Goal: Task Accomplishment & Management: Manage account settings

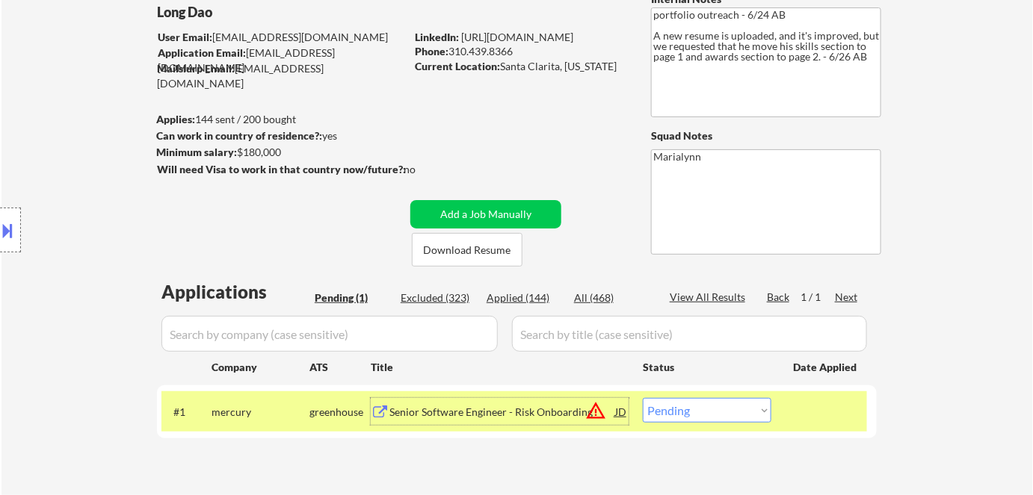
scroll to position [271, 0]
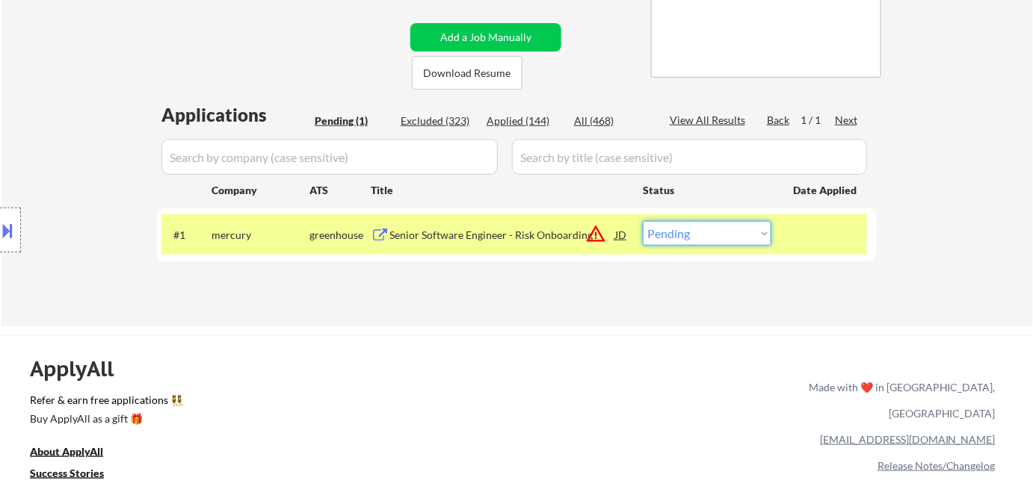
click at [701, 231] on select "Choose an option... Pending Applied Excluded (Questions) Excluded (Expired) Exc…" at bounding box center [707, 233] width 129 height 25
select select ""excluded__bad_match_""
click at [643, 221] on select "Choose an option... Pending Applied Excluded (Questions) Excluded (Expired) Exc…" at bounding box center [707, 233] width 129 height 25
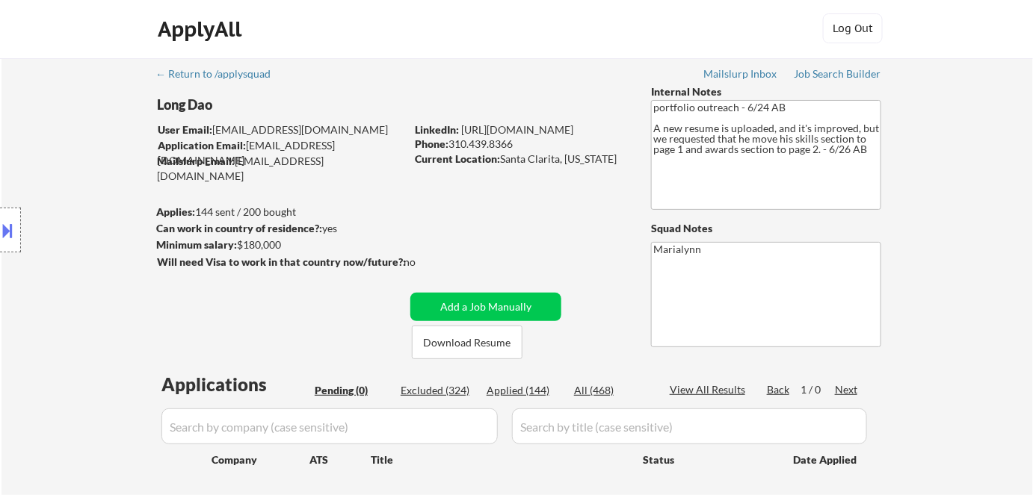
scroll to position [0, 0]
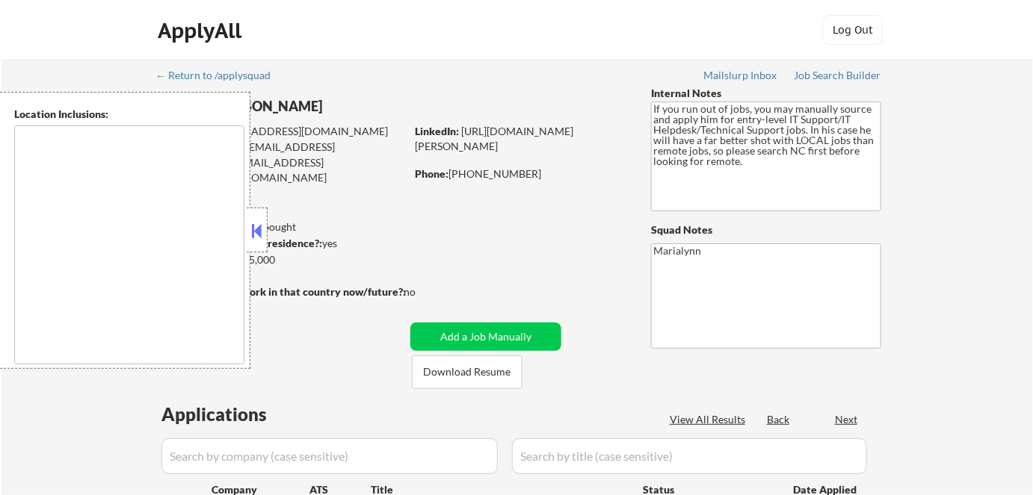
type textarea "[GEOGRAPHIC_DATA], [GEOGRAPHIC_DATA] [GEOGRAPHIC_DATA], [GEOGRAPHIC_DATA] [GEOG…"
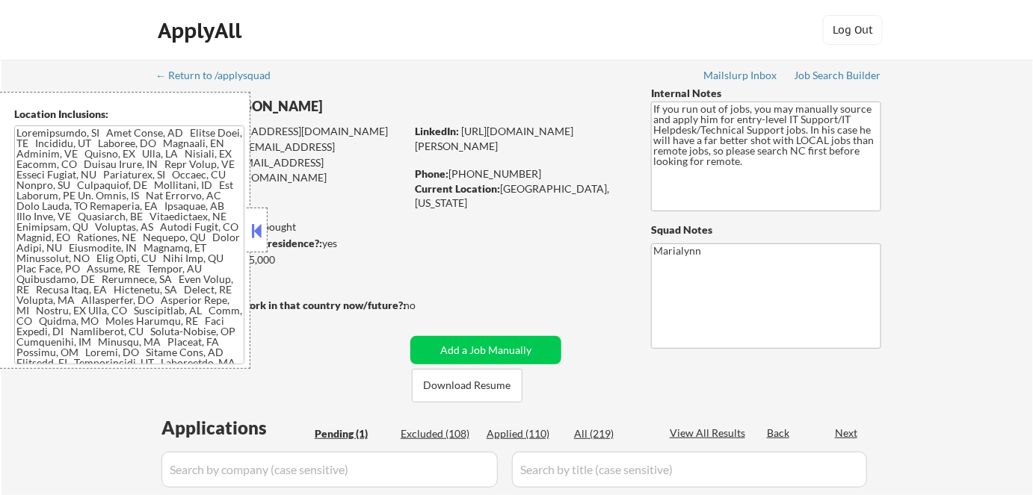
click at [255, 220] on button at bounding box center [257, 231] width 16 height 22
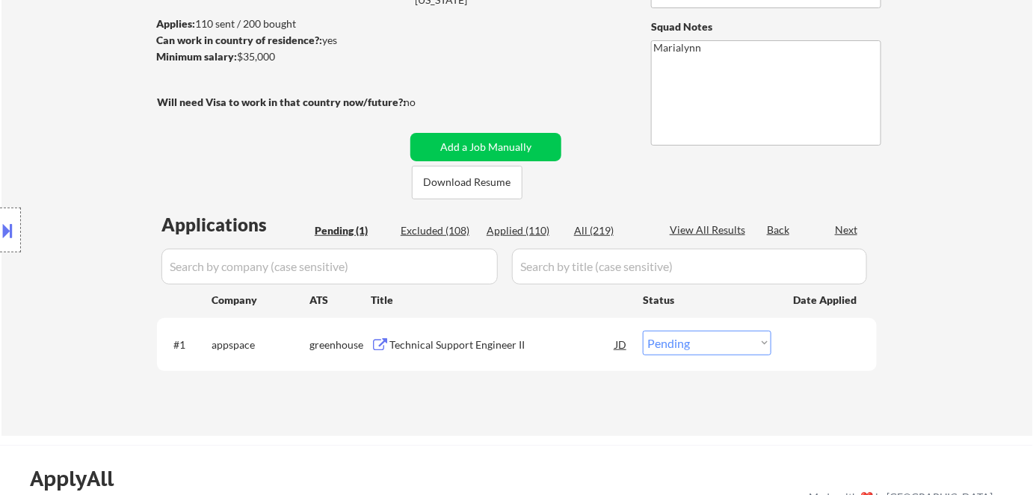
scroll to position [203, 0]
click at [483, 179] on button "Download Resume" at bounding box center [467, 183] width 111 height 34
click at [476, 347] on div "Technical Support Engineer II" at bounding box center [502, 345] width 226 height 15
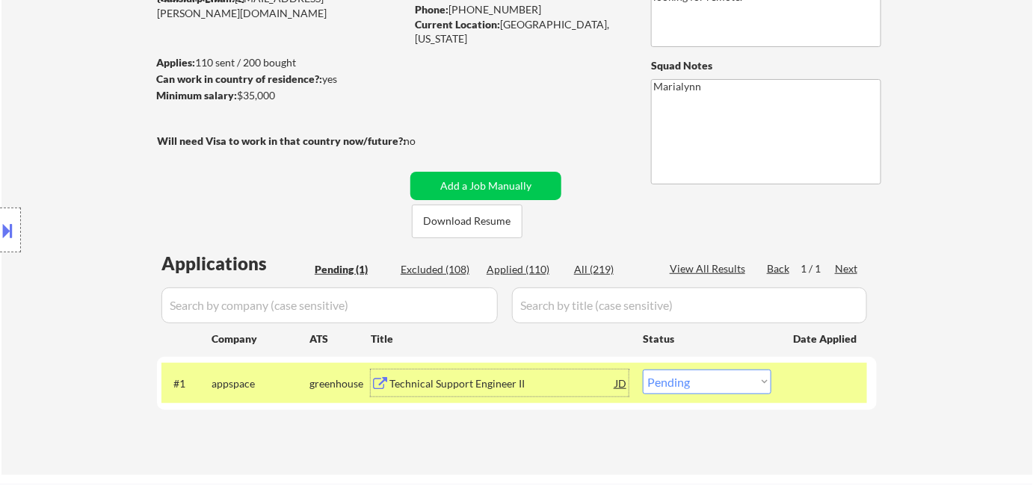
scroll to position [271, 0]
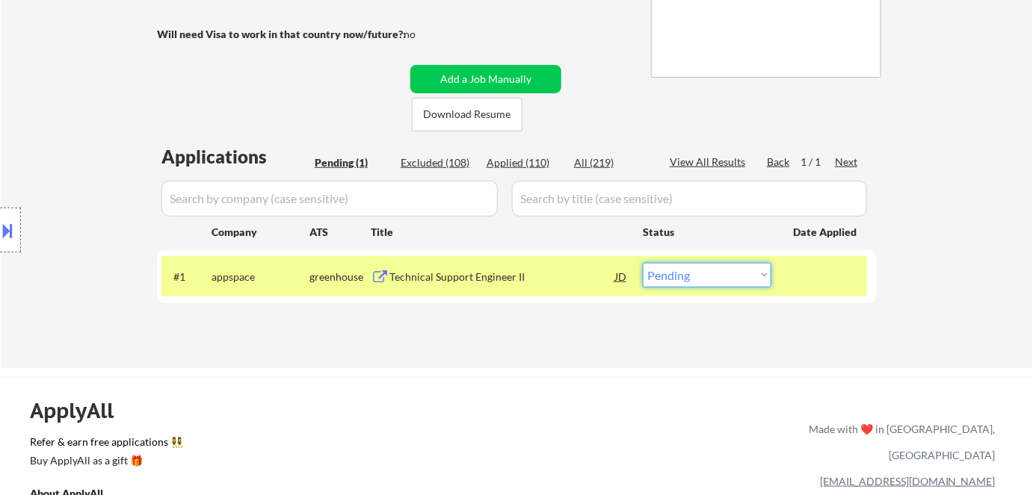
click at [685, 275] on select "Choose an option... Pending Applied Excluded (Questions) Excluded (Expired) Exc…" at bounding box center [707, 275] width 129 height 25
select select ""applied""
click at [643, 263] on select "Choose an option... Pending Applied Excluded (Questions) Excluded (Expired) Exc…" at bounding box center [707, 275] width 129 height 25
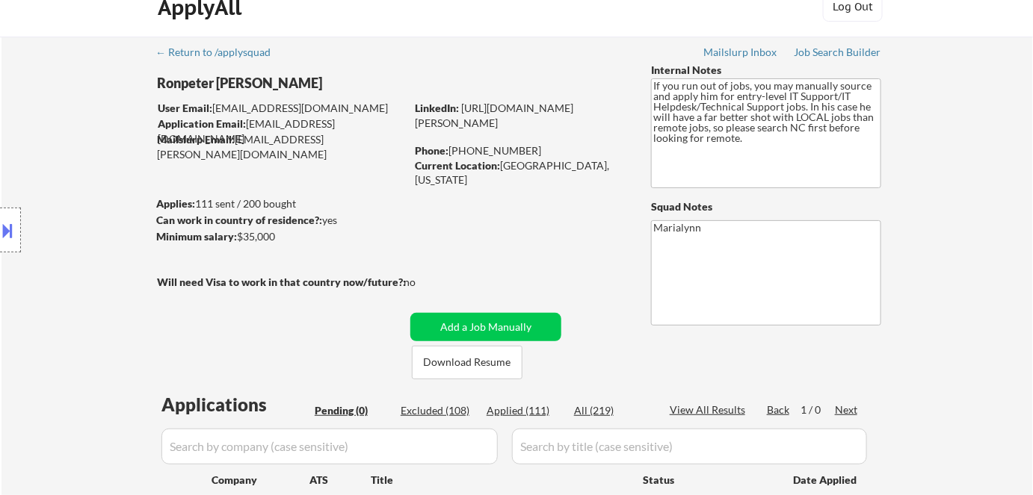
scroll to position [0, 0]
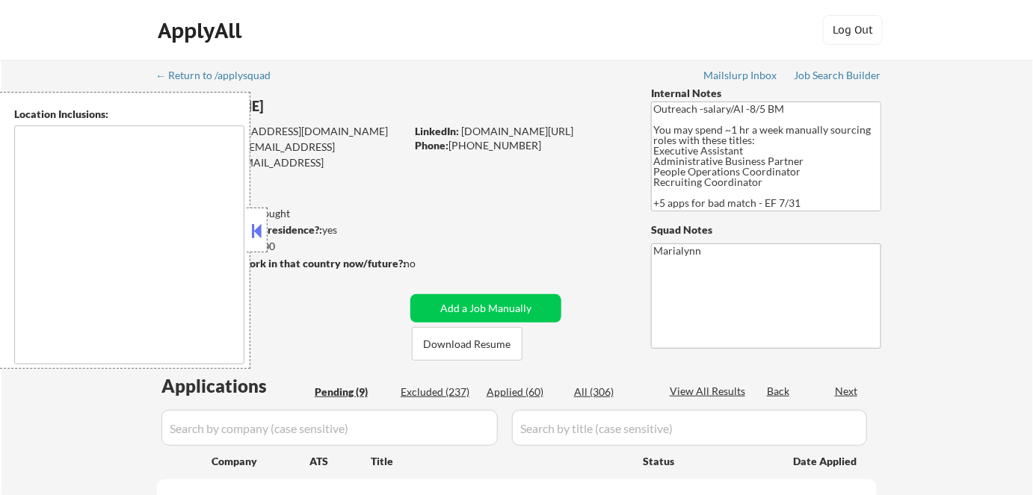
click at [259, 229] on button at bounding box center [257, 231] width 16 height 22
click at [257, 228] on button at bounding box center [257, 231] width 16 height 22
select select ""pending""
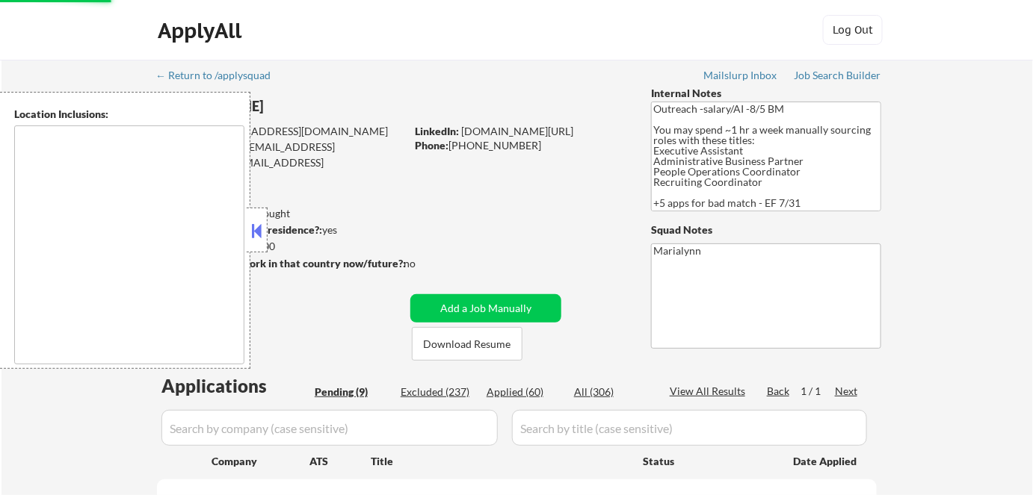
select select ""pending""
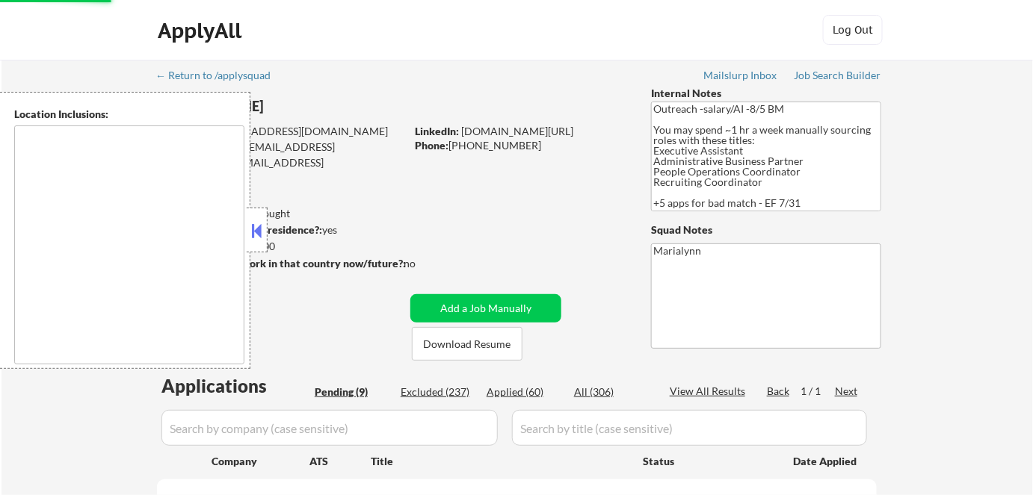
select select ""pending""
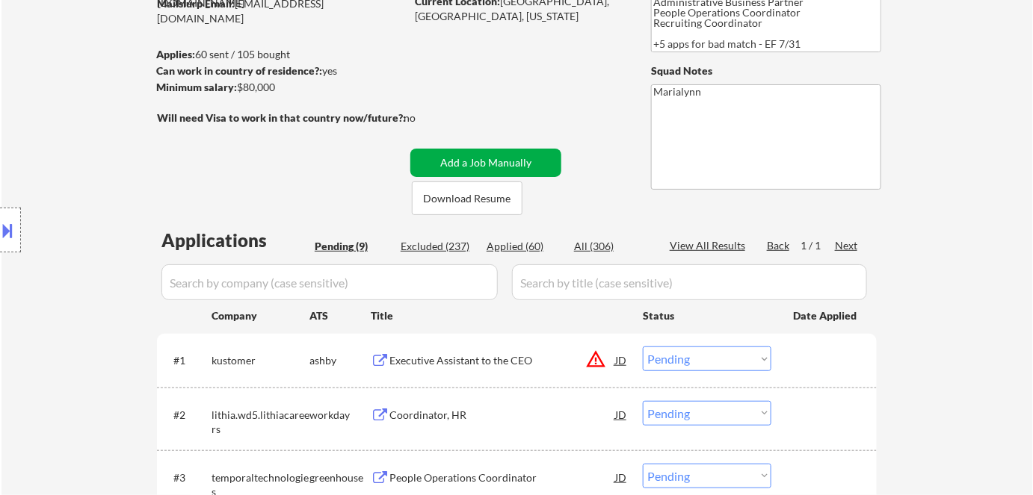
scroll to position [135, 0]
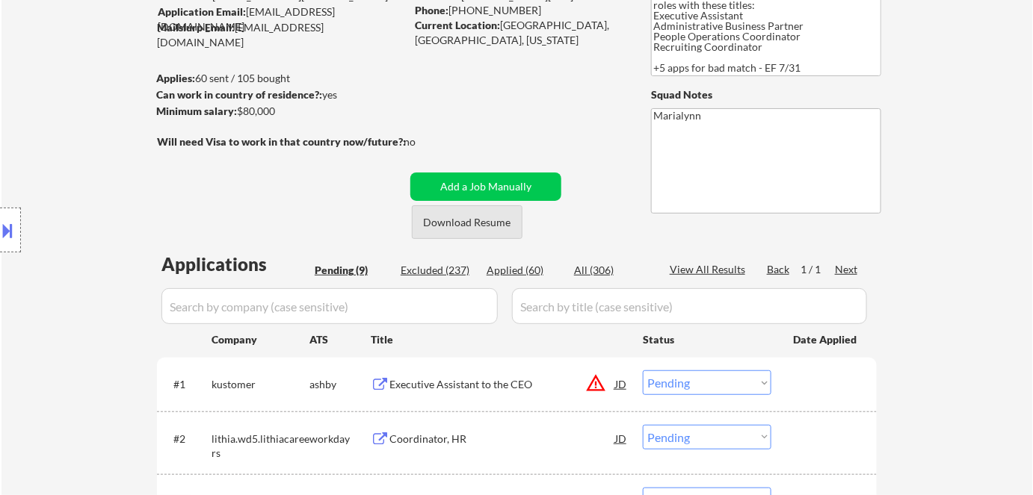
click at [492, 226] on button "Download Resume" at bounding box center [467, 222] width 111 height 34
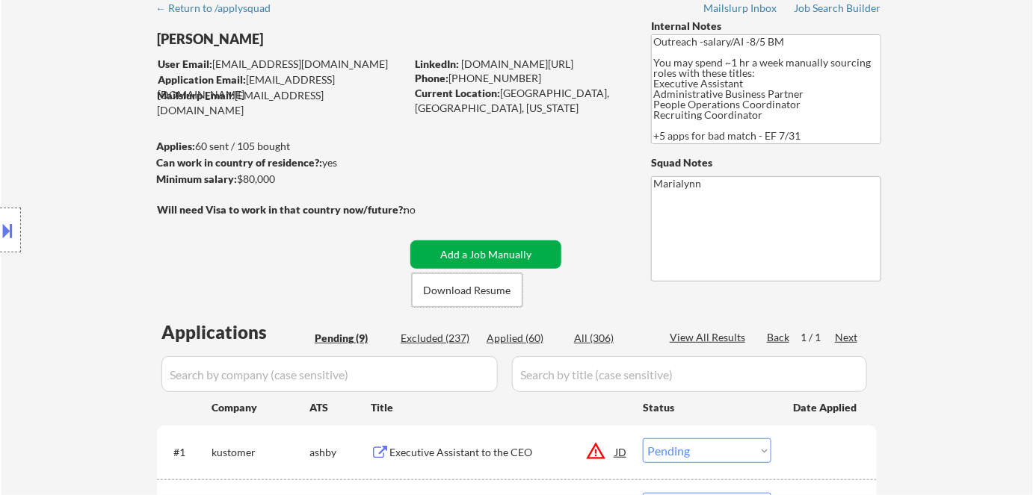
scroll to position [0, 0]
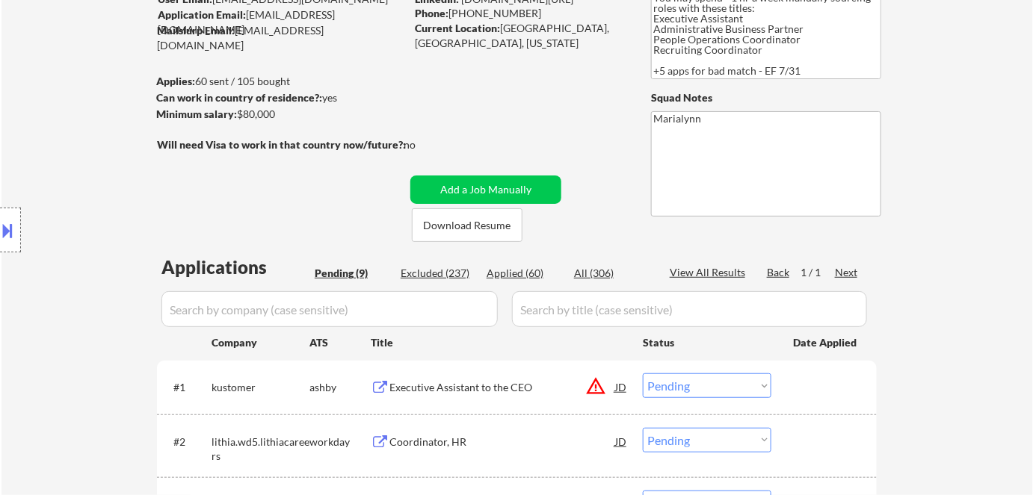
click at [510, 249] on div "← Return to /applysquad Mailslurp Inbox Job Search Builder Meagan_Olivia Jade U…" at bounding box center [517, 432] width 746 height 1009
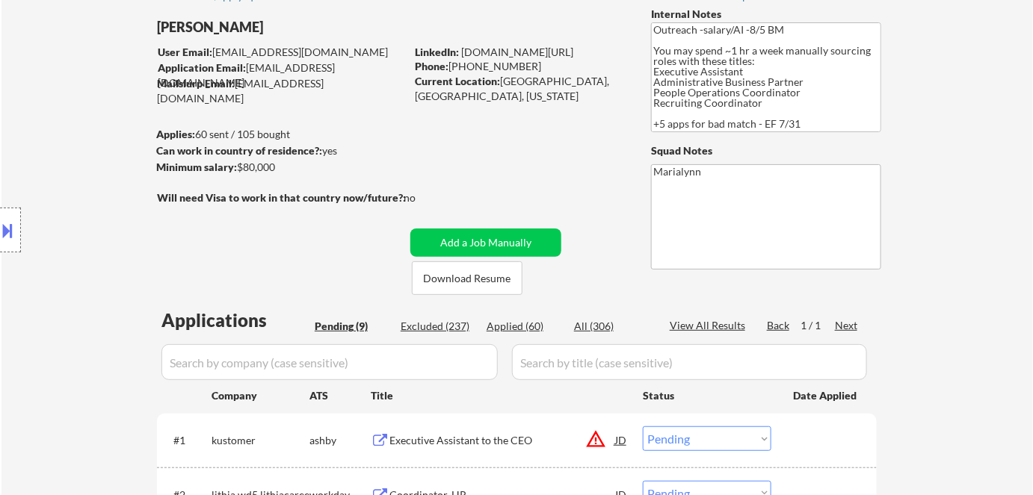
scroll to position [407, 0]
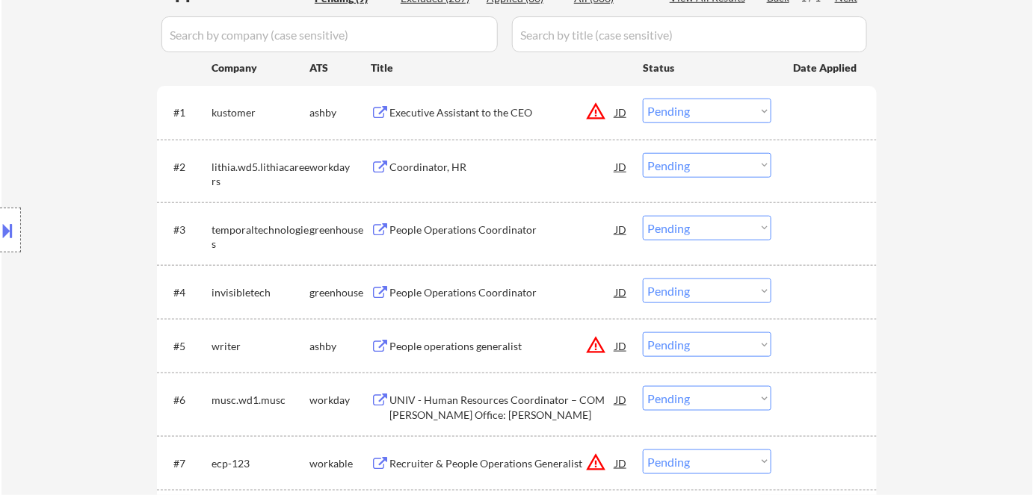
click at [412, 169] on div "Coordinator, HR" at bounding box center [502, 167] width 226 height 15
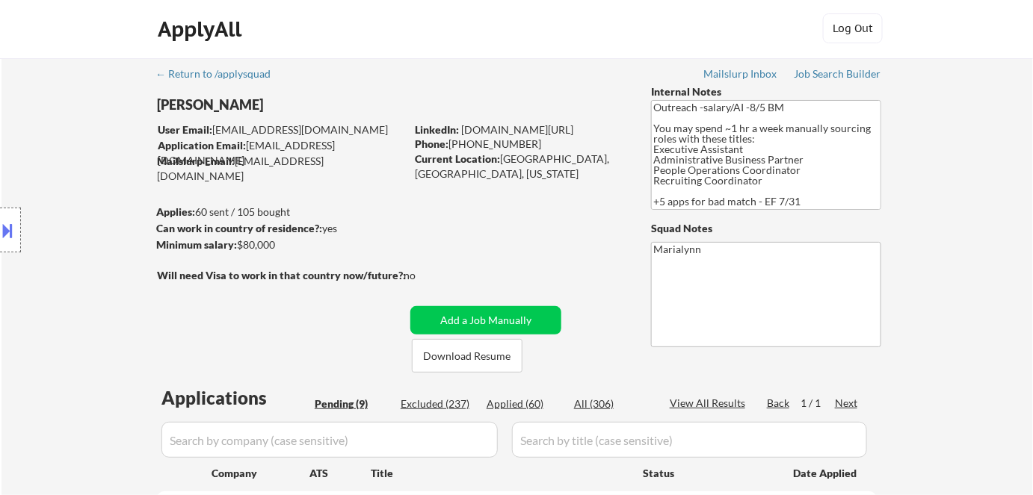
scroll to position [0, 0]
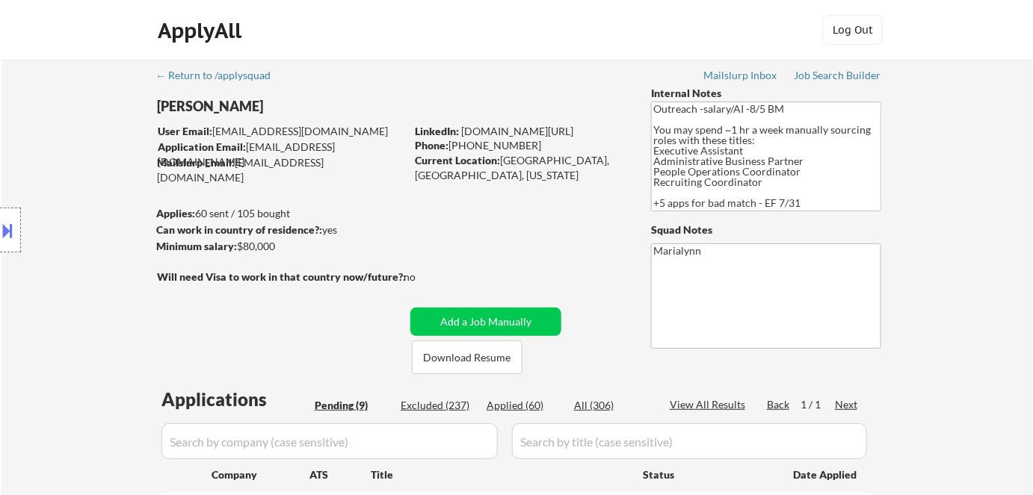
drag, startPoint x: 140, startPoint y: 105, endPoint x: 252, endPoint y: 132, distance: 115.1
click at [252, 132] on div "Location Inclusions: Charleston, SC Mount Pleasant, SC North Charleston, SC Jam…" at bounding box center [133, 230] width 267 height 277
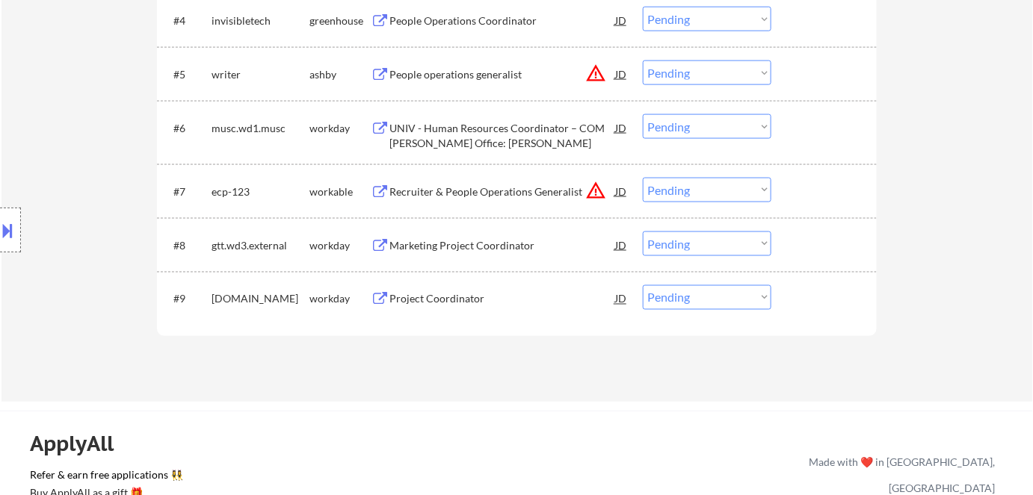
scroll to position [339, 0]
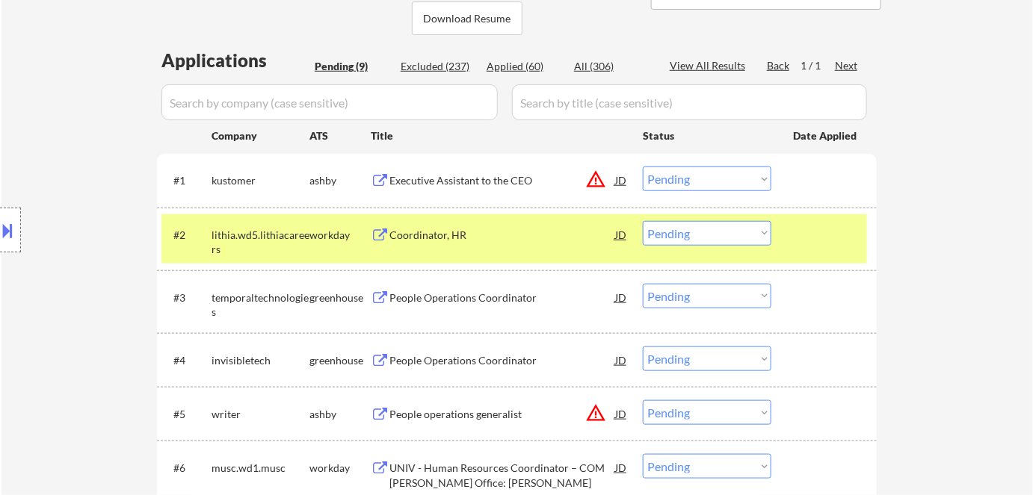
click at [143, 95] on div "Location Inclusions: Charleston, SC Mount Pleasant, SC North Charleston, SC Jam…" at bounding box center [133, 230] width 267 height 277
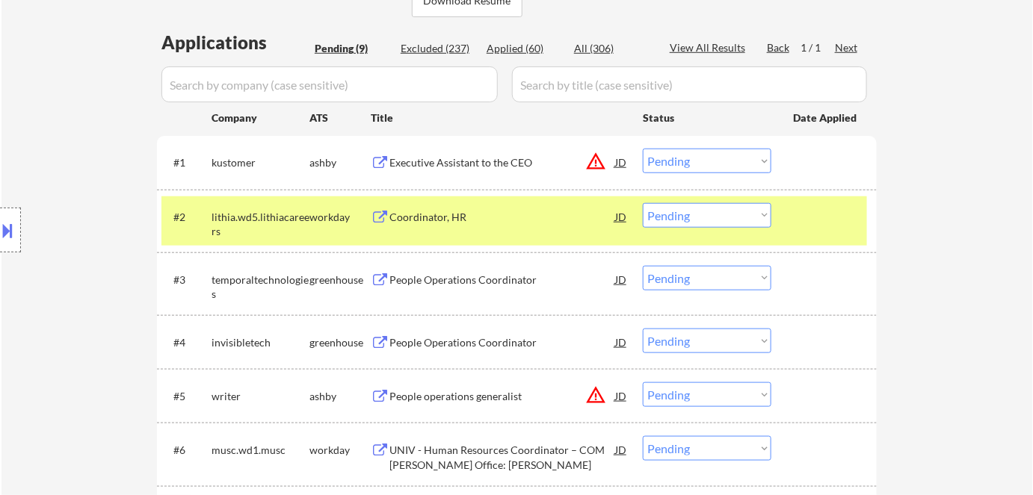
scroll to position [271, 0]
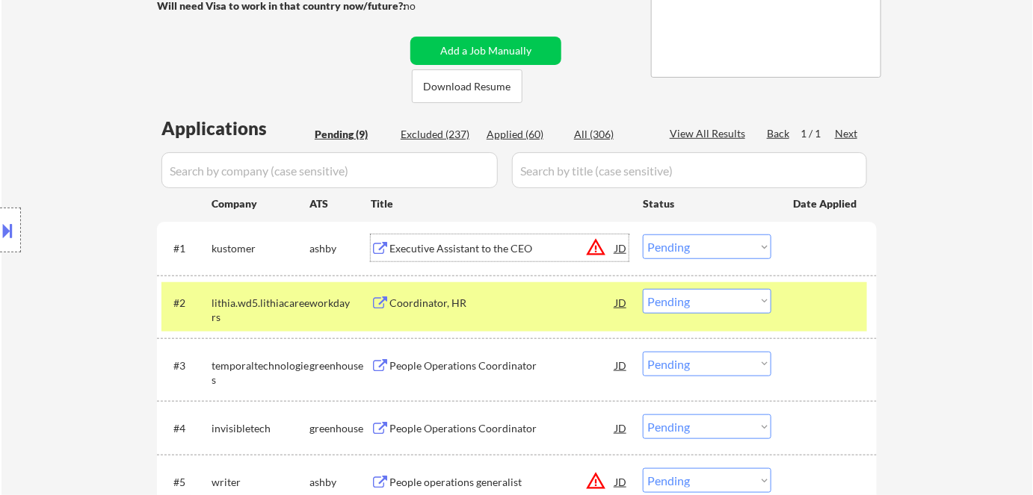
click at [512, 245] on div "Executive Assistant to the CEO" at bounding box center [502, 248] width 226 height 15
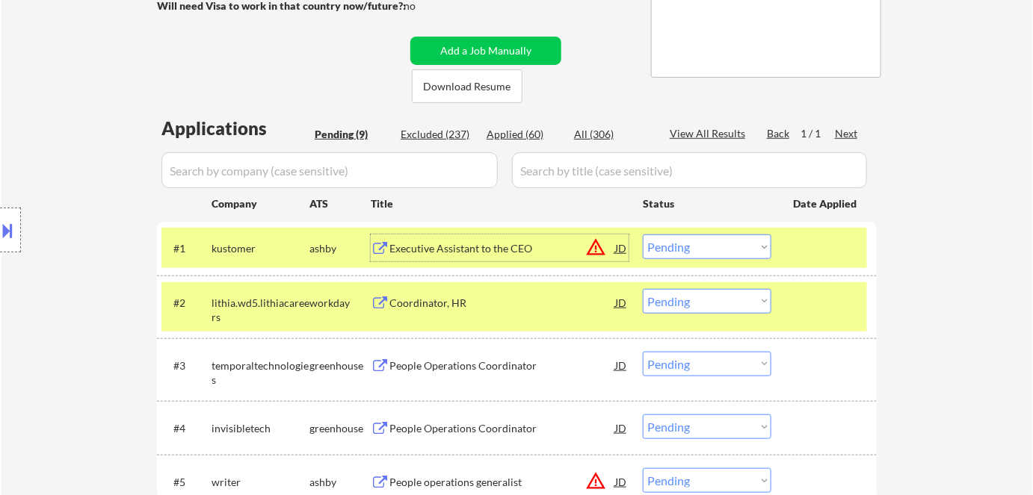
click at [703, 248] on select "Choose an option... Pending Applied Excluded (Questions) Excluded (Expired) Exc…" at bounding box center [707, 247] width 129 height 25
click at [643, 235] on select "Choose an option... Pending Applied Excluded (Questions) Excluded (Expired) Exc…" at bounding box center [707, 247] width 129 height 25
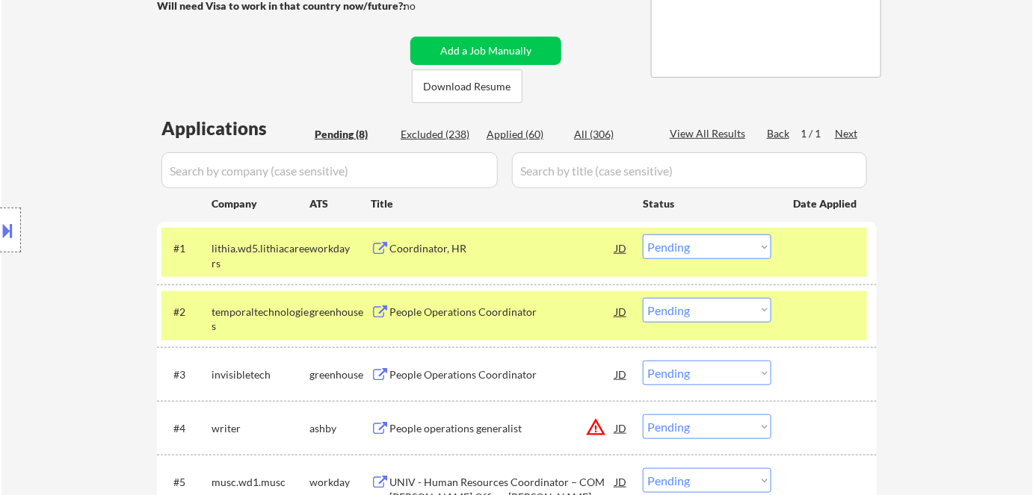
click at [309, 315] on div "greenhouse" at bounding box center [339, 312] width 61 height 15
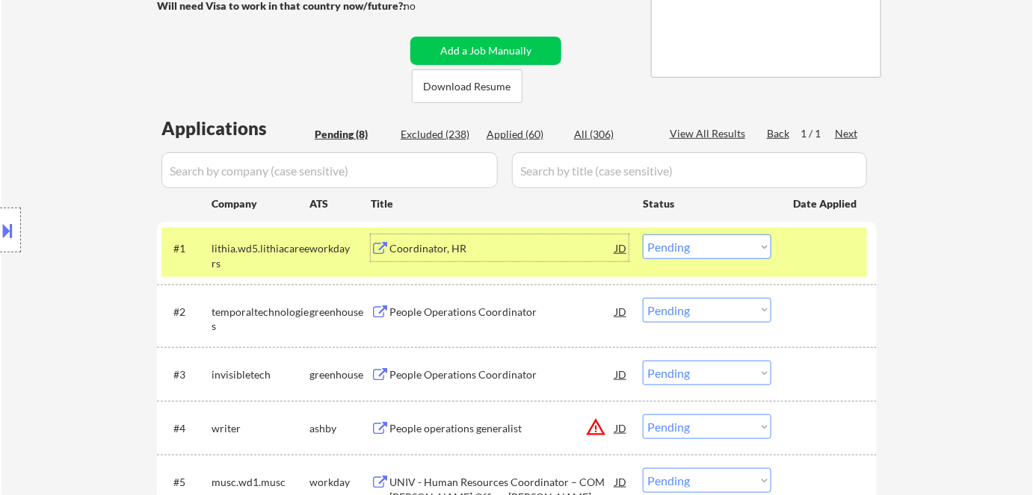
click at [432, 235] on div "Coordinator, HR" at bounding box center [502, 248] width 226 height 27
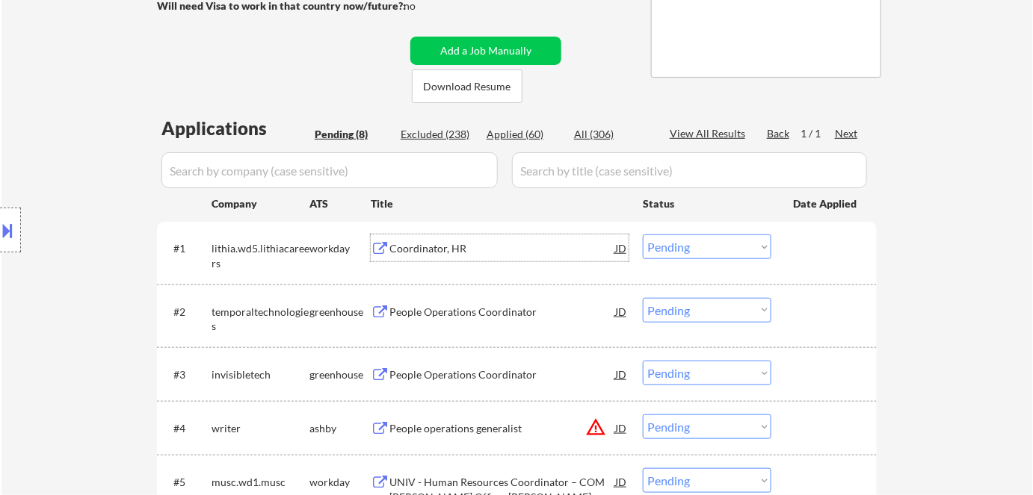
click at [706, 250] on select "Choose an option... Pending Applied Excluded (Questions) Excluded (Expired) Exc…" at bounding box center [707, 247] width 129 height 25
click at [419, 244] on div "Coordinator, HR" at bounding box center [502, 248] width 226 height 15
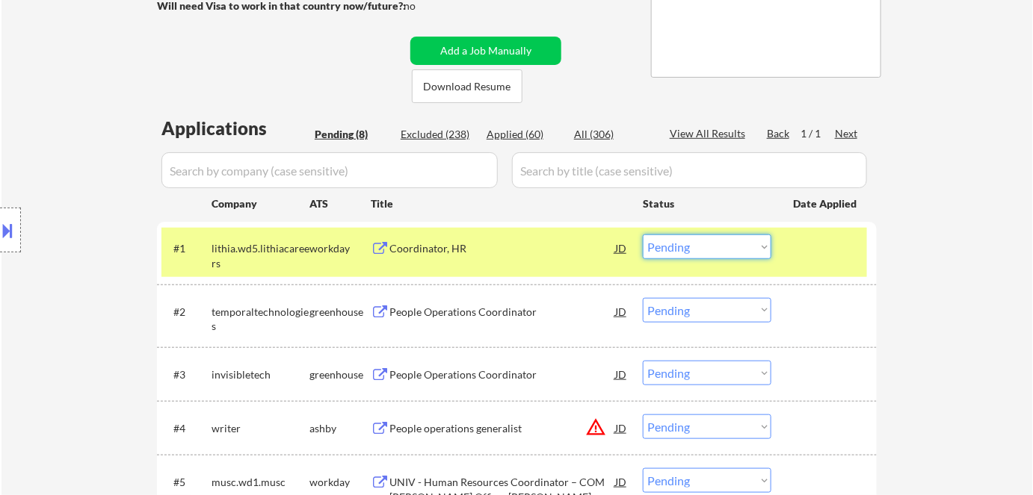
drag, startPoint x: 687, startPoint y: 250, endPoint x: 690, endPoint y: 258, distance: 8.5
click at [687, 250] on select "Choose an option... Pending Applied Excluded (Questions) Excluded (Expired) Exc…" at bounding box center [707, 247] width 129 height 25
click at [643, 235] on select "Choose an option... Pending Applied Excluded (Questions) Excluded (Expired) Exc…" at bounding box center [707, 247] width 129 height 25
select select ""pending""
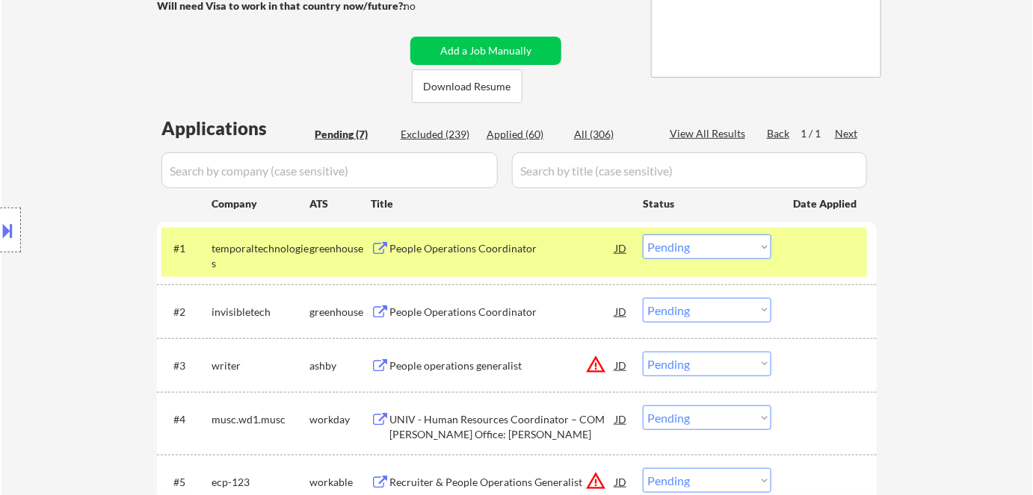
click at [408, 247] on div "People Operations Coordinator" at bounding box center [502, 248] width 226 height 15
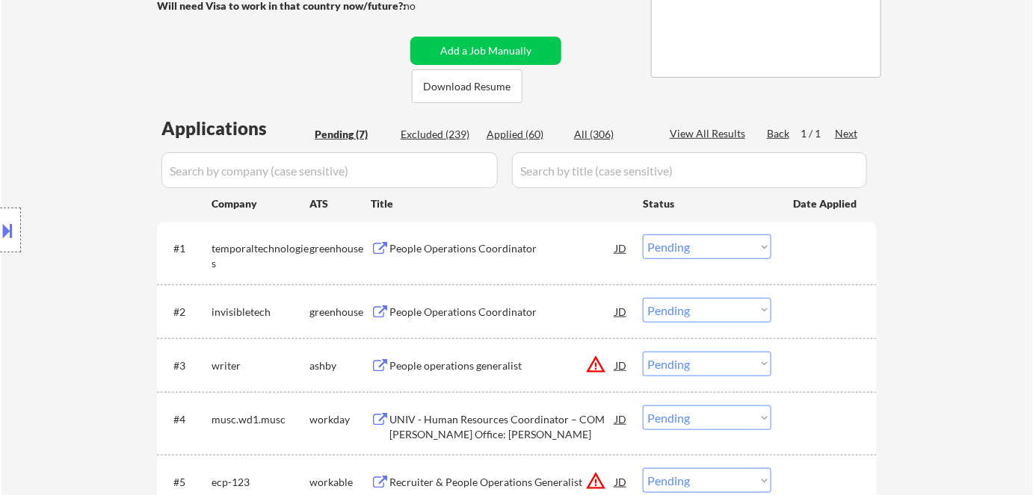
click at [962, 252] on div "← Return to /applysquad Mailslurp Inbox Job Search Builder Meagan_Olivia Jade U…" at bounding box center [516, 241] width 1031 height 904
click at [947, 397] on div "← Return to /applysquad Mailslurp Inbox Job Search Builder Meagan_Olivia Jade U…" at bounding box center [516, 241] width 1031 height 904
select select ""pending""
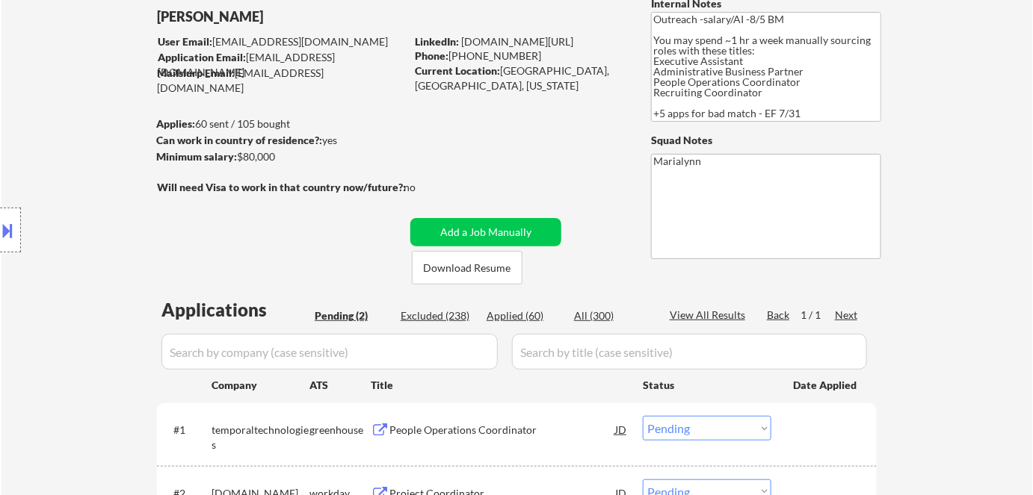
scroll to position [203, 0]
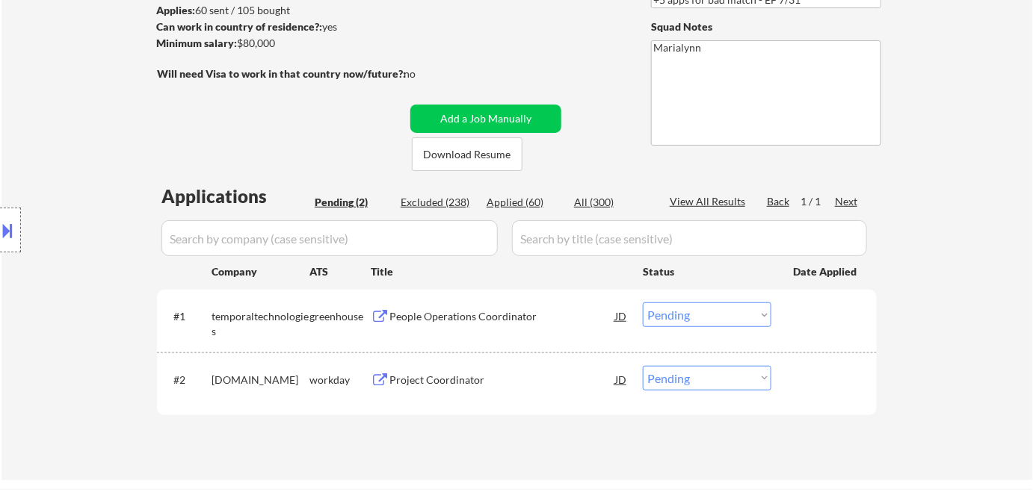
click at [670, 319] on select "Choose an option... Pending Applied Excluded (Questions) Excluded (Expired) Exc…" at bounding box center [707, 315] width 129 height 25
click at [643, 303] on select "Choose an option... Pending Applied Excluded (Questions) Excluded (Expired) Exc…" at bounding box center [707, 315] width 129 height 25
select select ""pending""
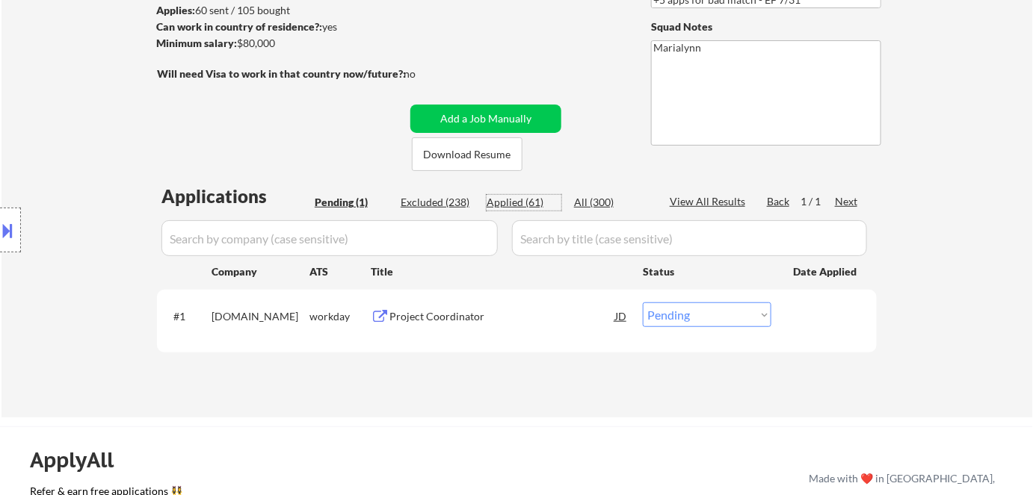
click at [516, 202] on div "Applied (61)" at bounding box center [523, 202] width 75 height 15
select select ""applied""
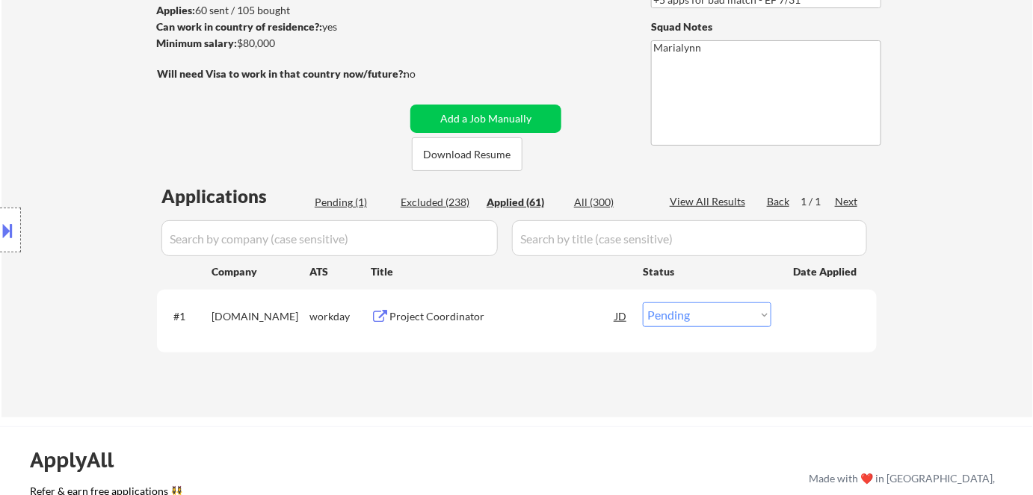
select select ""applied""
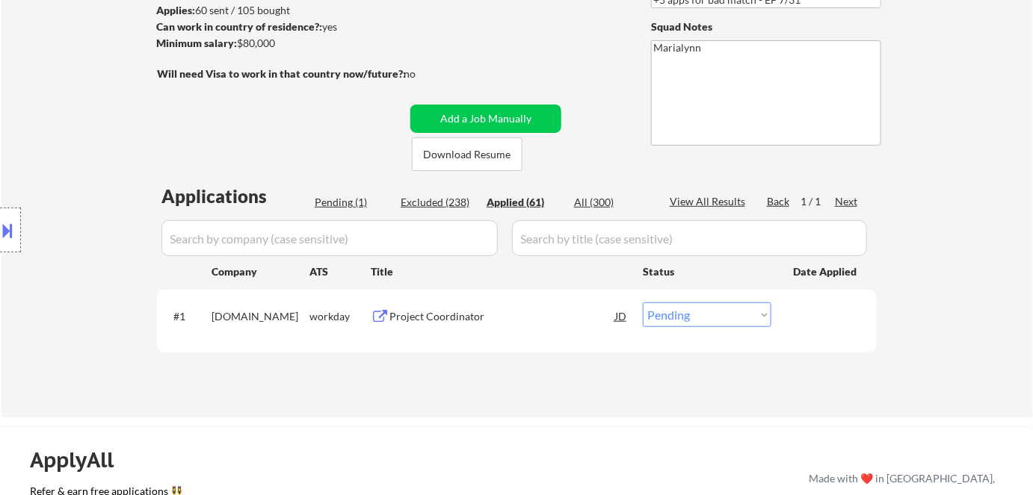
select select ""applied""
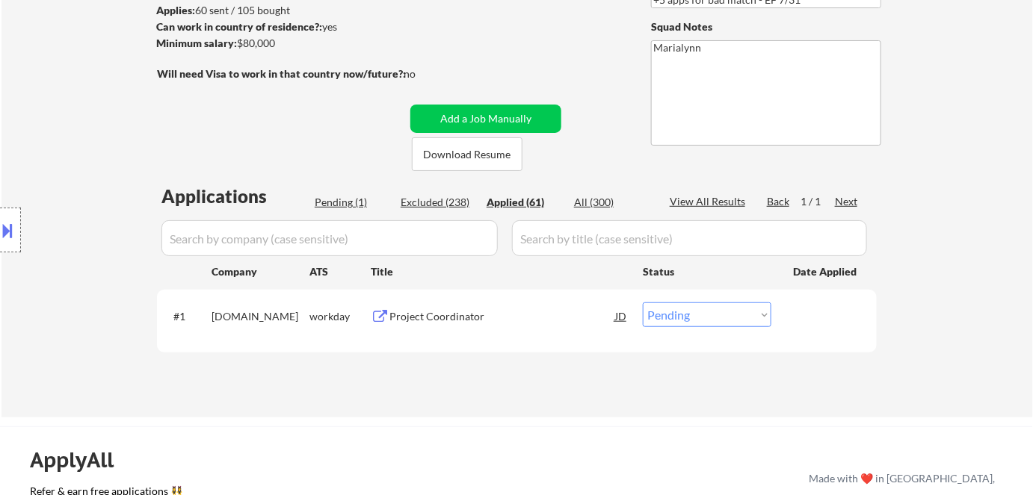
select select ""applied""
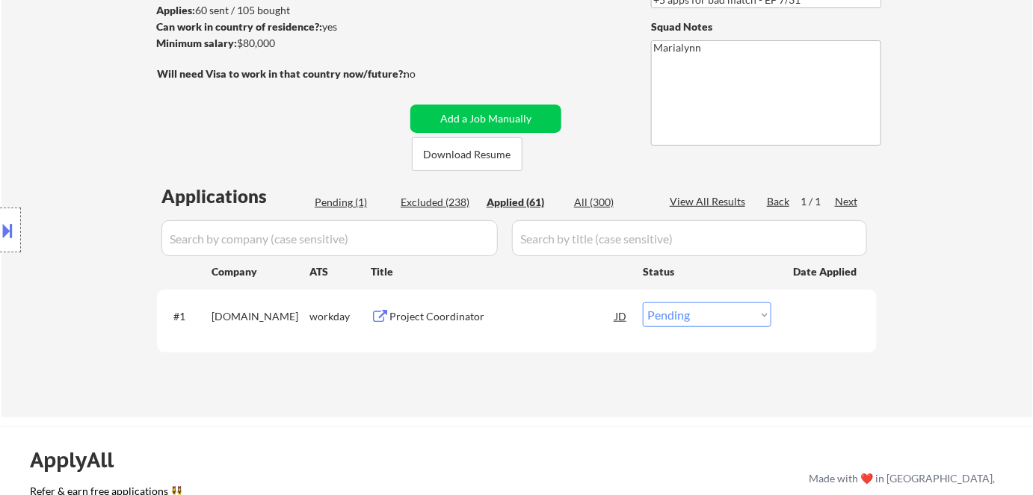
select select ""applied""
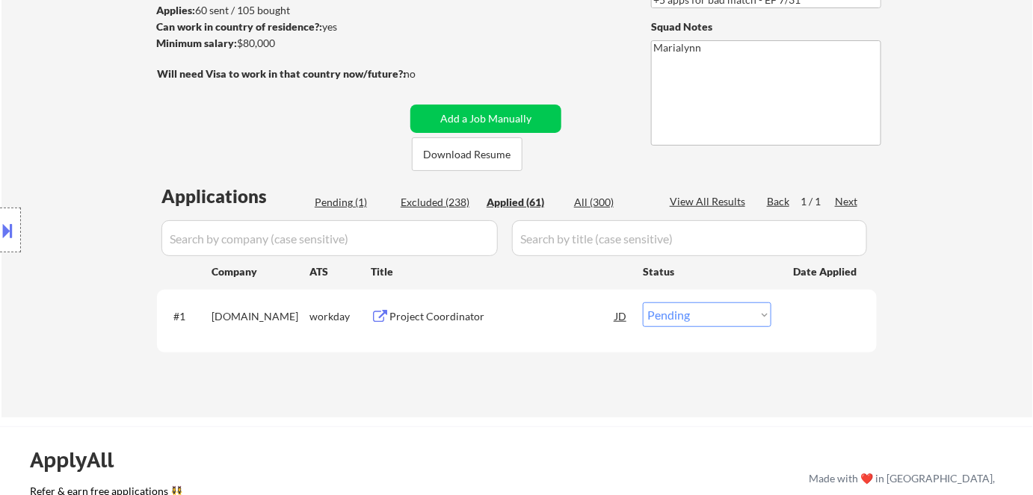
select select ""applied""
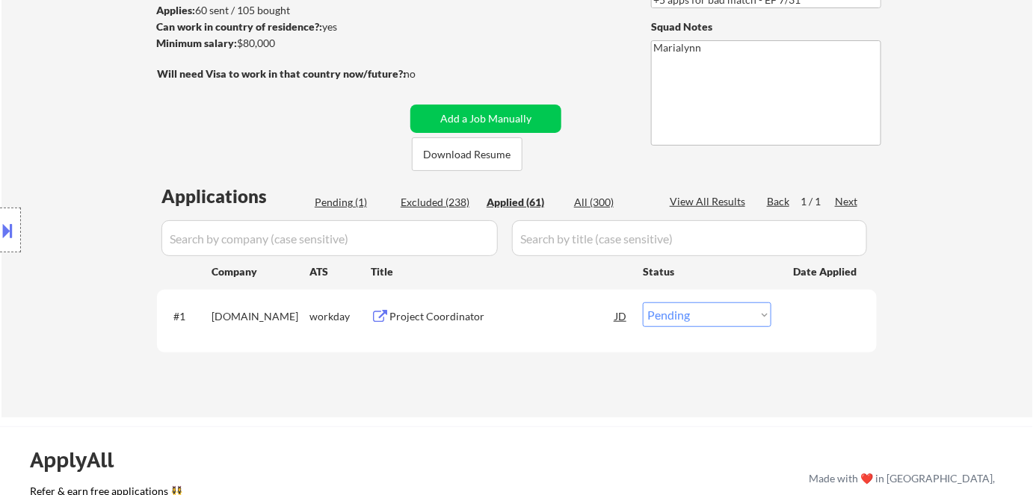
select select ""applied""
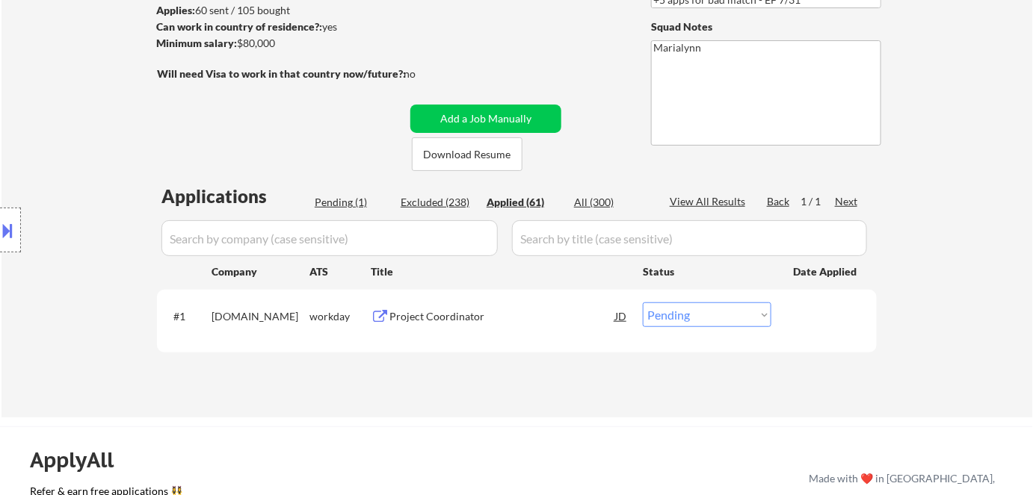
select select ""applied""
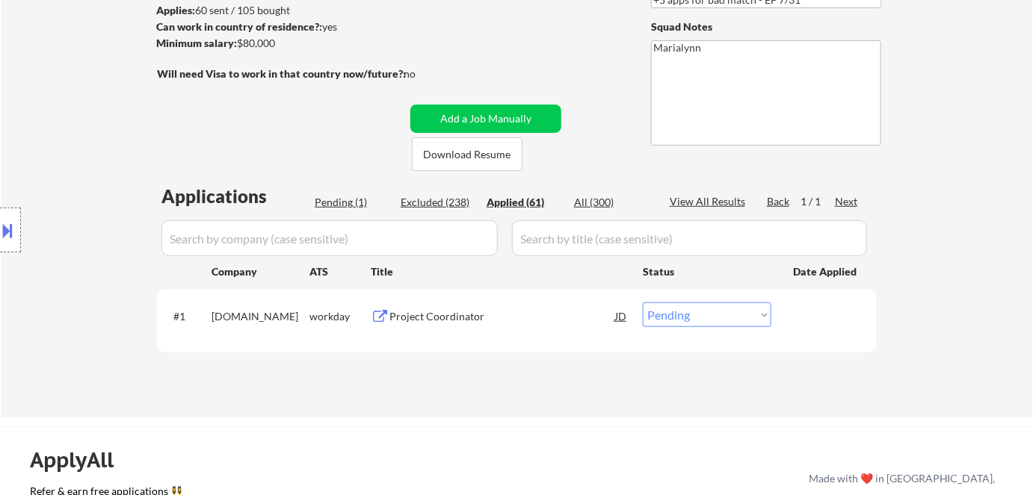
select select ""applied""
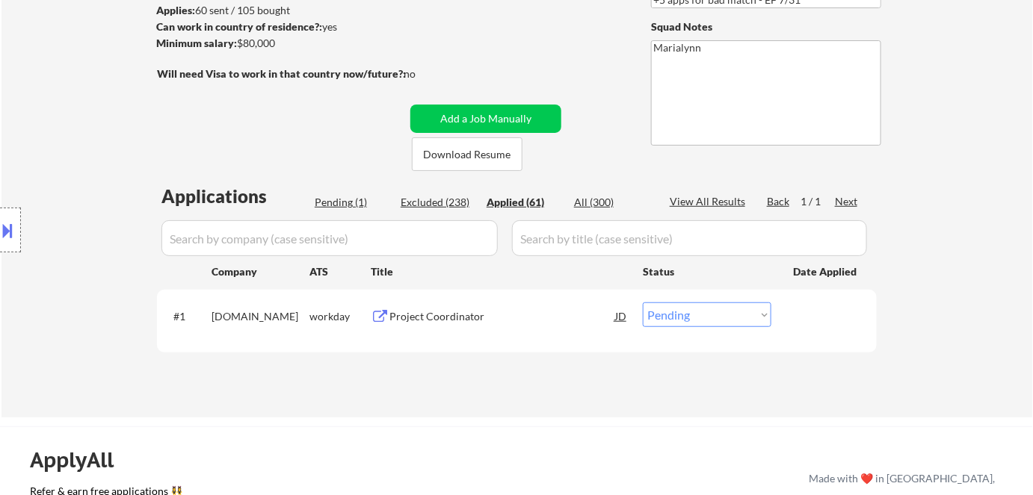
select select ""applied""
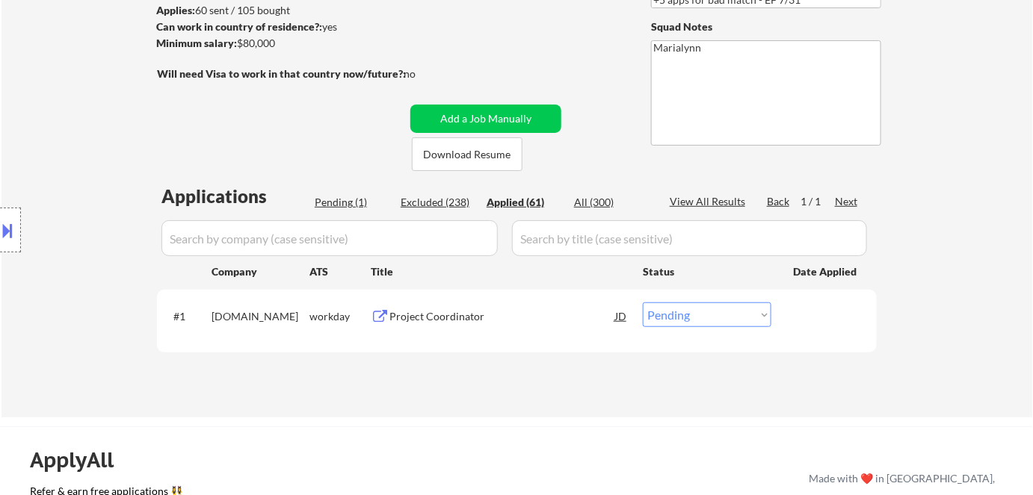
select select ""applied""
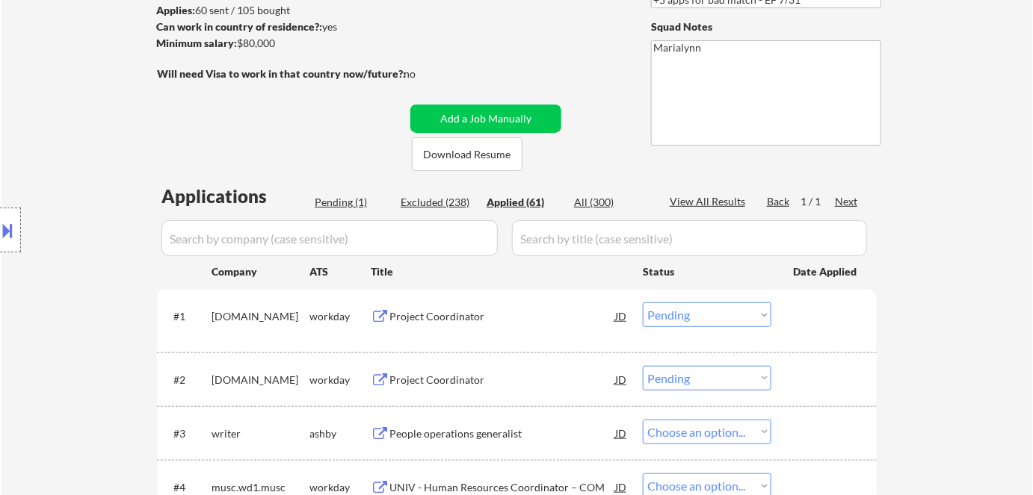
select select ""applied""
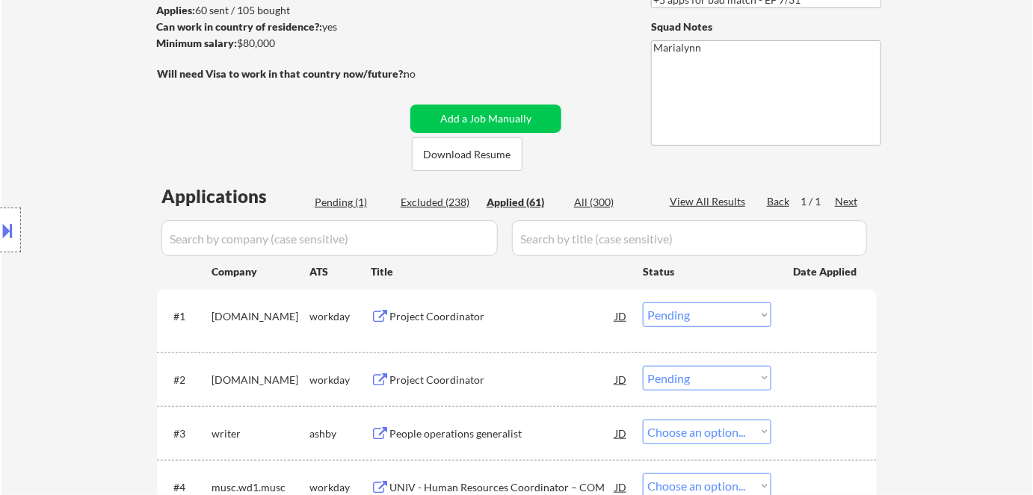
select select ""applied""
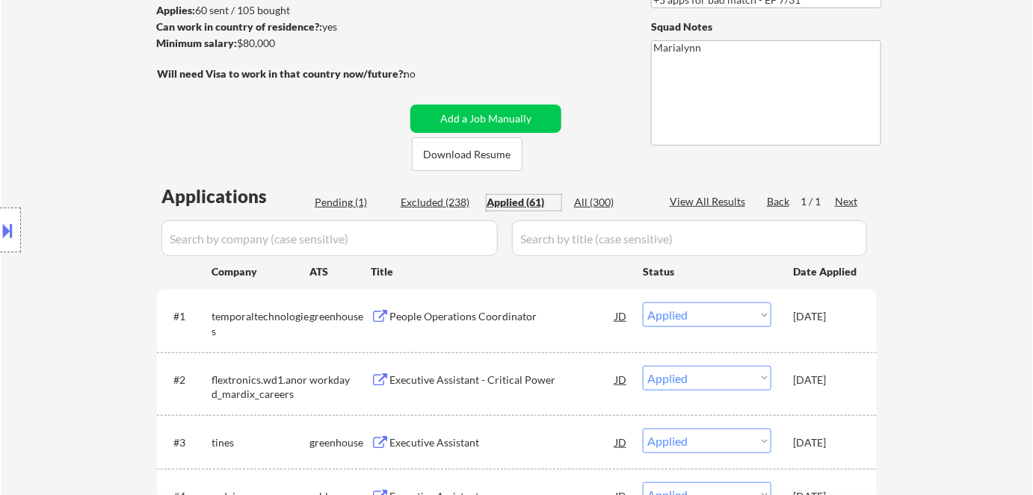
click at [338, 195] on div "Pending (1)" at bounding box center [352, 202] width 75 height 15
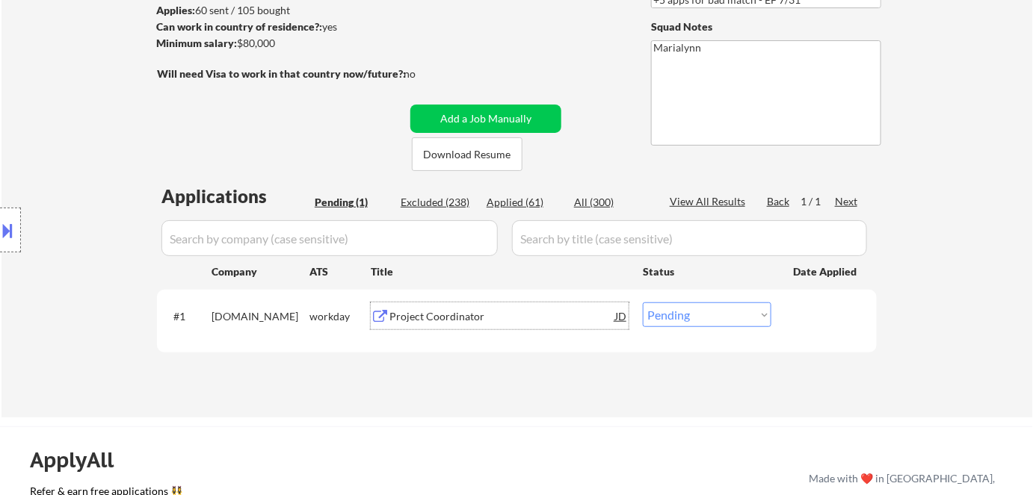
click at [438, 324] on div "Project Coordinator" at bounding box center [502, 316] width 226 height 27
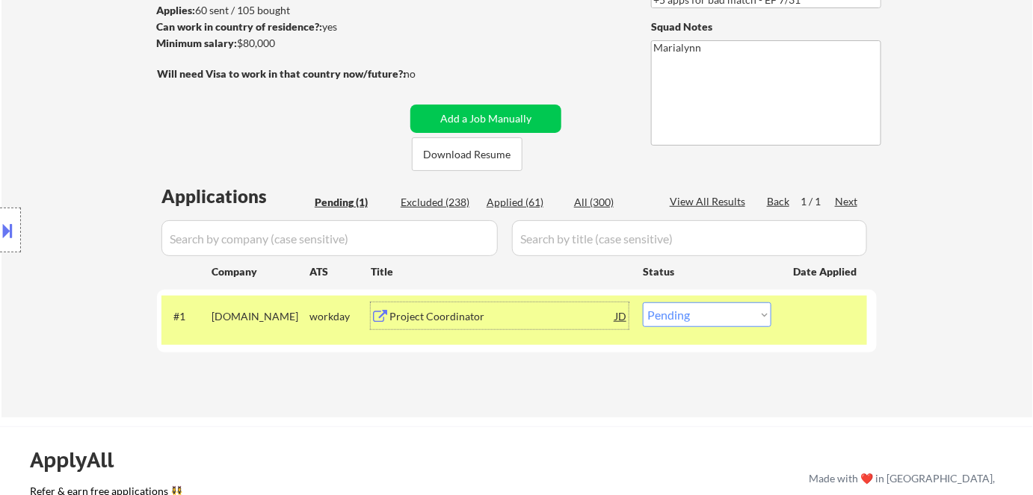
click at [669, 315] on select "Choose an option... Pending Applied Excluded (Questions) Excluded (Expired) Exc…" at bounding box center [707, 315] width 129 height 25
select select ""excluded__salary_""
click at [643, 303] on select "Choose an option... Pending Applied Excluded (Questions) Excluded (Expired) Exc…" at bounding box center [707, 315] width 129 height 25
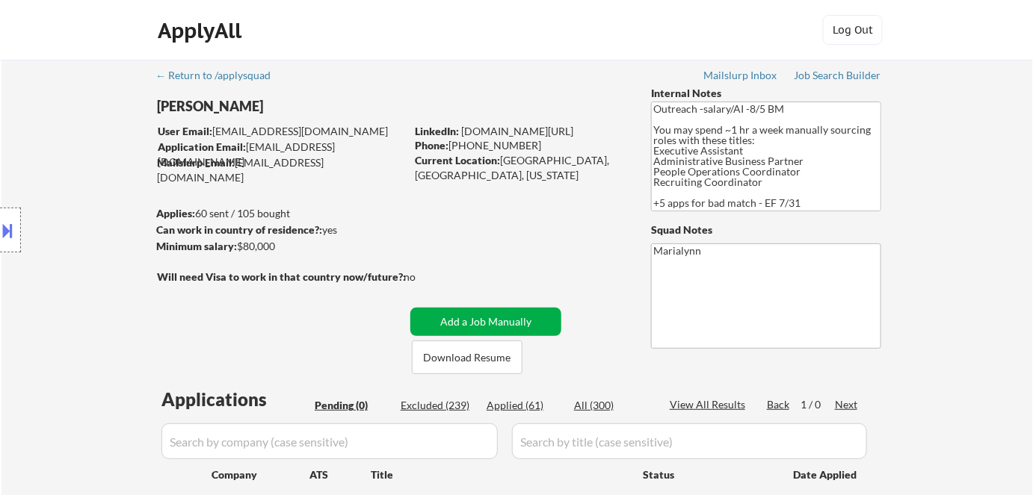
scroll to position [0, 0]
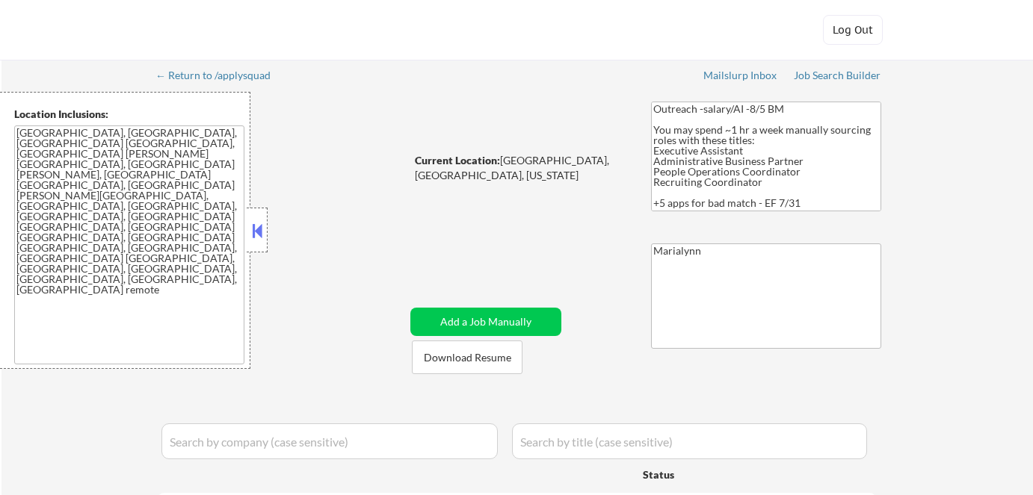
select select ""pending""
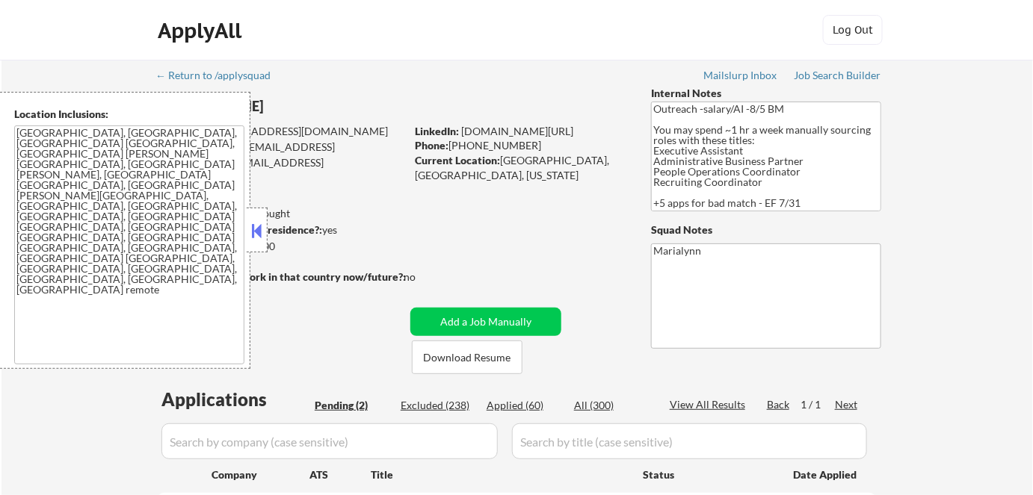
click at [263, 236] on button at bounding box center [257, 231] width 16 height 22
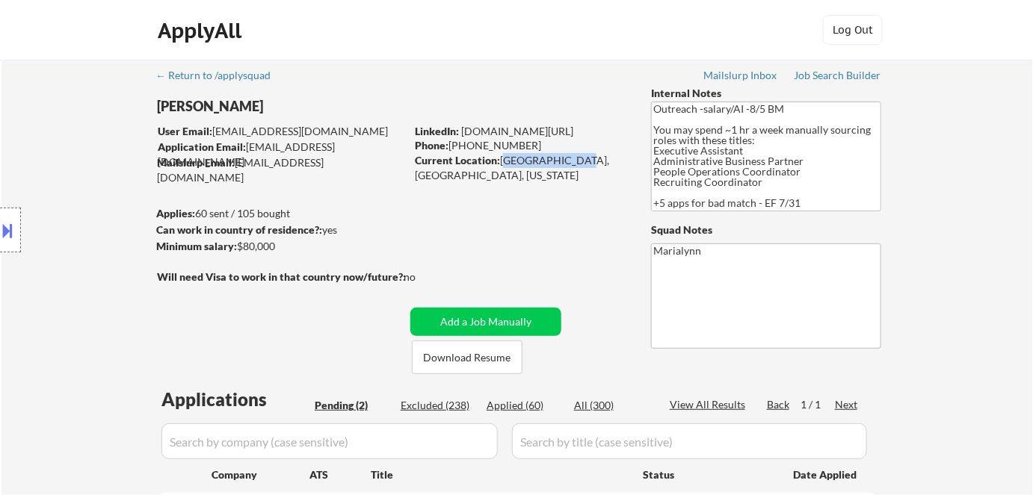
drag, startPoint x: 501, startPoint y: 164, endPoint x: 566, endPoint y: 162, distance: 64.3
click at [566, 162] on div "Current Location: Charleston, SC, South Carolina" at bounding box center [520, 167] width 211 height 29
copy div "Charleston, SC"
click at [516, 409] on div "Applied (60)" at bounding box center [523, 405] width 75 height 15
select select ""applied""
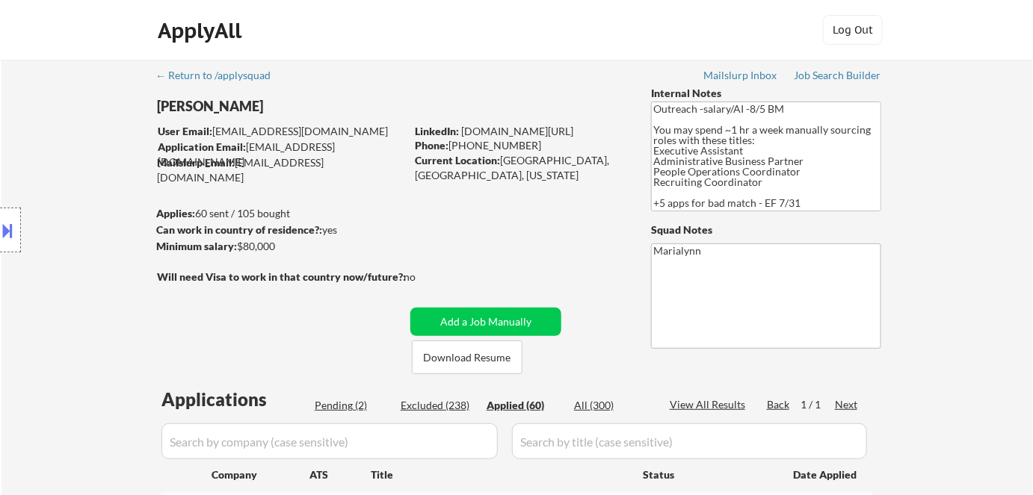
select select ""applied""
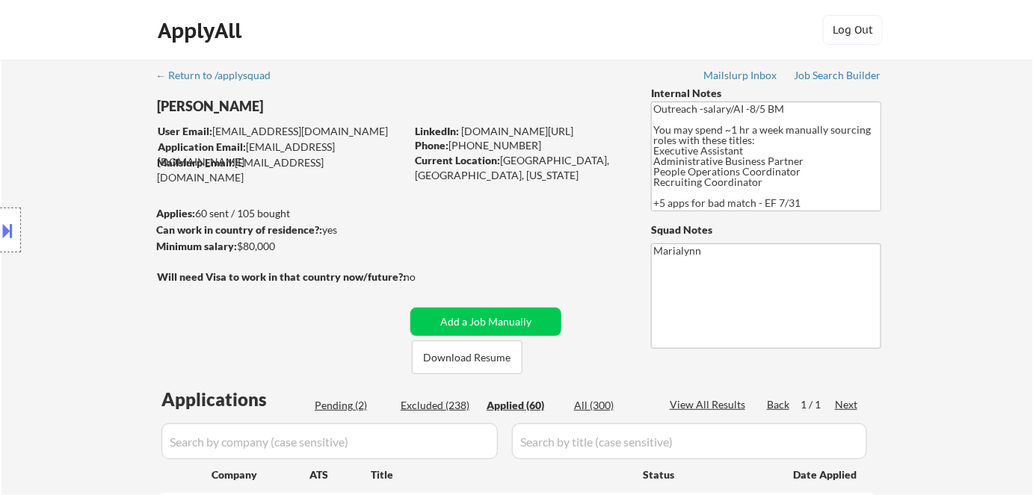
select select ""applied""
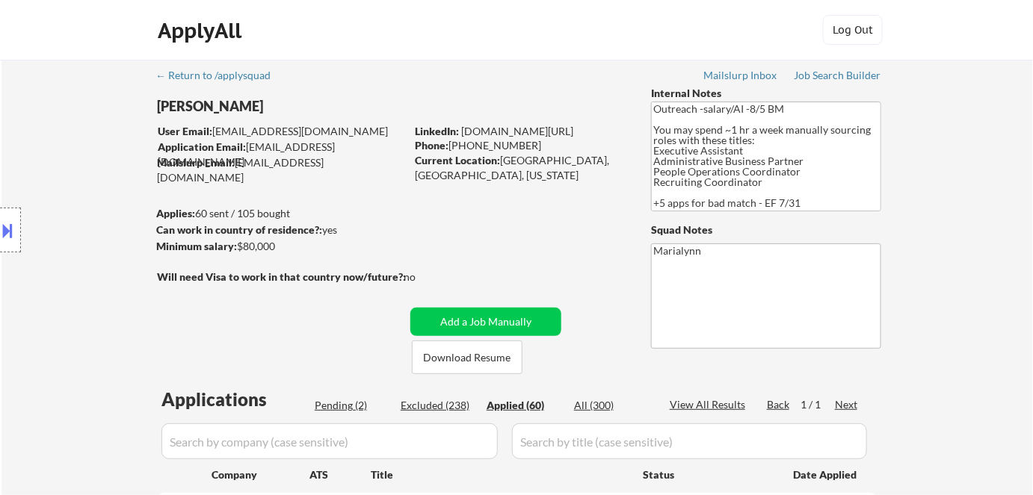
select select ""applied""
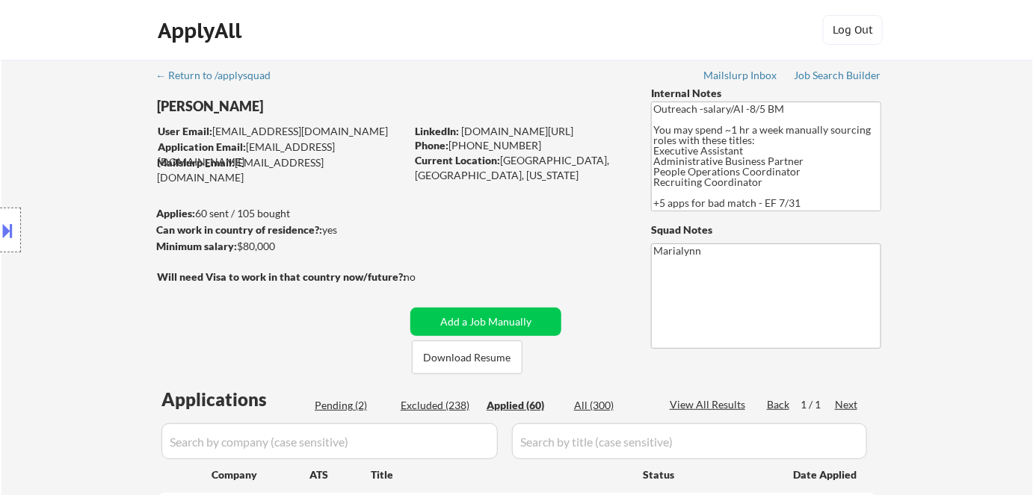
select select ""applied""
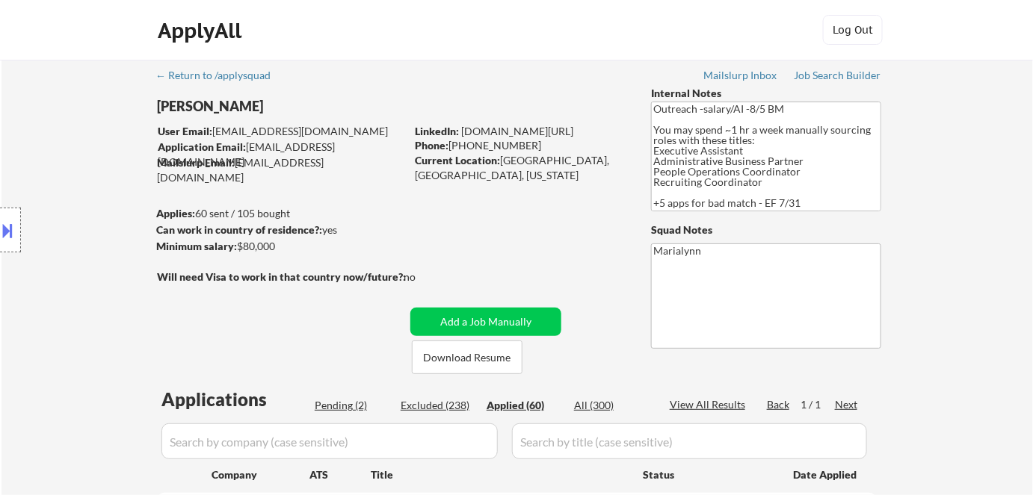
select select ""applied""
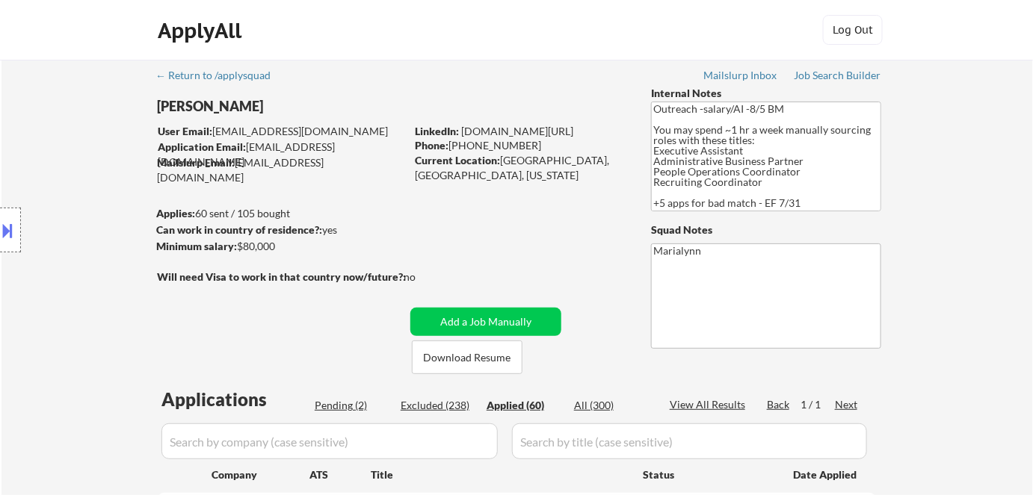
select select ""applied""
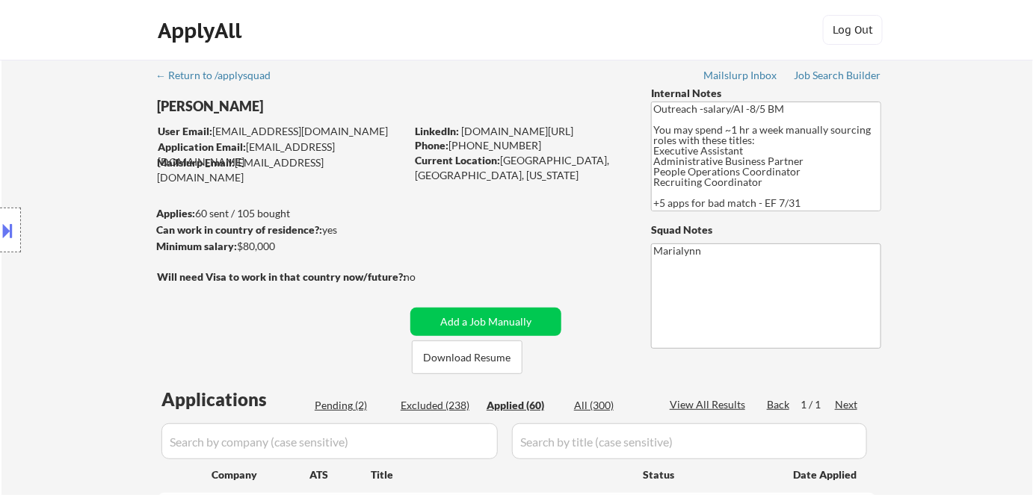
select select ""applied""
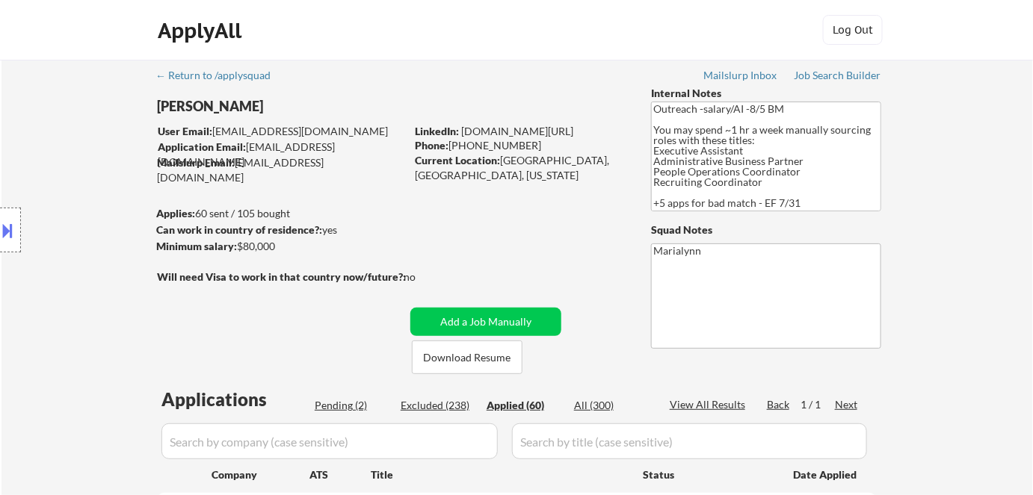
select select ""applied""
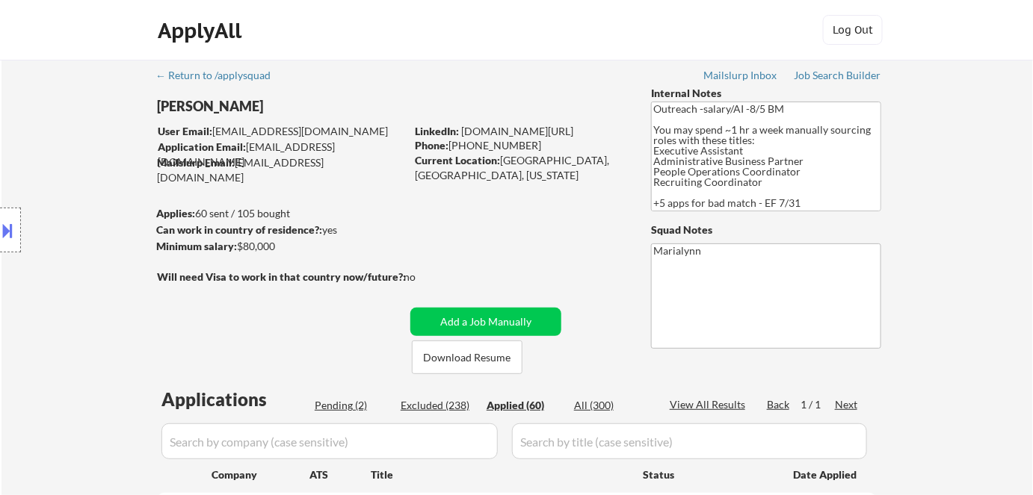
select select ""applied""
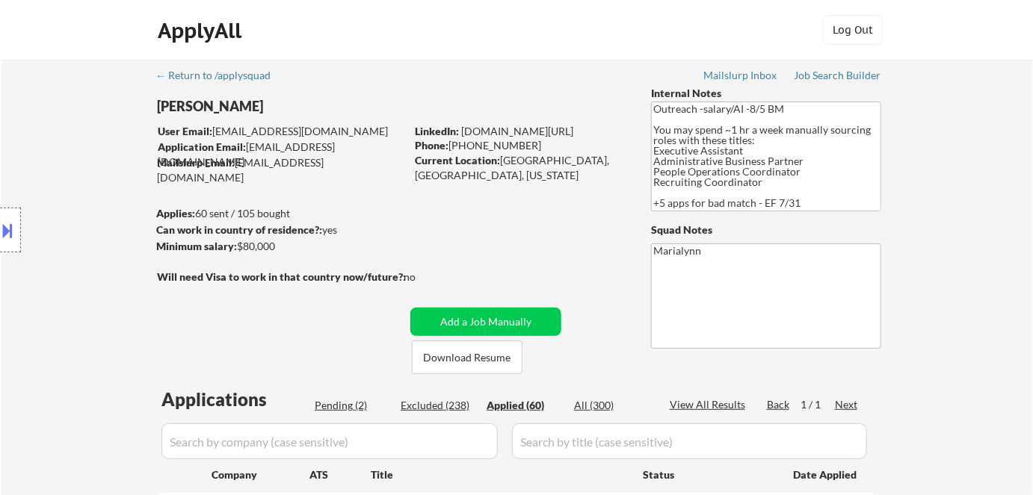
select select ""applied""
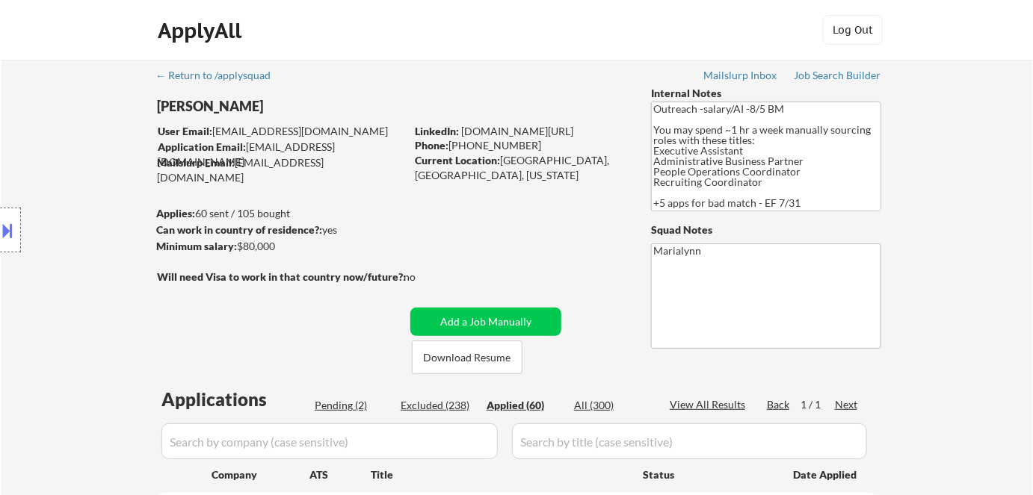
select select ""applied""
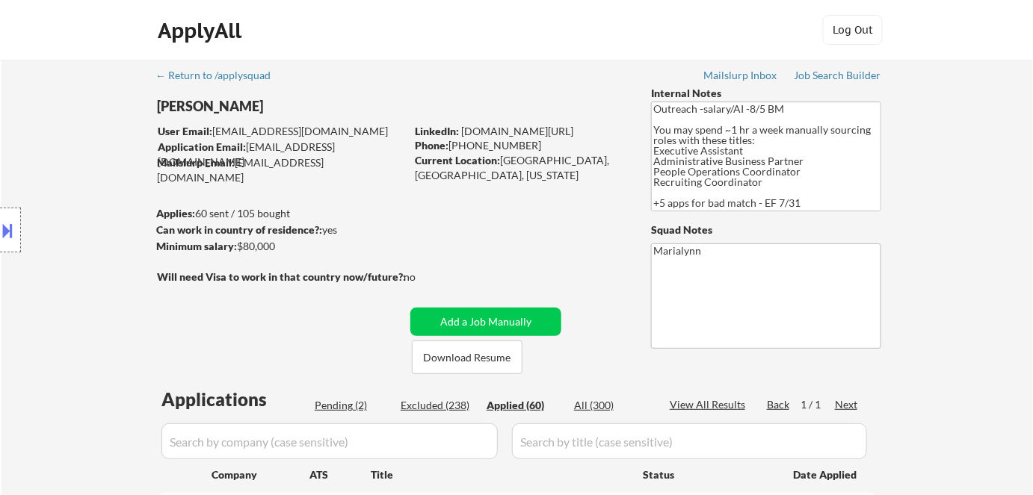
select select ""applied""
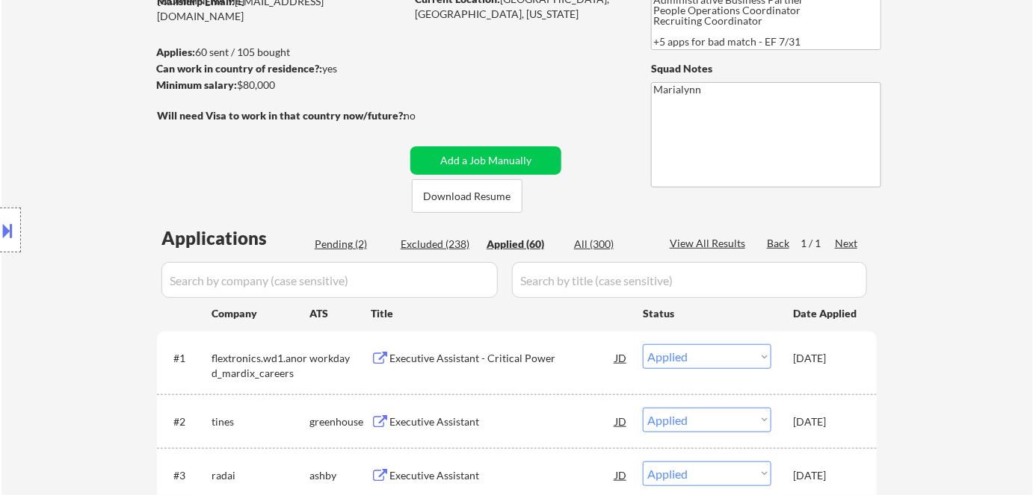
scroll to position [231, 0]
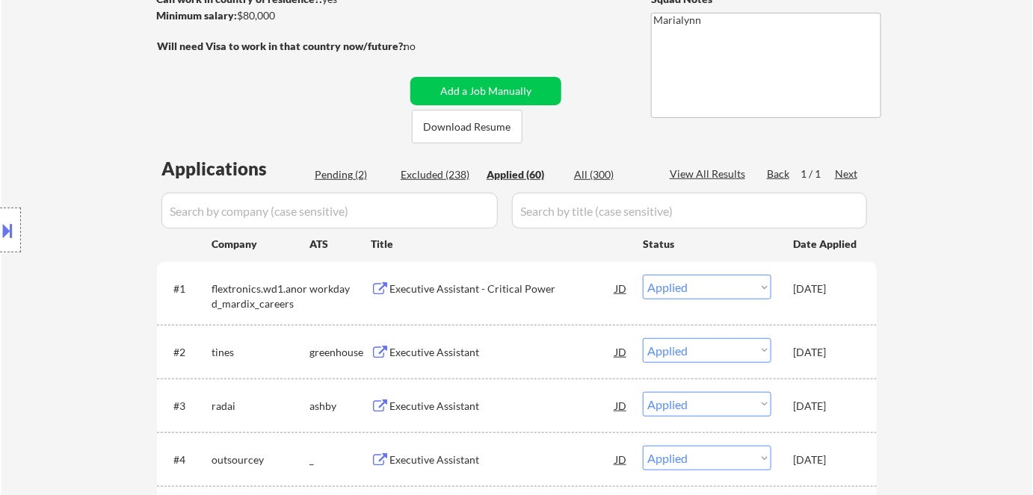
select select ""applied""
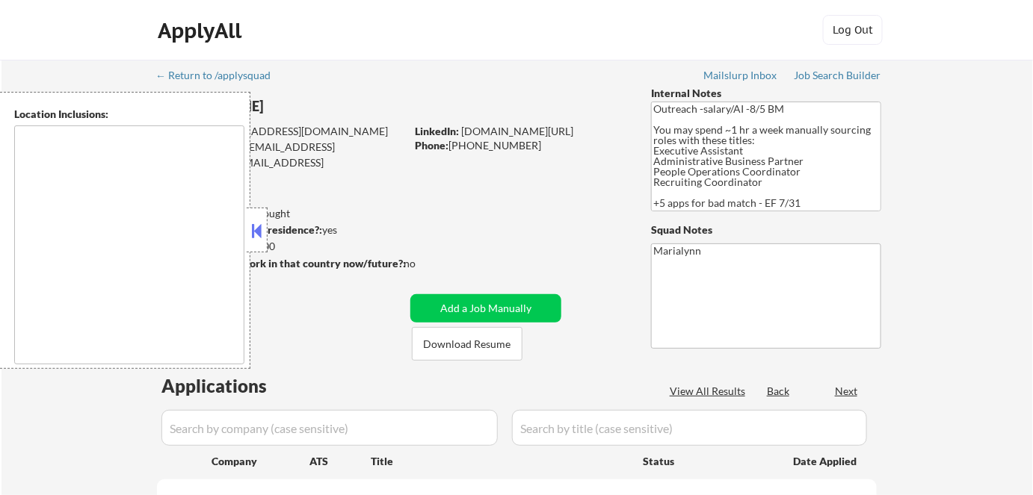
type textarea "[GEOGRAPHIC_DATA], [GEOGRAPHIC_DATA], [GEOGRAPHIC_DATA] [GEOGRAPHIC_DATA], [GEO…"
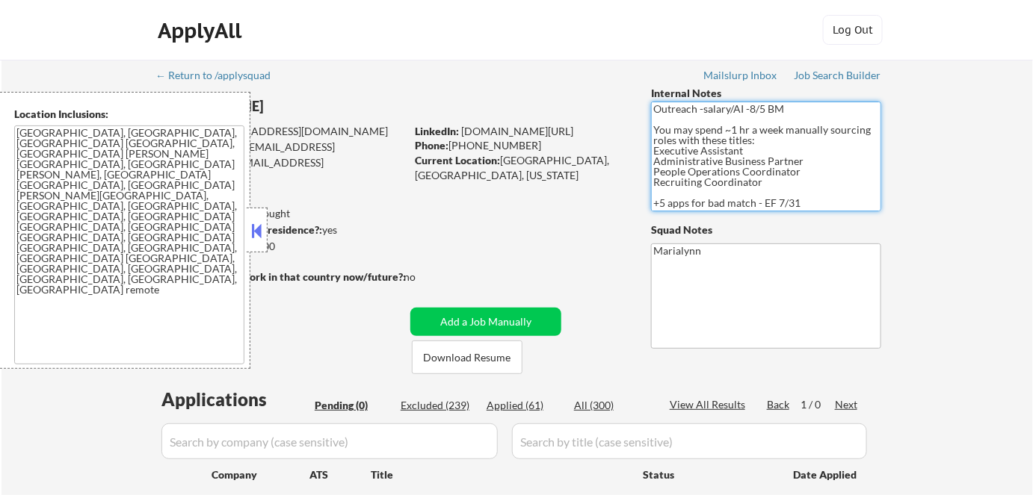
drag, startPoint x: 655, startPoint y: 152, endPoint x: 727, endPoint y: 154, distance: 71.8
click at [740, 152] on textarea "Outreach -salary/AI -8/5 BM You may spend ~1 hr a week manually sourcing roles …" at bounding box center [766, 157] width 230 height 110
drag, startPoint x: 255, startPoint y: 235, endPoint x: 273, endPoint y: 234, distance: 17.9
click at [256, 234] on button at bounding box center [257, 231] width 16 height 22
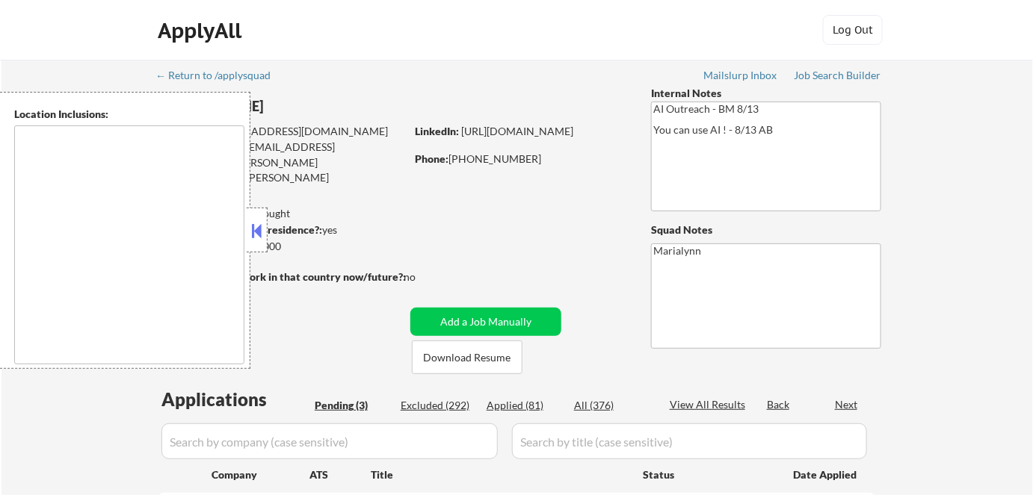
drag, startPoint x: 256, startPoint y: 230, endPoint x: 348, endPoint y: 146, distance: 125.3
click at [256, 229] on button at bounding box center [257, 231] width 16 height 22
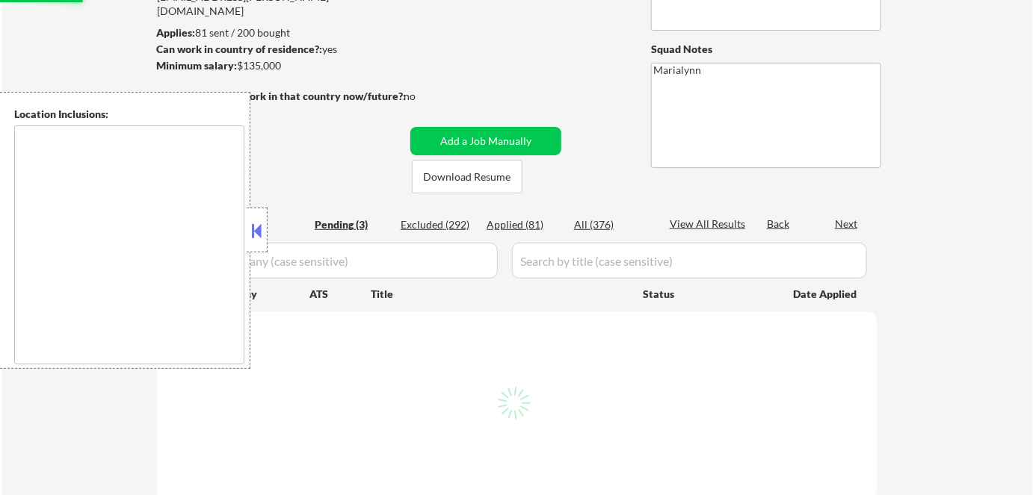
select select ""pending""
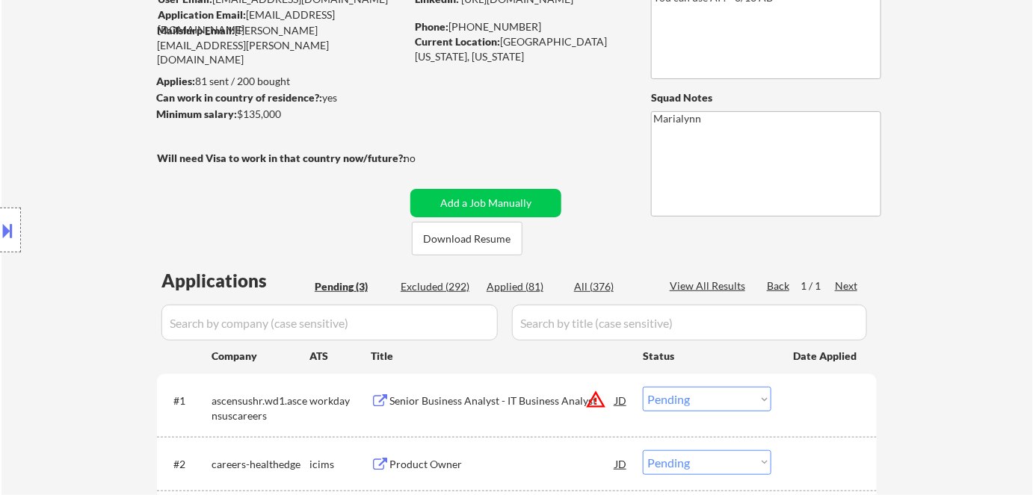
scroll to position [135, 0]
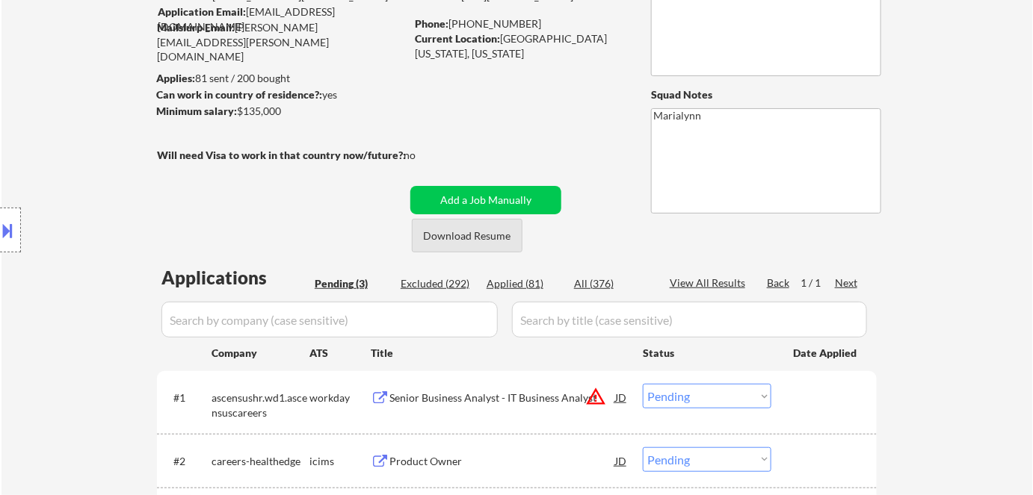
click at [460, 229] on button "Download Resume" at bounding box center [467, 236] width 111 height 34
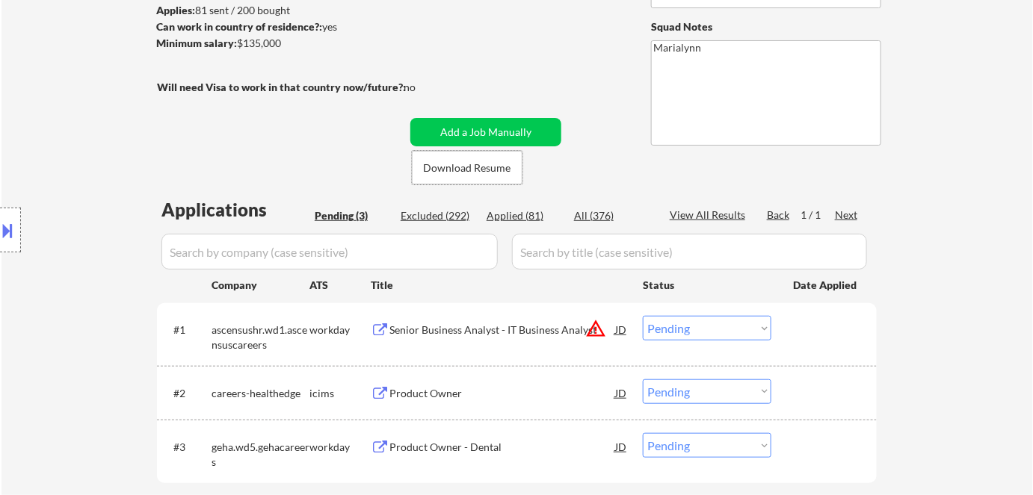
scroll to position [271, 0]
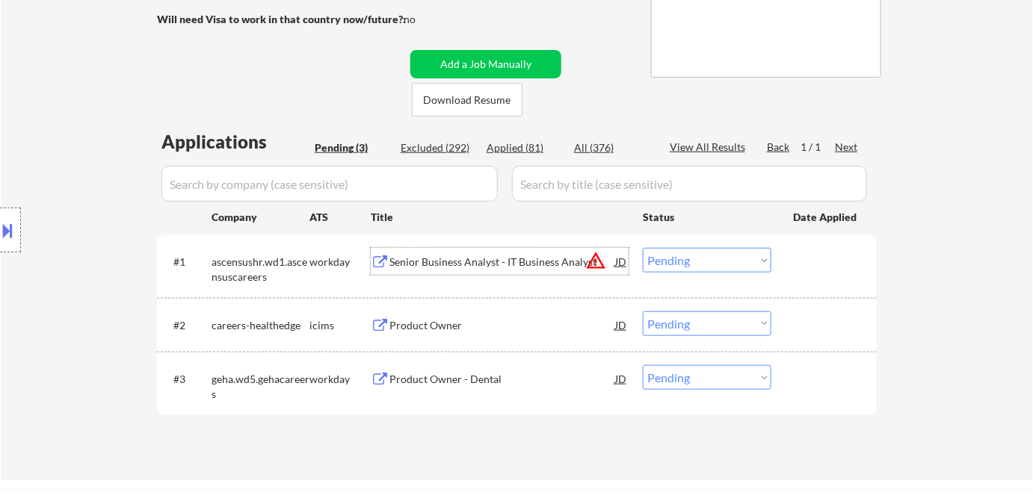
click at [472, 256] on div "Senior Business Analyst - IT Business Analyst" at bounding box center [502, 262] width 226 height 15
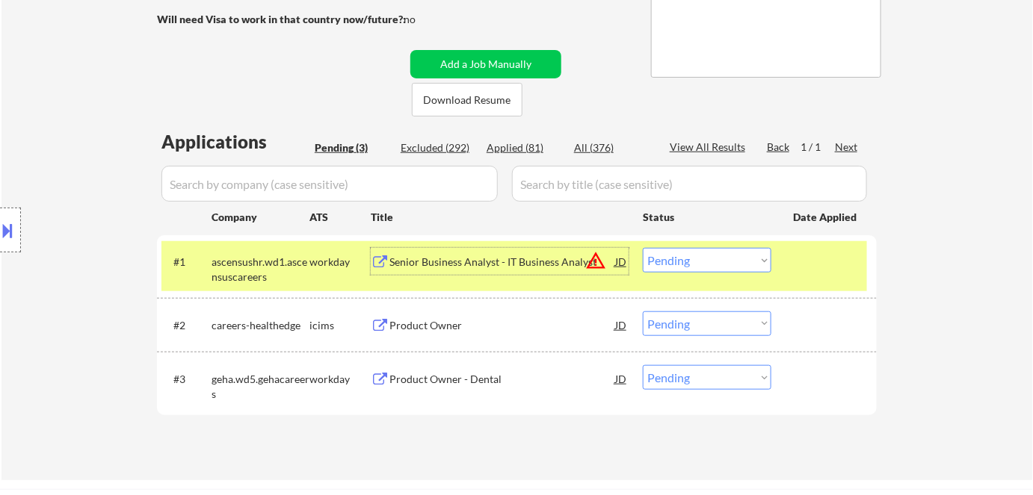
drag, startPoint x: 723, startPoint y: 256, endPoint x: 723, endPoint y: 267, distance: 11.2
click at [723, 256] on select "Choose an option... Pending Applied Excluded (Questions) Excluded (Expired) Exc…" at bounding box center [707, 260] width 129 height 25
click at [643, 248] on select "Choose an option... Pending Applied Excluded (Questions) Excluded (Expired) Exc…" at bounding box center [707, 260] width 129 height 25
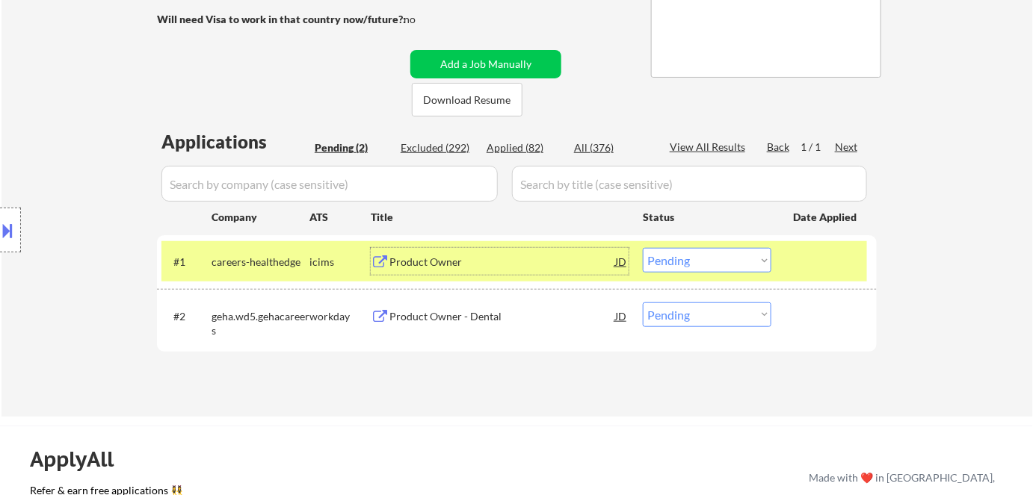
click at [451, 251] on div "Product Owner" at bounding box center [502, 261] width 226 height 27
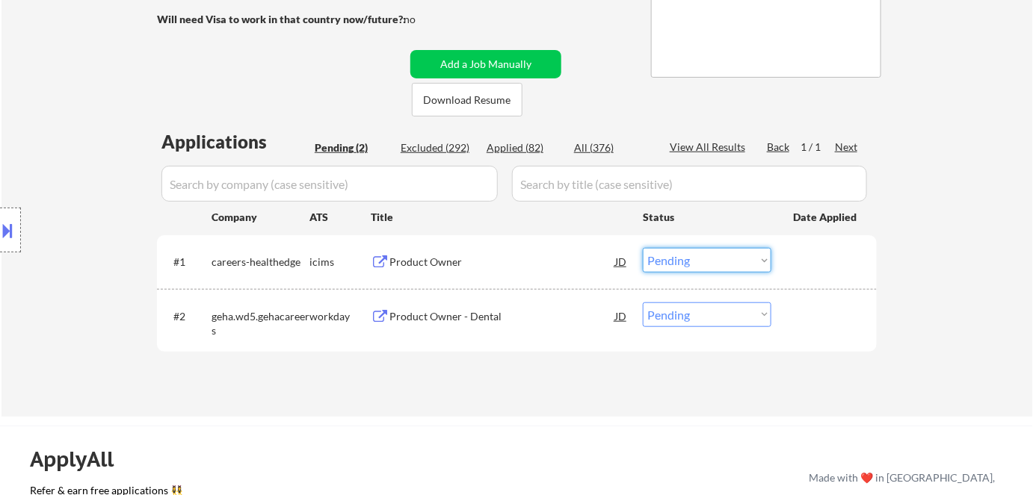
click at [675, 256] on select "Choose an option... Pending Applied Excluded (Questions) Excluded (Expired) Exc…" at bounding box center [707, 260] width 129 height 25
click at [643, 248] on select "Choose an option... Pending Applied Excluded (Questions) Excluded (Expired) Exc…" at bounding box center [707, 260] width 129 height 25
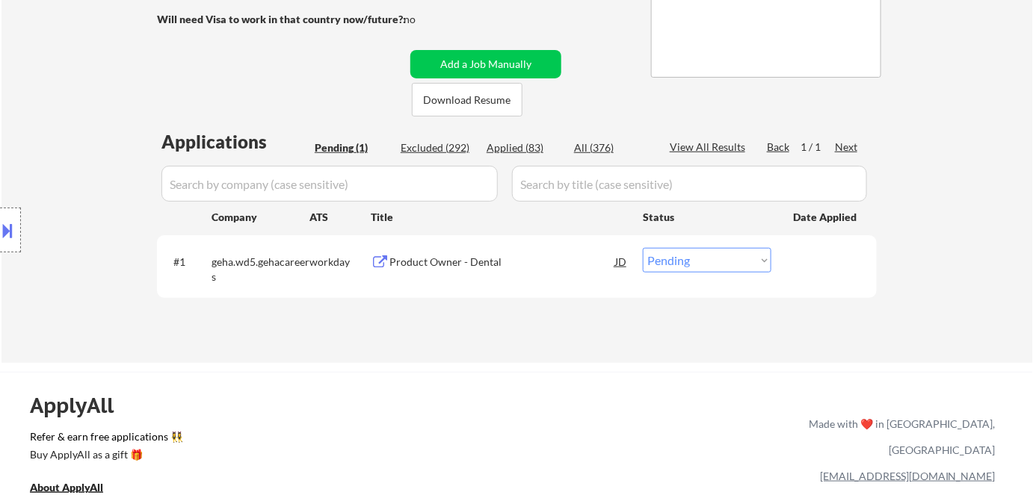
click at [458, 255] on div "Product Owner - Dental" at bounding box center [502, 262] width 226 height 15
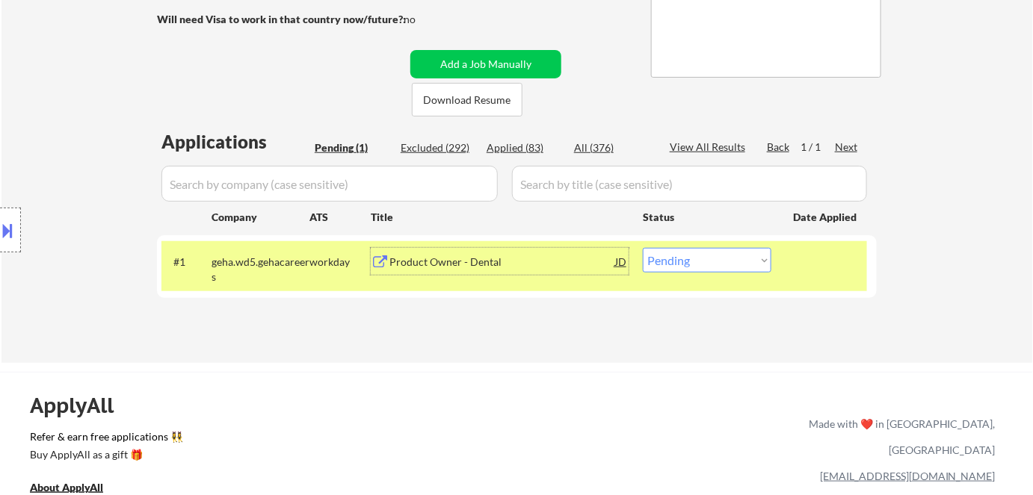
scroll to position [67, 0]
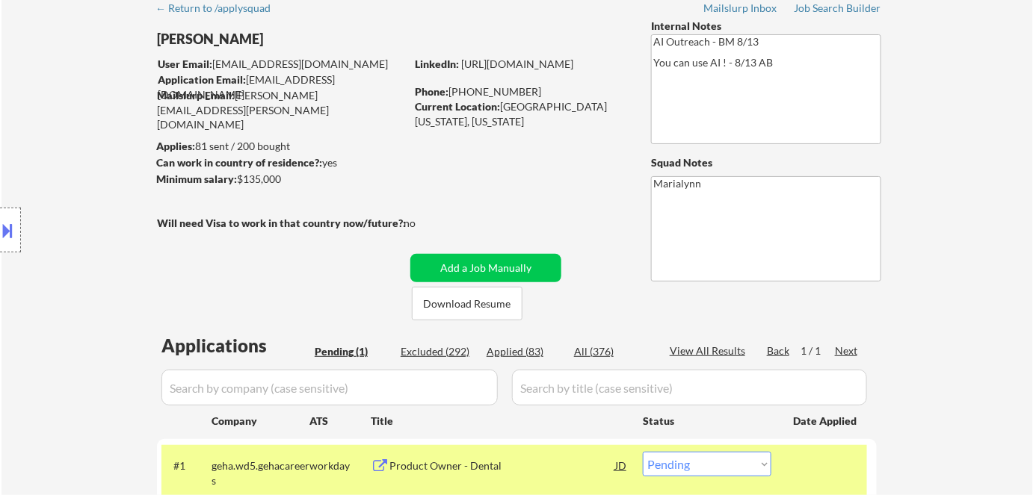
drag, startPoint x: 452, startPoint y: 90, endPoint x: 533, endPoint y: 90, distance: 81.4
click at [533, 90] on div "Phone: (703) 901-0338" at bounding box center [520, 91] width 211 height 15
copy div "703) 901-0338"
drag, startPoint x: 250, startPoint y: 176, endPoint x: 271, endPoint y: 175, distance: 20.9
click at [261, 176] on div "Location Inclusions:" at bounding box center [133, 230] width 267 height 277
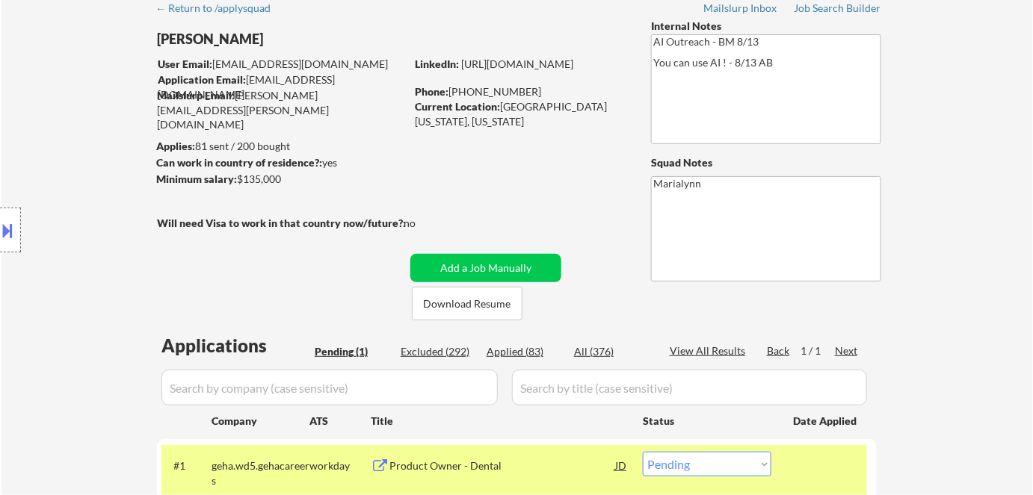
drag, startPoint x: 281, startPoint y: 178, endPoint x: 242, endPoint y: 178, distance: 38.9
click at [242, 178] on body "← Return to /applysquad Mailslurp Inbox Job Search Builder Chung Lee User Email…" at bounding box center [516, 180] width 1033 height 495
click at [242, 179] on div "Location Inclusions:" at bounding box center [133, 230] width 267 height 277
drag, startPoint x: 282, startPoint y: 176, endPoint x: 235, endPoint y: 168, distance: 46.9
click at [233, 167] on body "← Return to /applysquad Mailslurp Inbox Job Search Builder Chung Lee User Email…" at bounding box center [516, 180] width 1033 height 495
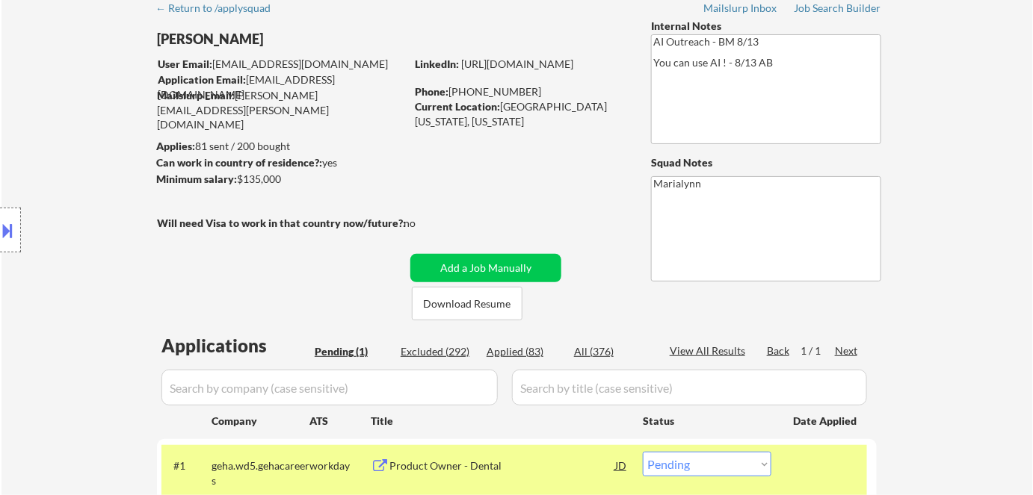
click at [237, 173] on div "Location Inclusions:" at bounding box center [133, 230] width 267 height 277
click at [241, 173] on div "Location Inclusions:" at bounding box center [133, 230] width 267 height 277
click at [287, 180] on div "Minimum salary: $135,000" at bounding box center [280, 179] width 249 height 15
click at [283, 180] on div "Minimum salary: $135,000" at bounding box center [280, 179] width 249 height 15
click at [281, 179] on div "Minimum salary: $135,000" at bounding box center [280, 179] width 249 height 15
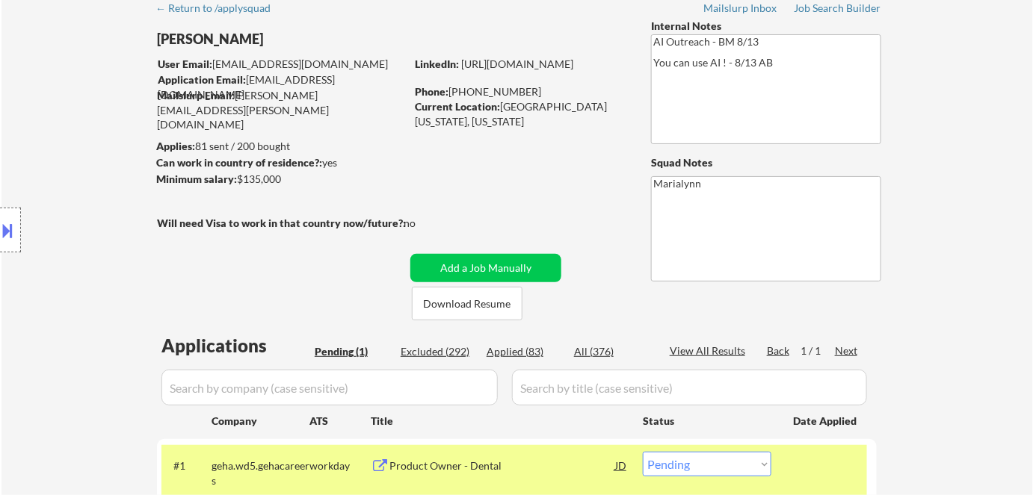
drag, startPoint x: 281, startPoint y: 179, endPoint x: 241, endPoint y: 170, distance: 40.4
click at [241, 170] on body "← Return to /applysquad Mailslurp Inbox Job Search Builder Chung Lee User Email…" at bounding box center [516, 180] width 1033 height 495
click at [227, 180] on div "Location Inclusions:" at bounding box center [133, 230] width 267 height 277
click at [479, 166] on div "← Return to /applysquad Mailslurp Inbox Job Search Builder Chung Lee User Email…" at bounding box center [517, 274] width 746 height 563
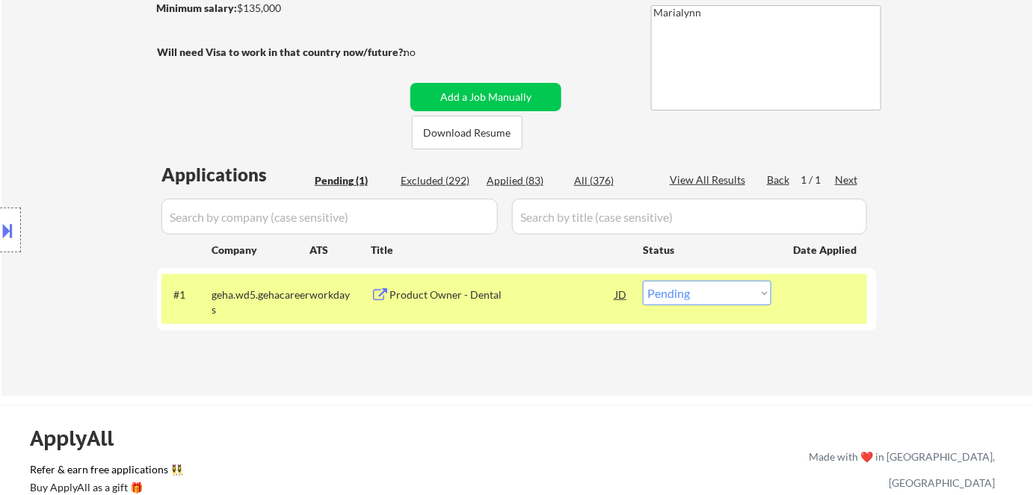
scroll to position [339, 0]
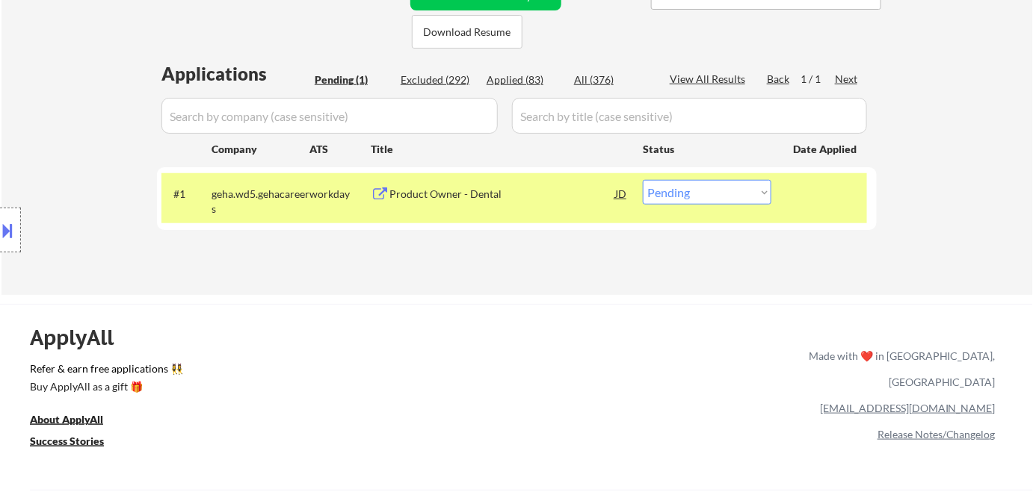
click at [713, 199] on select "Choose an option... Pending Applied Excluded (Questions) Excluded (Expired) Exc…" at bounding box center [707, 192] width 129 height 25
select select ""applied""
click at [643, 180] on select "Choose an option... Pending Applied Excluded (Questions) Excluded (Expired) Exc…" at bounding box center [707, 192] width 129 height 25
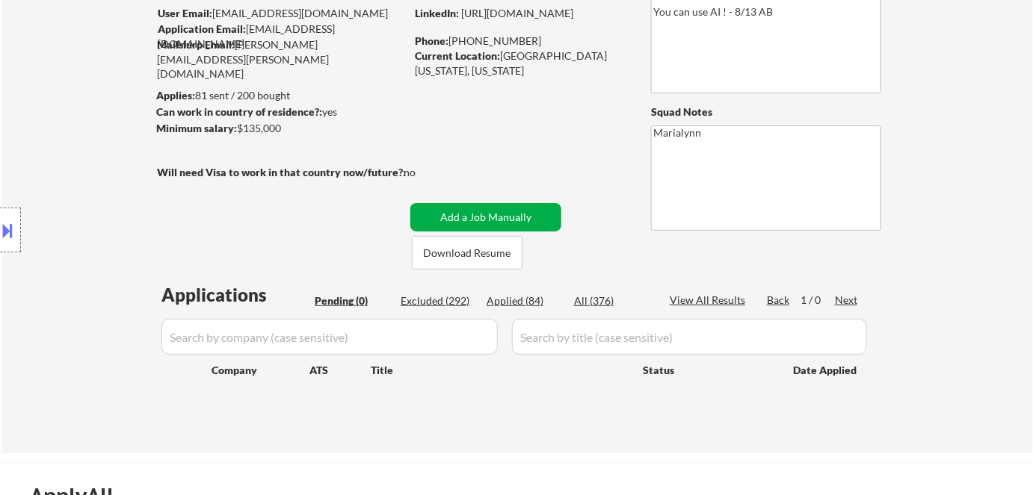
scroll to position [203, 0]
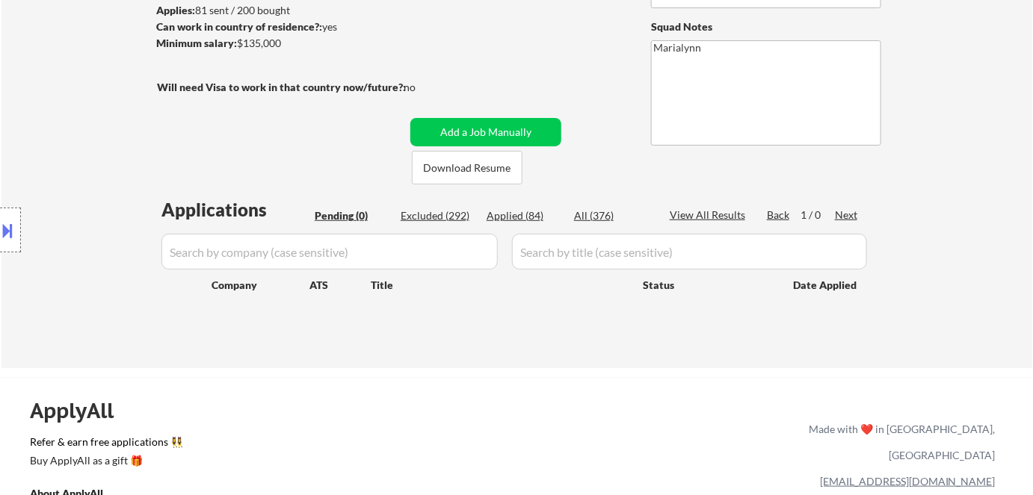
click at [526, 217] on div "Applied (84)" at bounding box center [523, 215] width 75 height 15
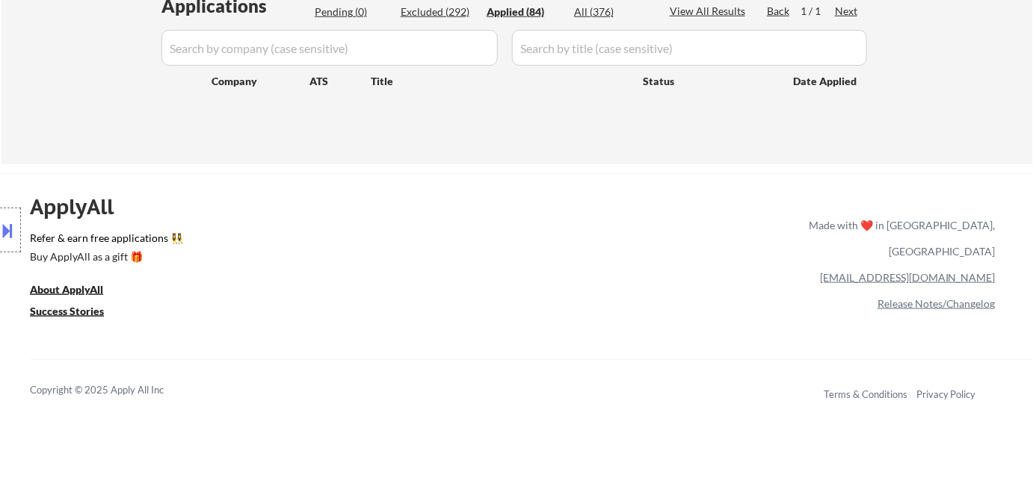
select select ""applied""
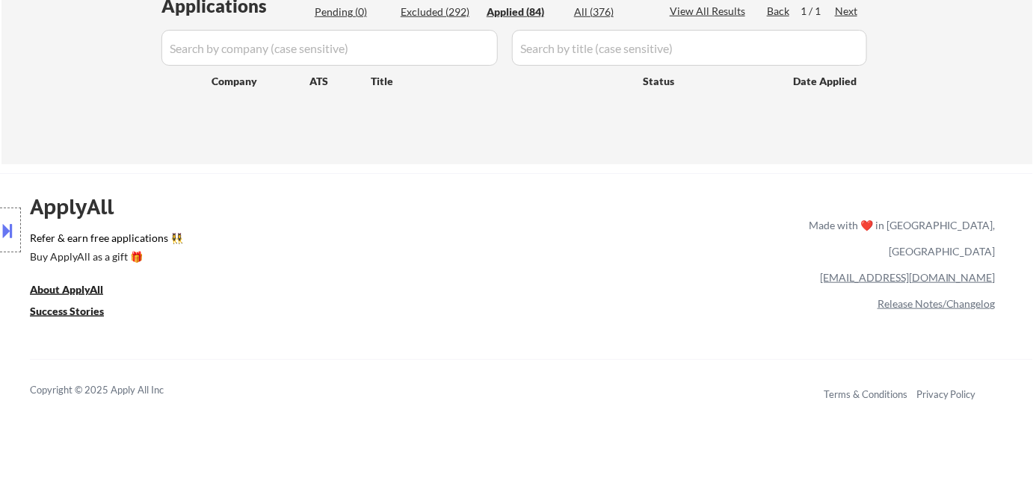
select select ""applied""
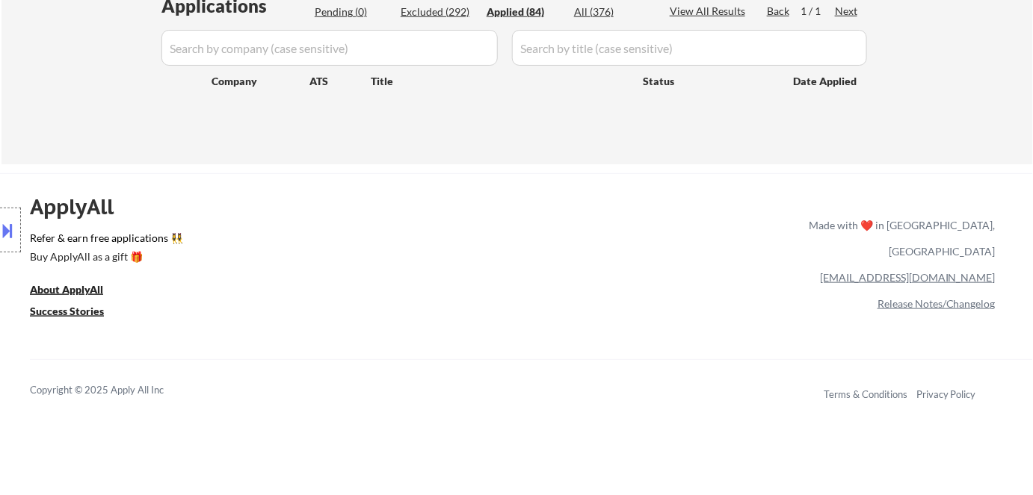
select select ""applied""
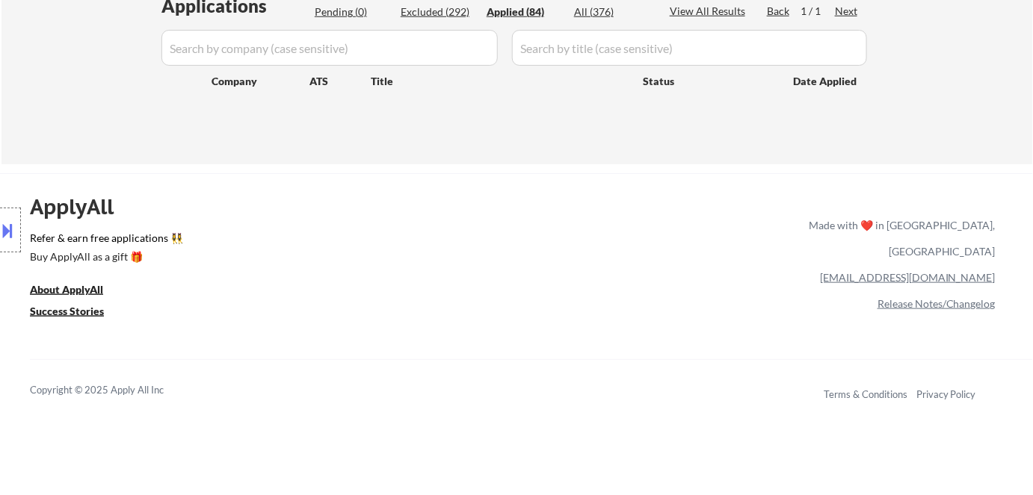
select select ""applied""
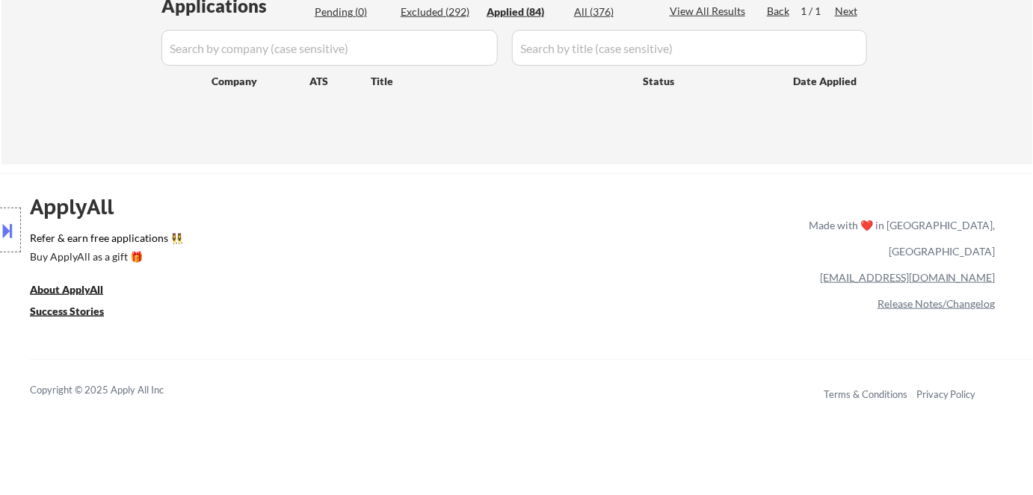
select select ""applied""
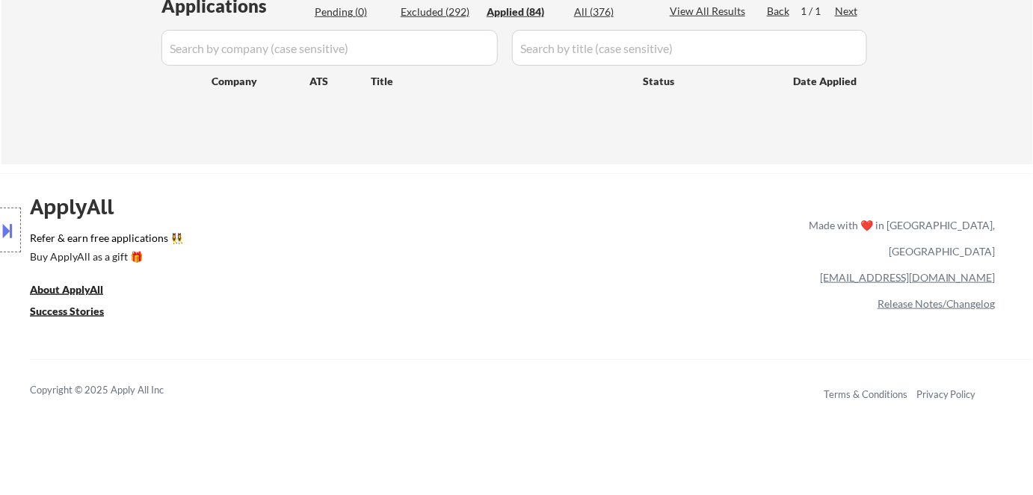
select select ""applied""
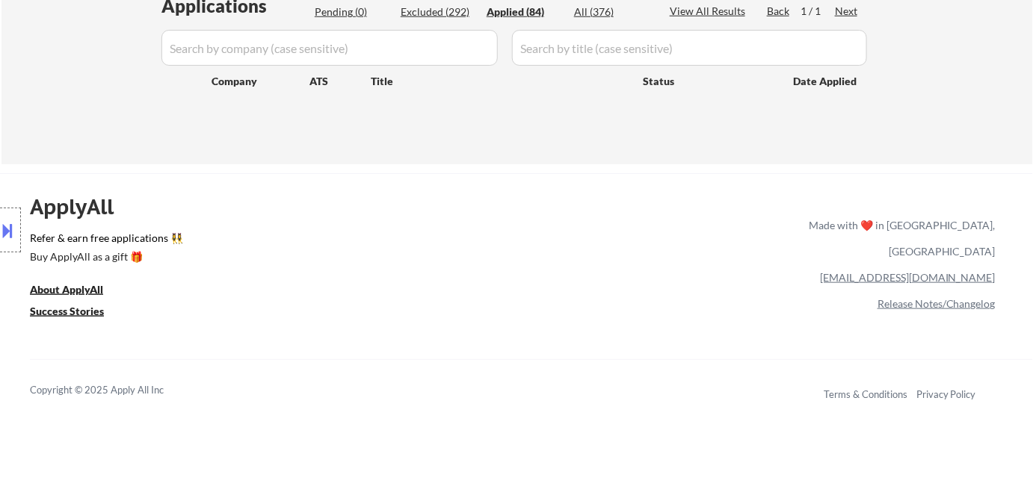
select select ""applied""
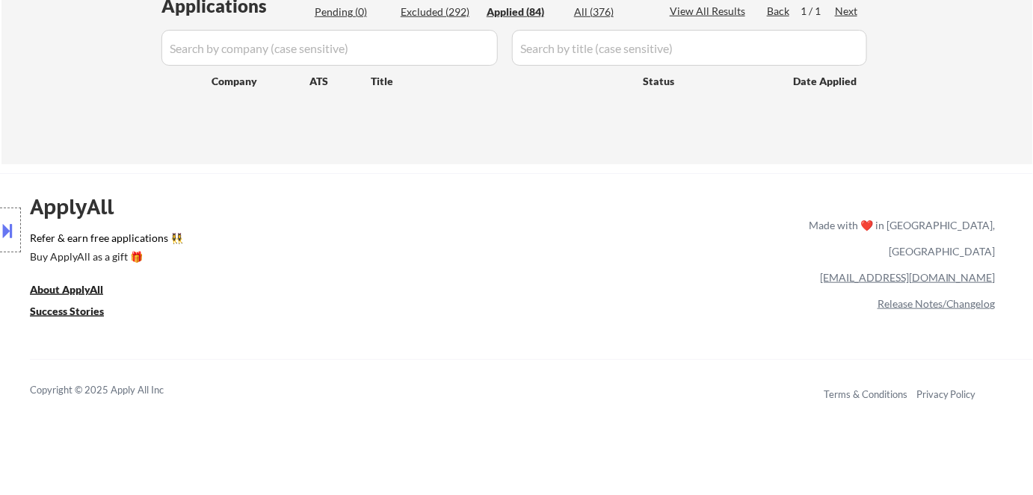
select select ""applied""
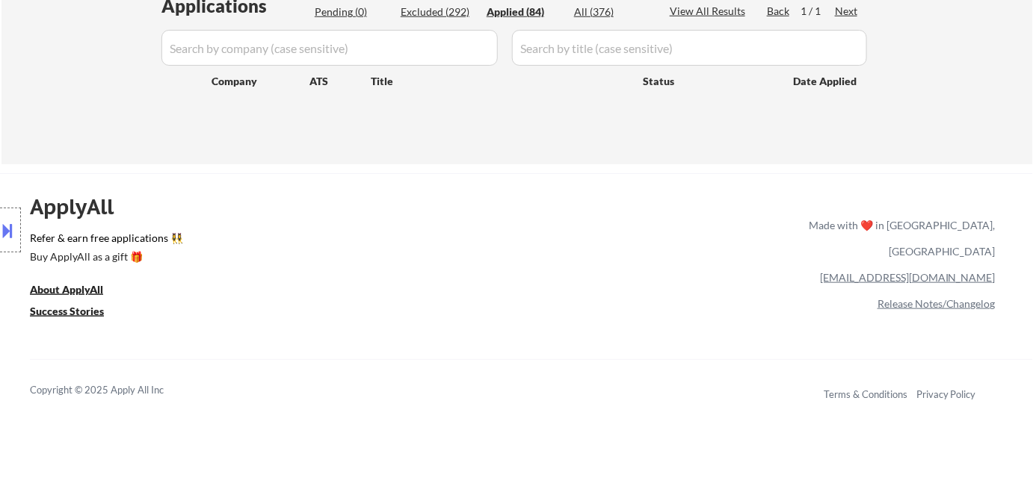
select select ""applied""
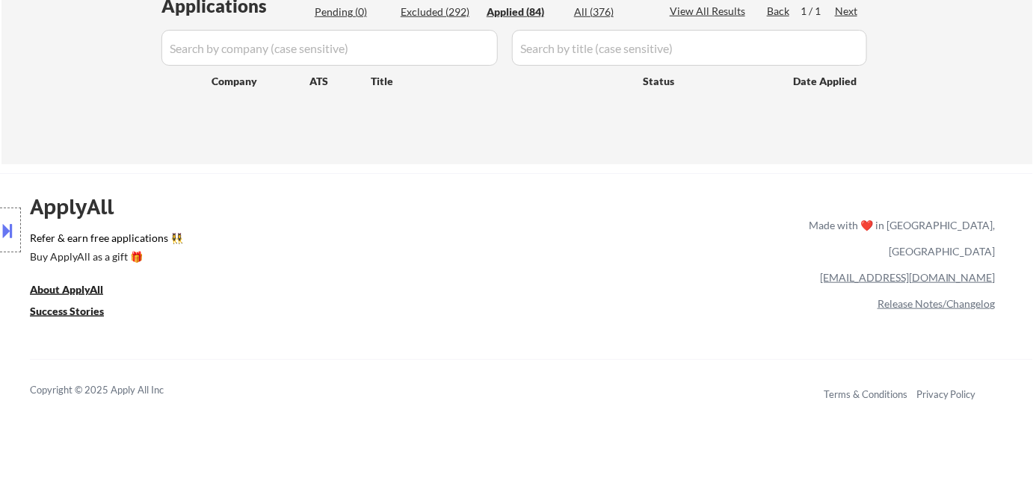
select select ""applied""
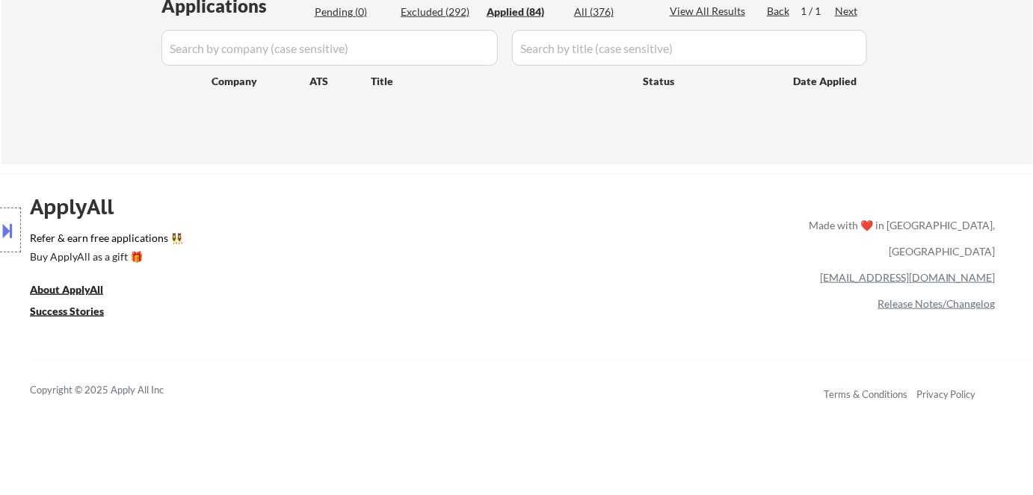
select select ""applied""
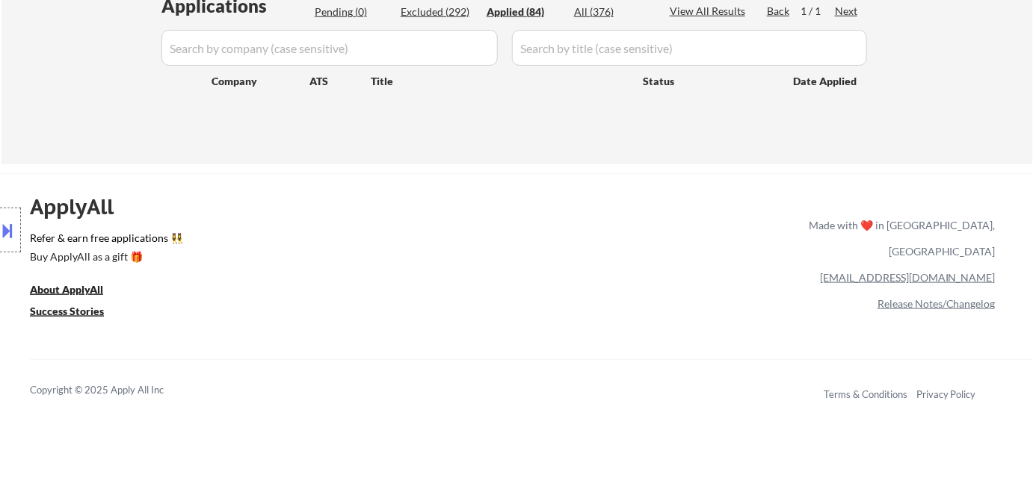
select select ""applied""
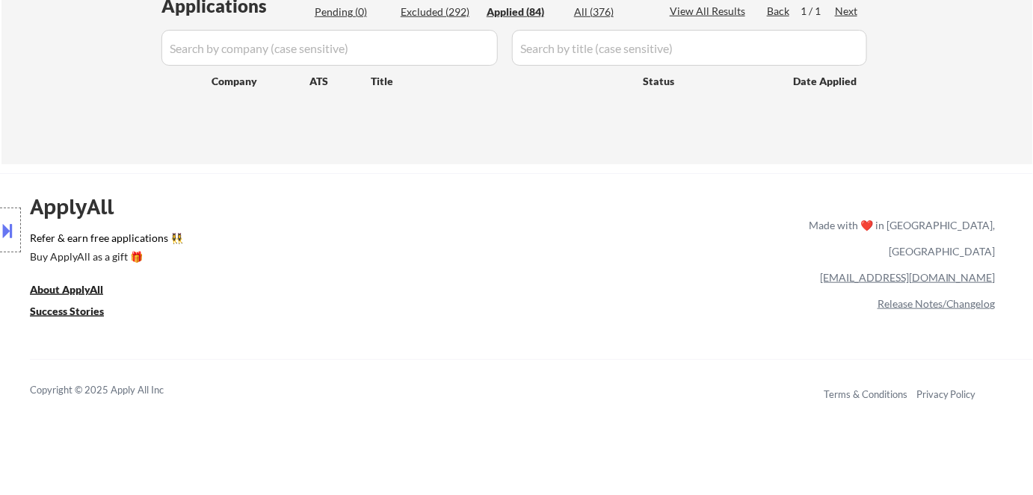
select select ""applied""
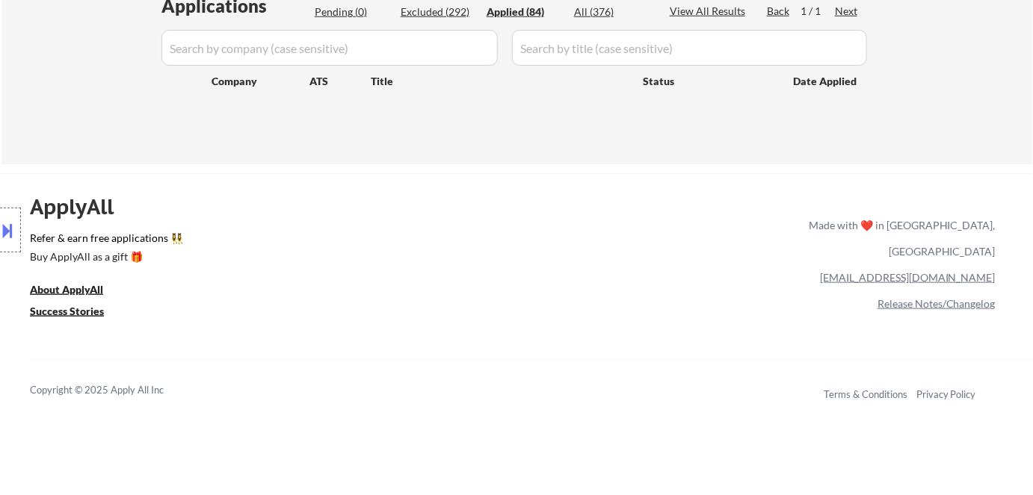
select select ""applied""
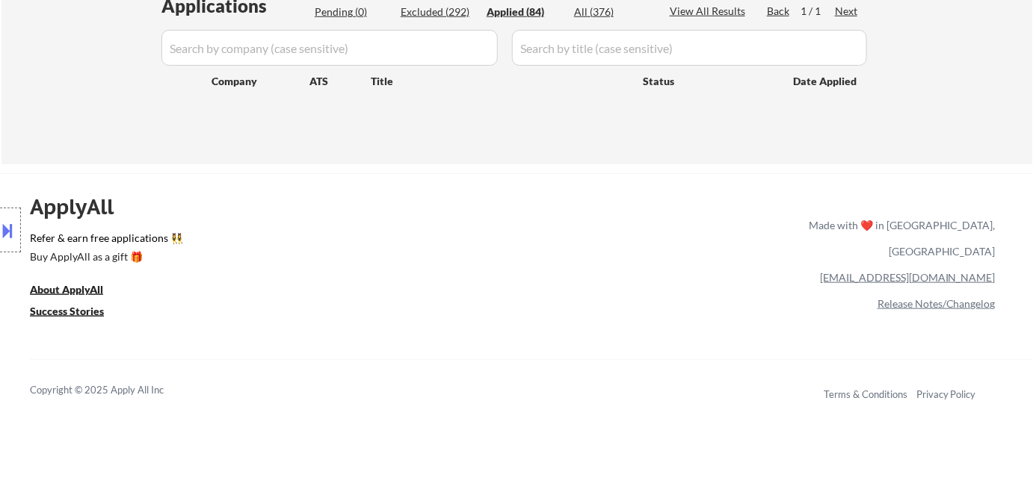
select select ""applied""
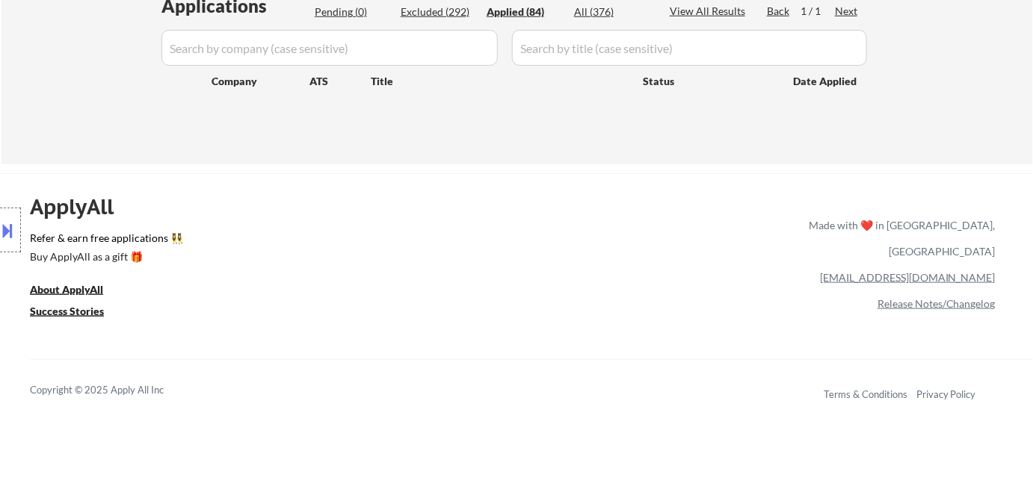
select select ""applied""
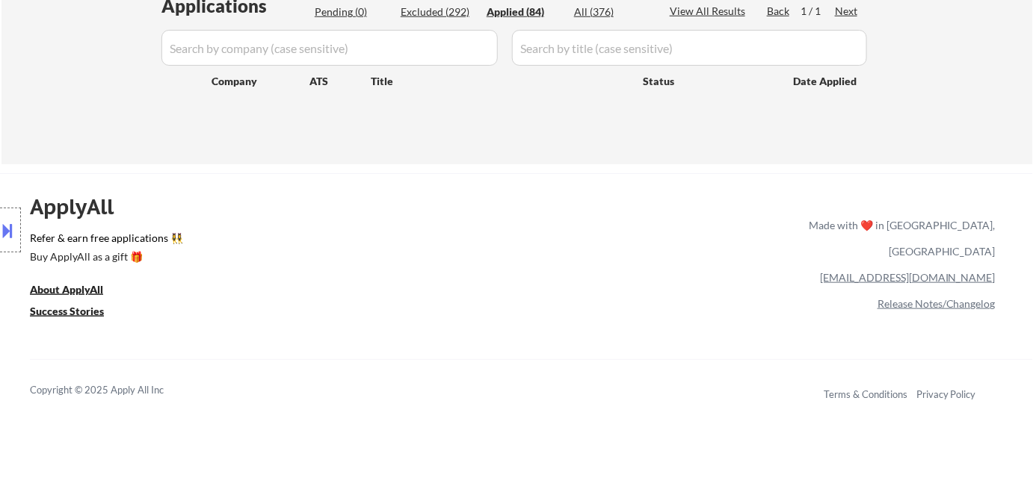
select select ""applied""
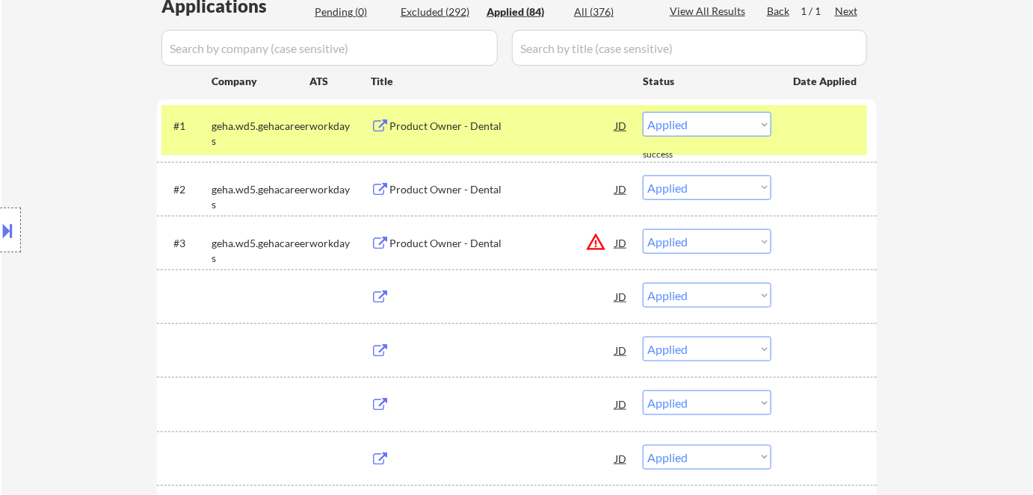
click at [507, 16] on div "Applied (84)" at bounding box center [523, 11] width 75 height 15
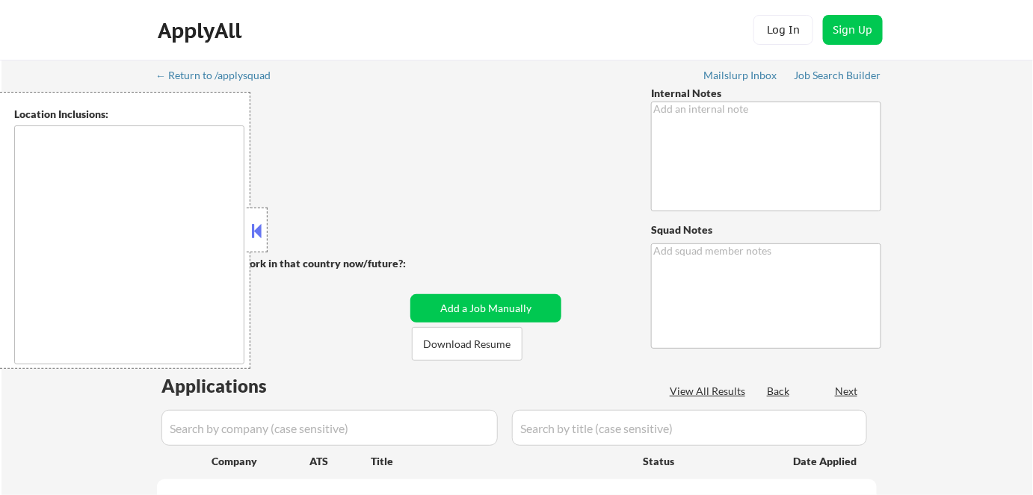
type textarea "🤖 You can use AI! - 8/5 AB"
type textarea "Marialynn"
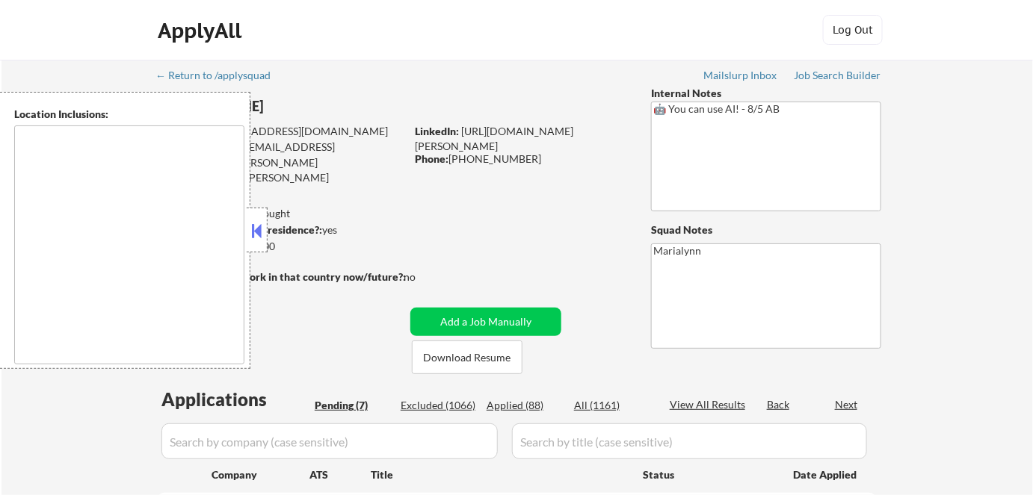
select select ""pending""
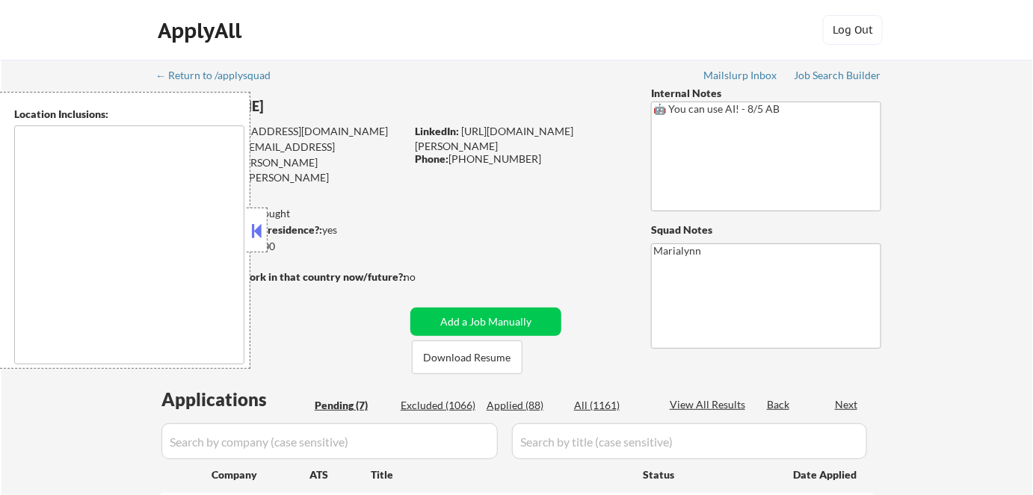
select select ""pending""
type textarea "[US_STATE], [GEOGRAPHIC_DATA] [GEOGRAPHIC_DATA], [GEOGRAPHIC_DATA] [GEOGRAPHIC_…"
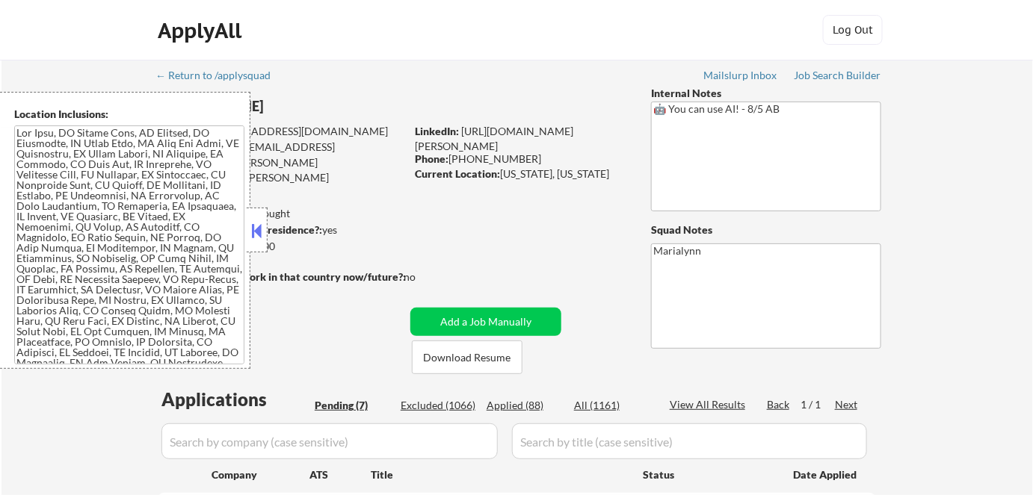
drag, startPoint x: 259, startPoint y: 223, endPoint x: 285, endPoint y: 227, distance: 26.4
click at [259, 223] on button at bounding box center [257, 231] width 16 height 22
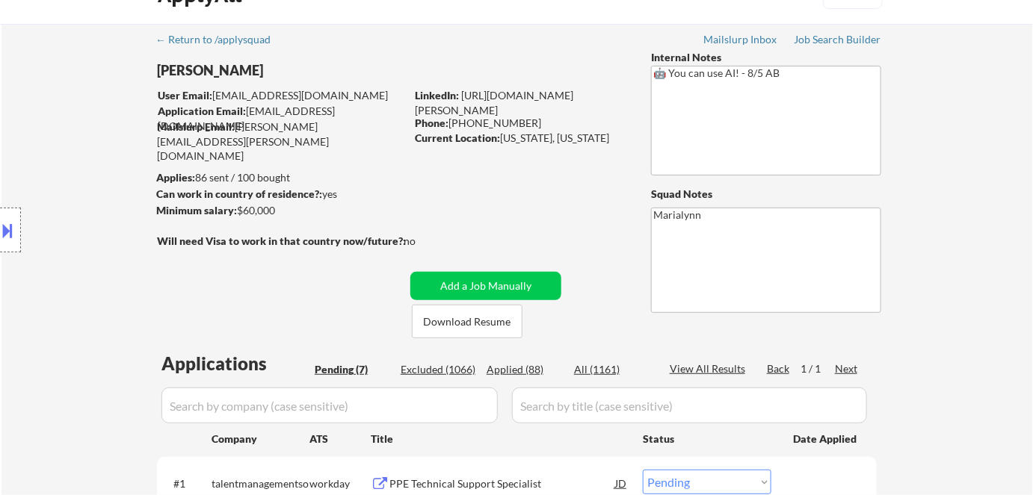
scroll to position [67, 0]
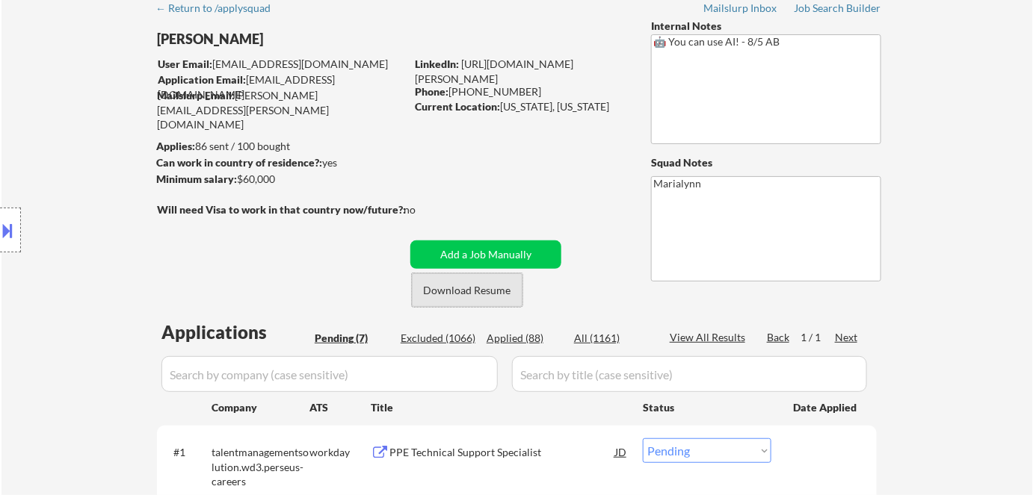
click at [472, 291] on button "Download Resume" at bounding box center [467, 290] width 111 height 34
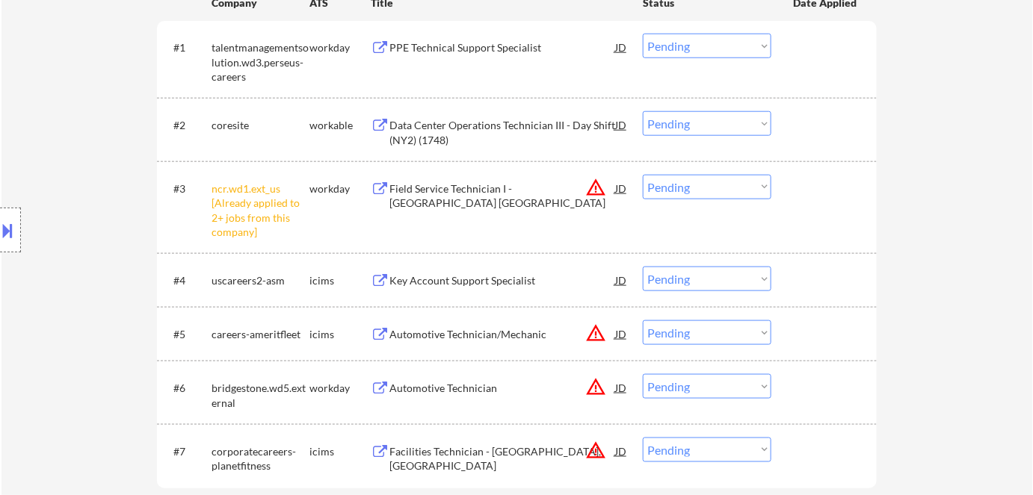
scroll to position [475, 0]
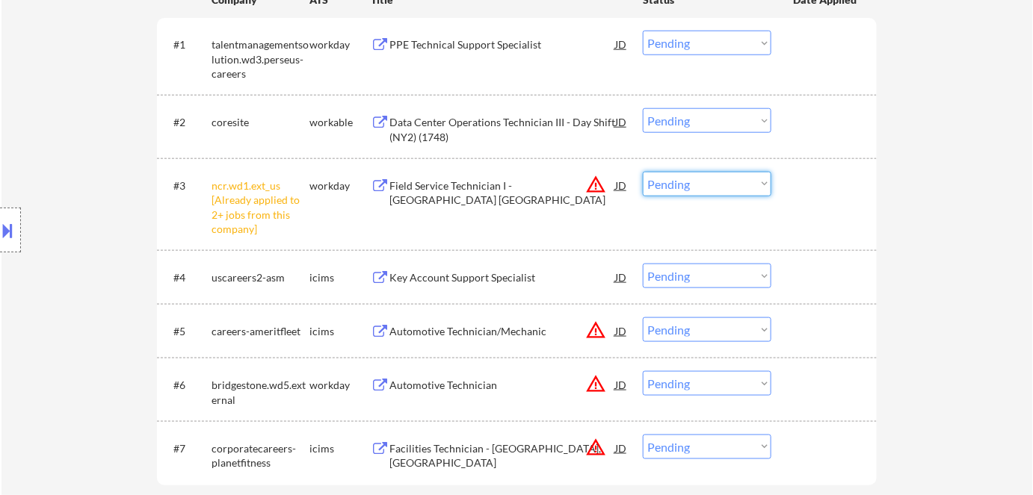
drag, startPoint x: 691, startPoint y: 185, endPoint x: 695, endPoint y: 194, distance: 9.7
click at [693, 188] on select "Choose an option... Pending Applied Excluded (Questions) Excluded (Expired) Exc…" at bounding box center [707, 184] width 129 height 25
click at [643, 172] on select "Choose an option... Pending Applied Excluded (Questions) Excluded (Expired) Exc…" at bounding box center [707, 184] width 129 height 25
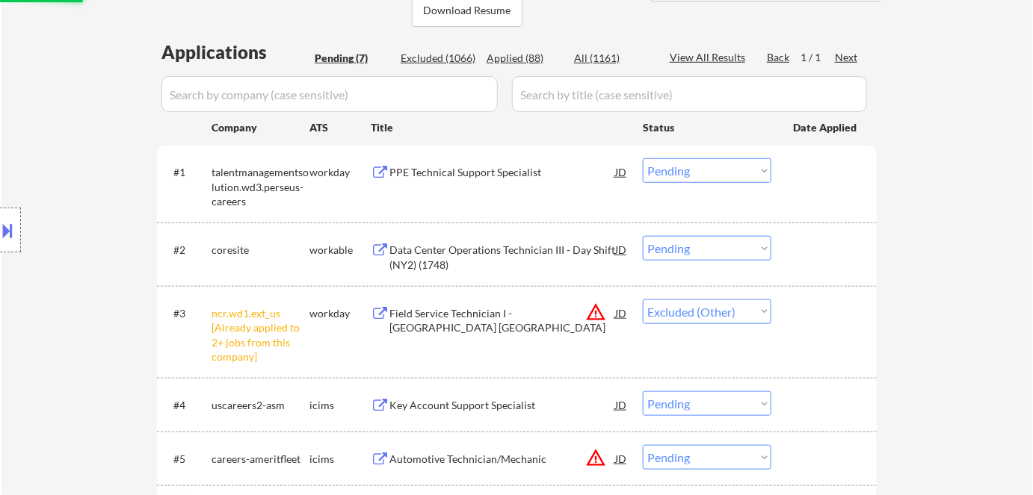
scroll to position [339, 0]
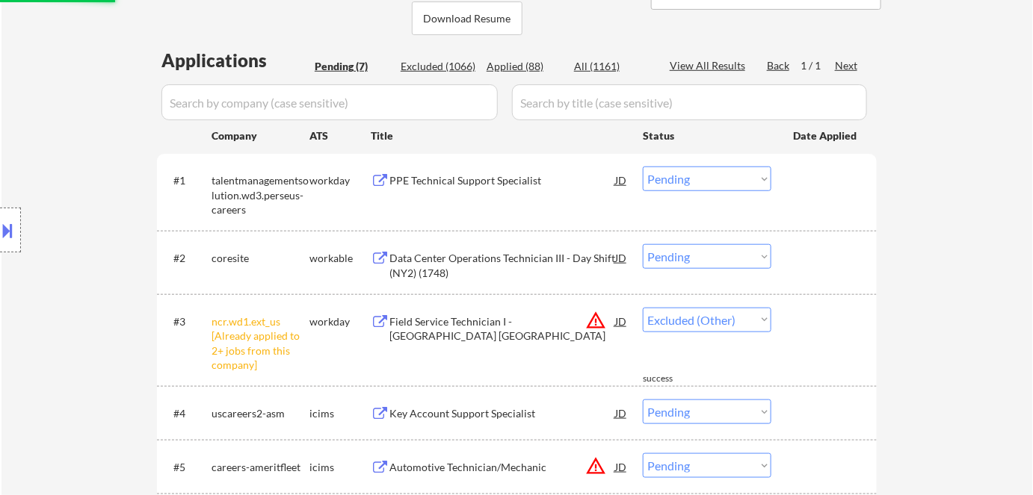
select select ""pending""
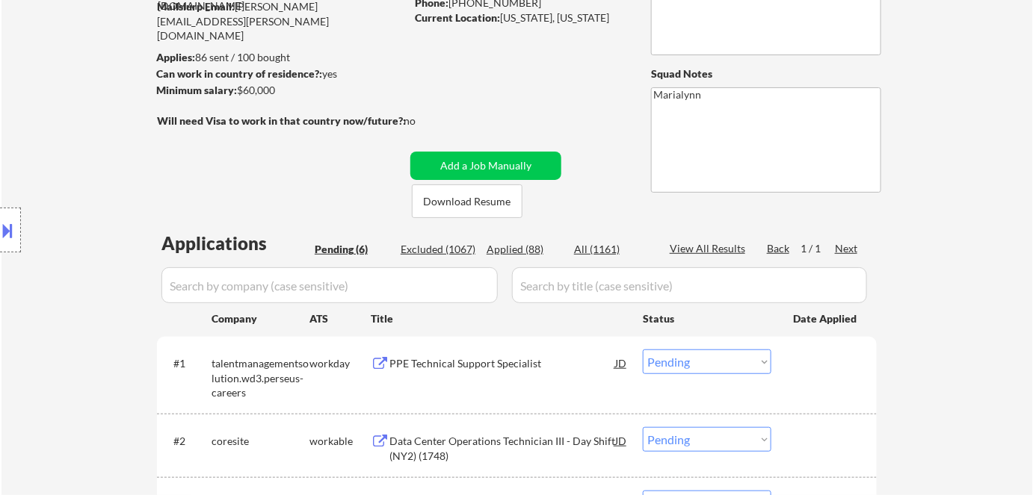
scroll to position [271, 0]
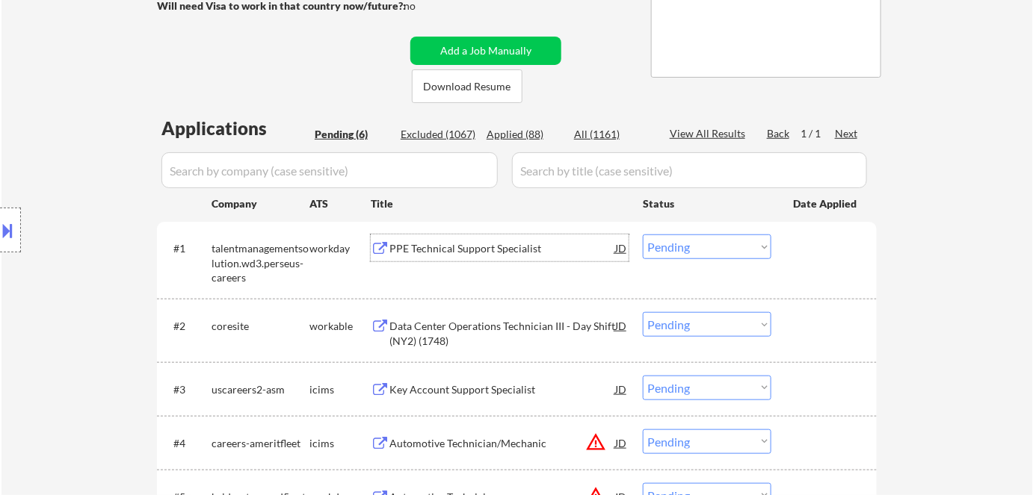
click at [471, 253] on div "PPE Technical Support Specialist" at bounding box center [502, 248] width 226 height 15
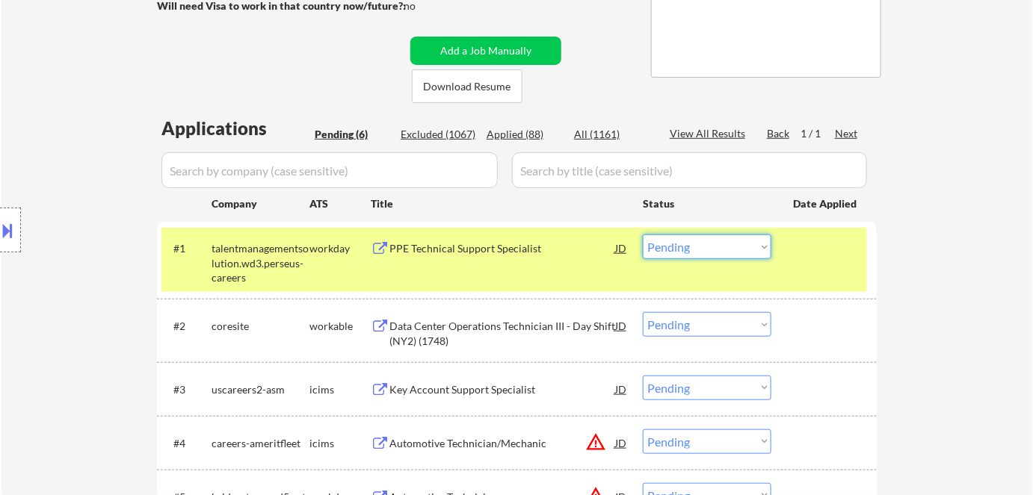
click at [697, 250] on select "Choose an option... Pending Applied Excluded (Questions) Excluded (Expired) Exc…" at bounding box center [707, 247] width 129 height 25
click at [643, 235] on select "Choose an option... Pending Applied Excluded (Questions) Excluded (Expired) Exc…" at bounding box center [707, 247] width 129 height 25
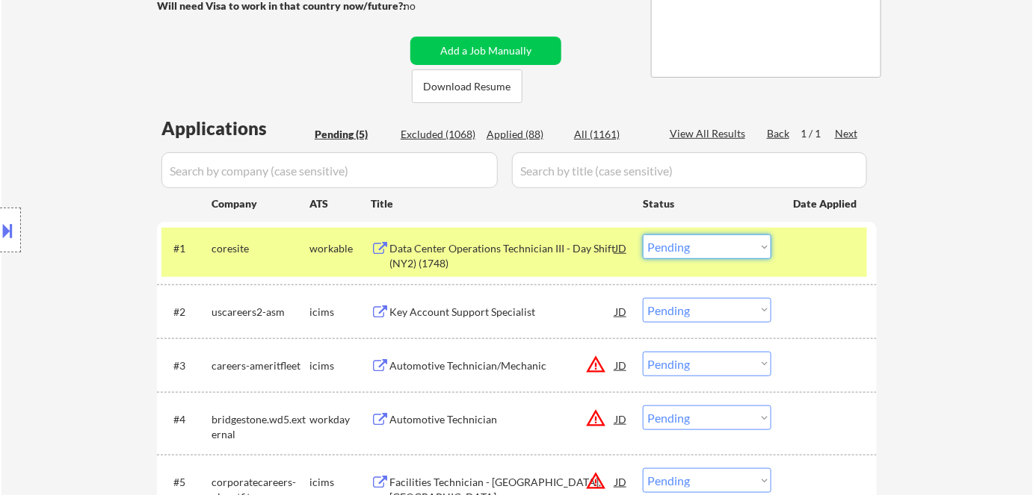
click at [678, 247] on select "Choose an option... Pending Applied Excluded (Questions) Excluded (Expired) Exc…" at bounding box center [707, 247] width 129 height 25
click at [643, 235] on select "Choose an option... Pending Applied Excluded (Questions) Excluded (Expired) Exc…" at bounding box center [707, 247] width 129 height 25
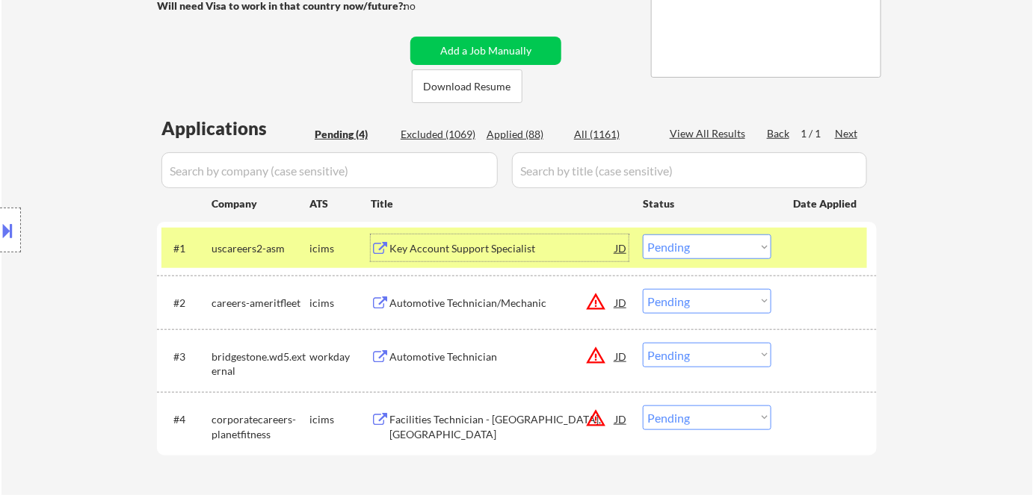
click at [437, 247] on div "Key Account Support Specialist" at bounding box center [502, 248] width 226 height 15
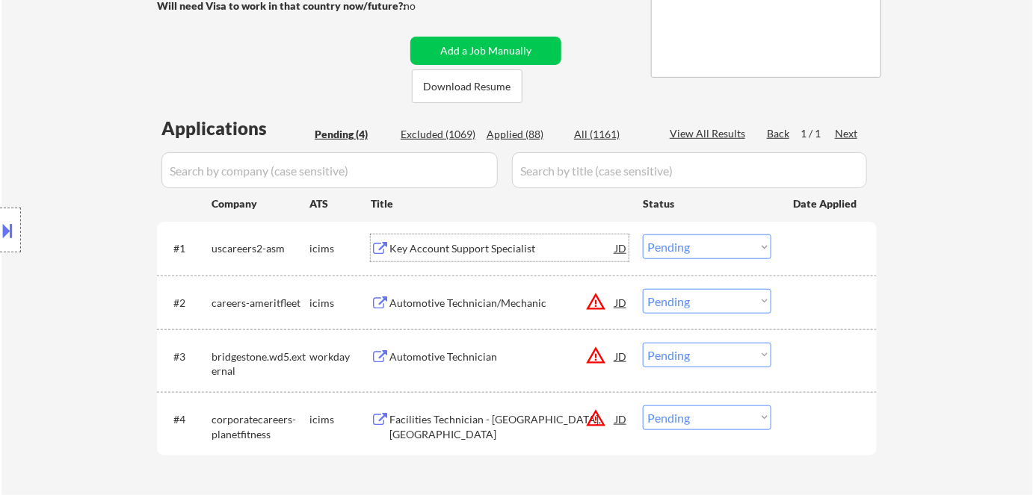
click at [711, 250] on select "Choose an option... Pending Applied Excluded (Questions) Excluded (Expired) Exc…" at bounding box center [707, 247] width 129 height 25
click at [643, 235] on select "Choose an option... Pending Applied Excluded (Questions) Excluded (Expired) Exc…" at bounding box center [707, 247] width 129 height 25
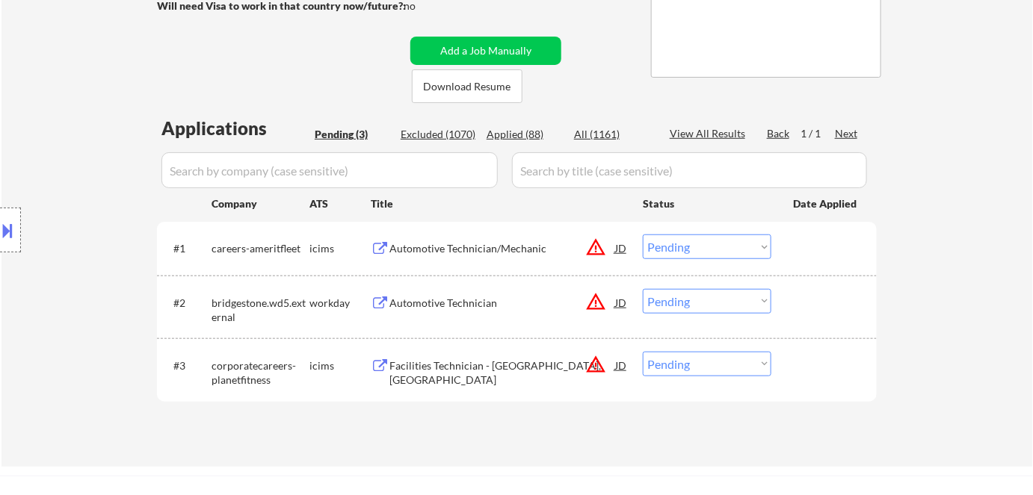
click at [463, 247] on div "Automotive Technician/Mechanic" at bounding box center [502, 248] width 226 height 15
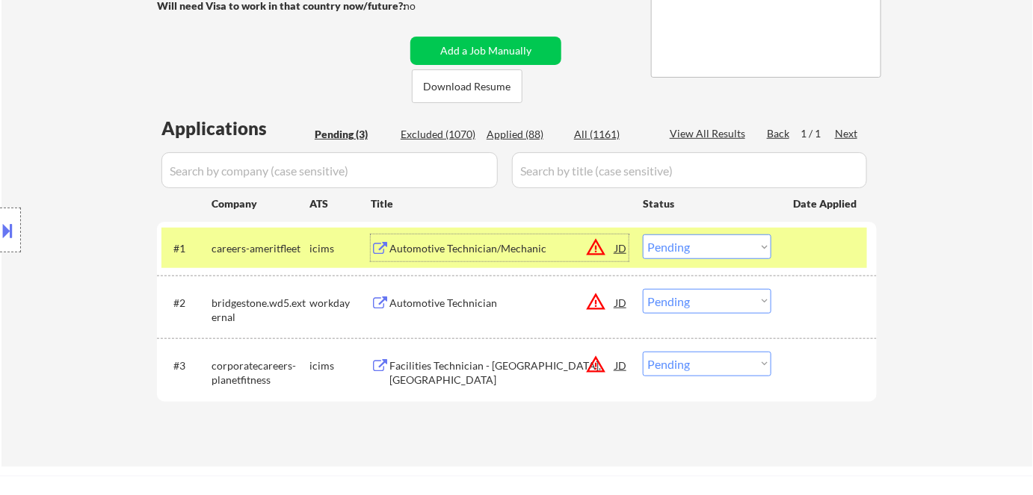
click at [733, 250] on select "Choose an option... Pending Applied Excluded (Questions) Excluded (Expired) Exc…" at bounding box center [707, 247] width 129 height 25
click at [643, 235] on select "Choose an option... Pending Applied Excluded (Questions) Excluded (Expired) Exc…" at bounding box center [707, 247] width 129 height 25
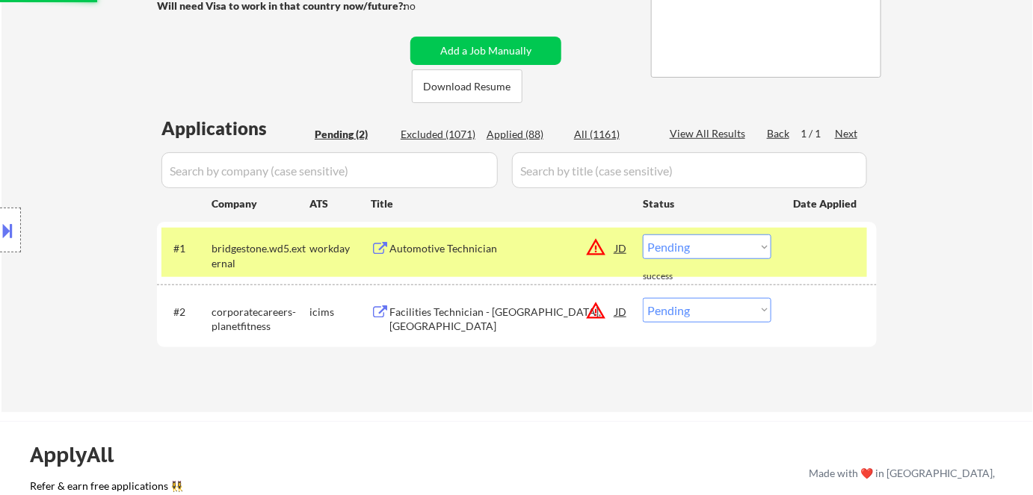
click at [424, 245] on div "Automotive Technician" at bounding box center [502, 248] width 226 height 15
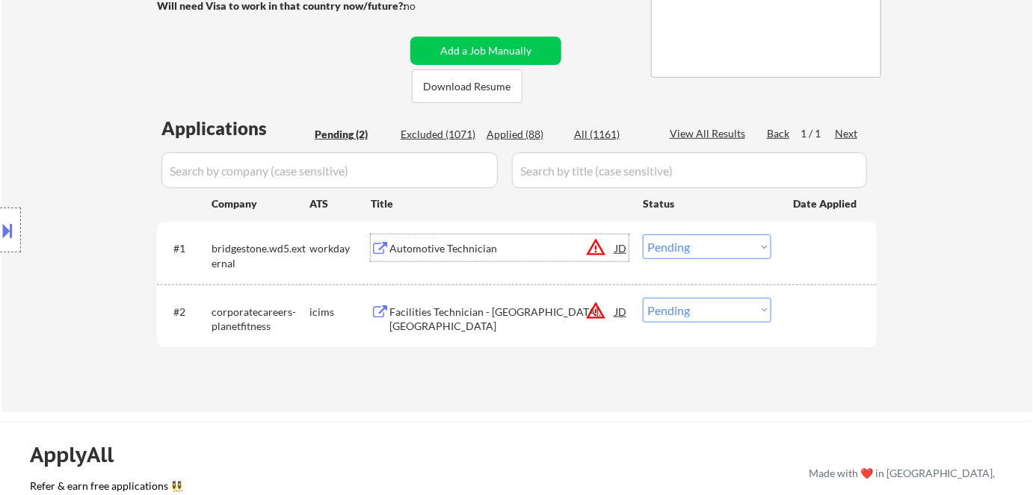
drag, startPoint x: 670, startPoint y: 247, endPoint x: 673, endPoint y: 258, distance: 10.9
click at [670, 247] on select "Choose an option... Pending Applied Excluded (Questions) Excluded (Expired) Exc…" at bounding box center [707, 247] width 129 height 25
click at [643, 235] on select "Choose an option... Pending Applied Excluded (Questions) Excluded (Expired) Exc…" at bounding box center [707, 247] width 129 height 25
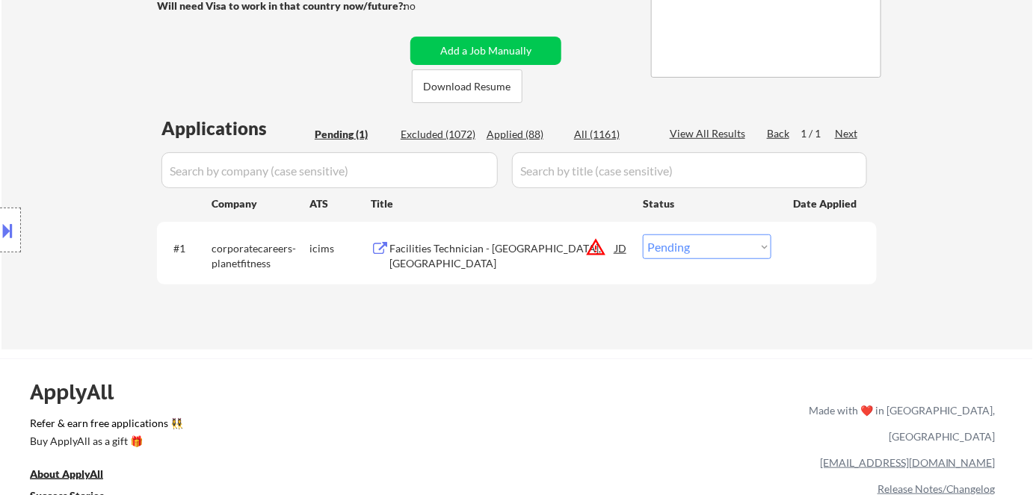
click at [514, 250] on div "Facilities Technician - [GEOGRAPHIC_DATA], [GEOGRAPHIC_DATA]" at bounding box center [502, 255] width 226 height 29
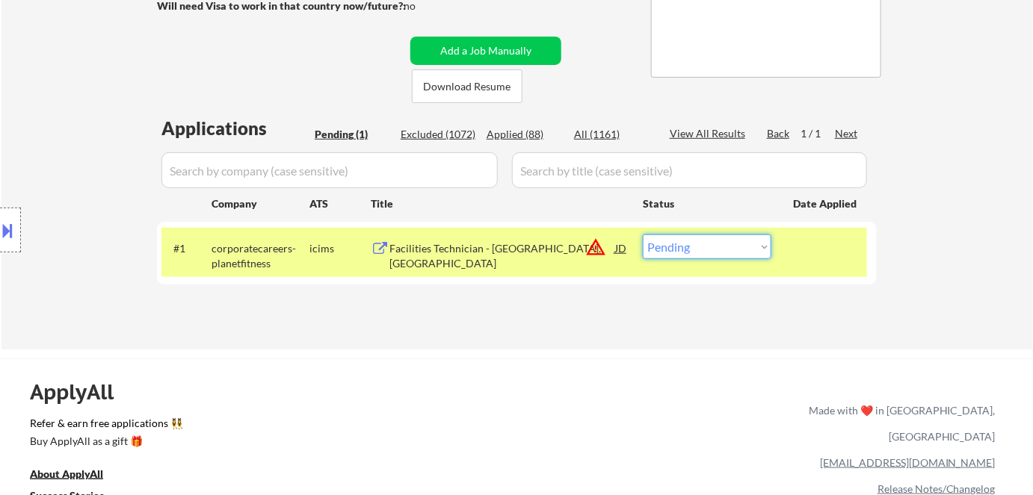
drag, startPoint x: 752, startPoint y: 247, endPoint x: 749, endPoint y: 258, distance: 10.7
click at [751, 253] on select "Choose an option... Pending Applied Excluded (Questions) Excluded (Expired) Exc…" at bounding box center [707, 247] width 129 height 25
select select ""excluded__location_""
click at [643, 235] on select "Choose an option... Pending Applied Excluded (Questions) Excluded (Expired) Exc…" at bounding box center [707, 247] width 129 height 25
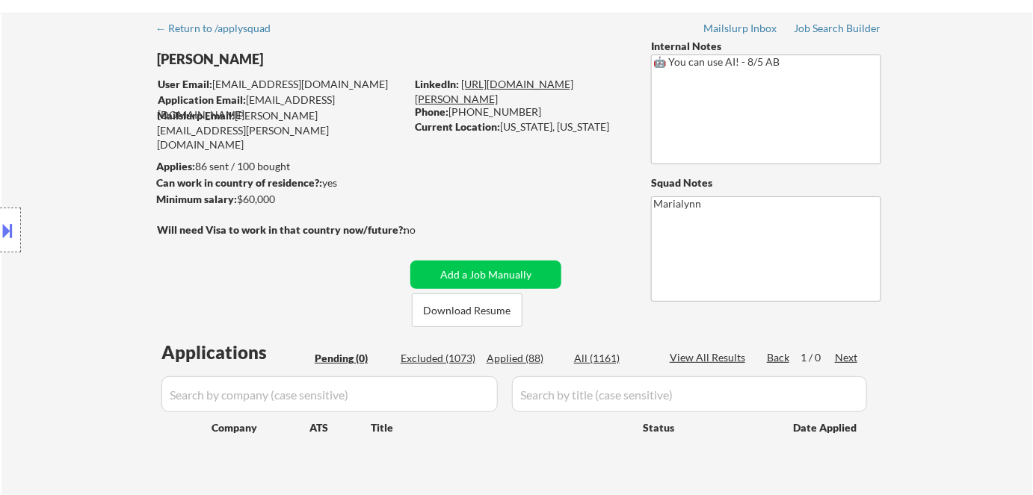
scroll to position [67, 0]
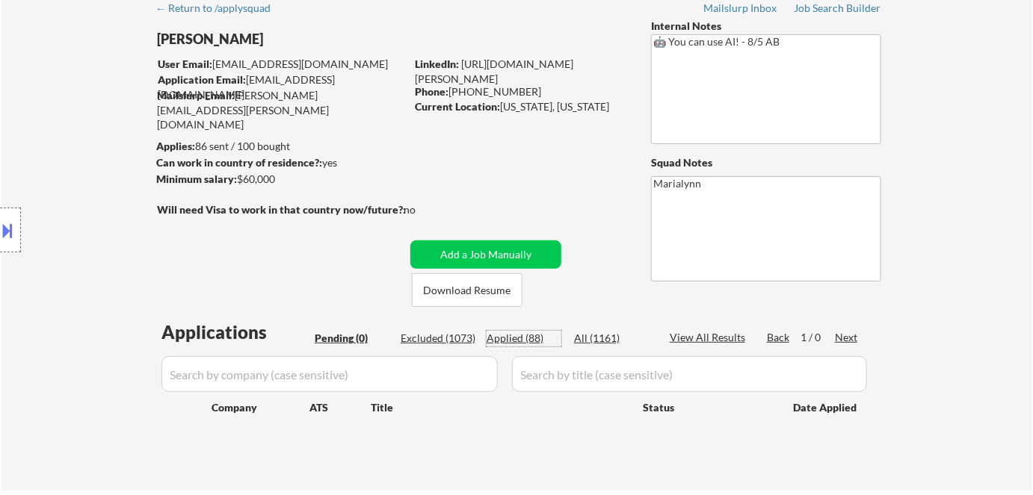
click at [535, 341] on div "Applied (88)" at bounding box center [523, 338] width 75 height 15
click at [524, 343] on div "Applied (88)" at bounding box center [523, 338] width 75 height 15
click at [526, 341] on div "Applied (88)" at bounding box center [523, 338] width 75 height 15
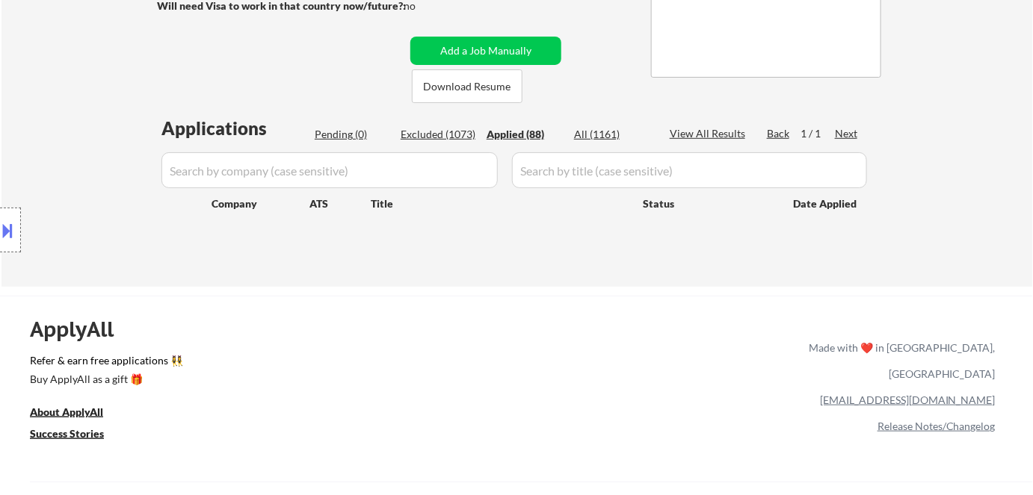
click at [516, 129] on div "Applied (88)" at bounding box center [523, 134] width 75 height 15
select select ""applied""
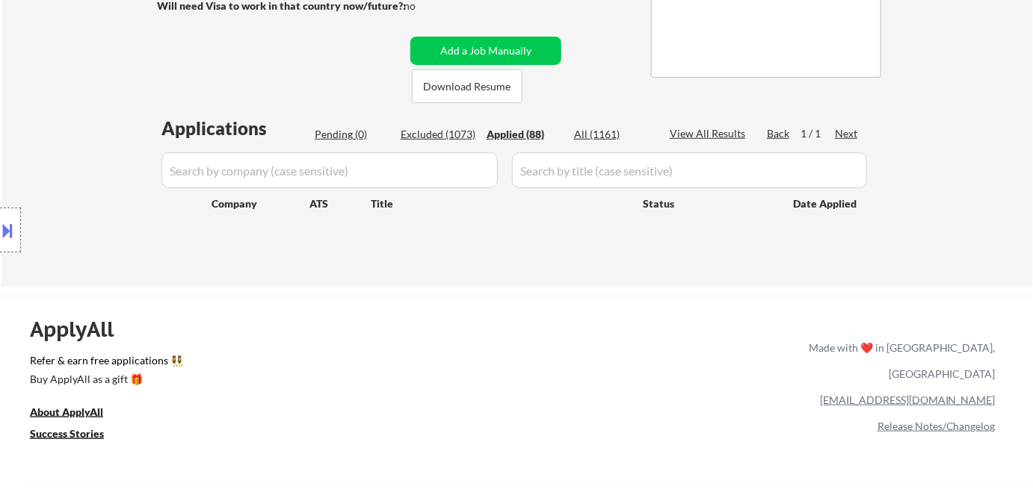
select select ""applied""
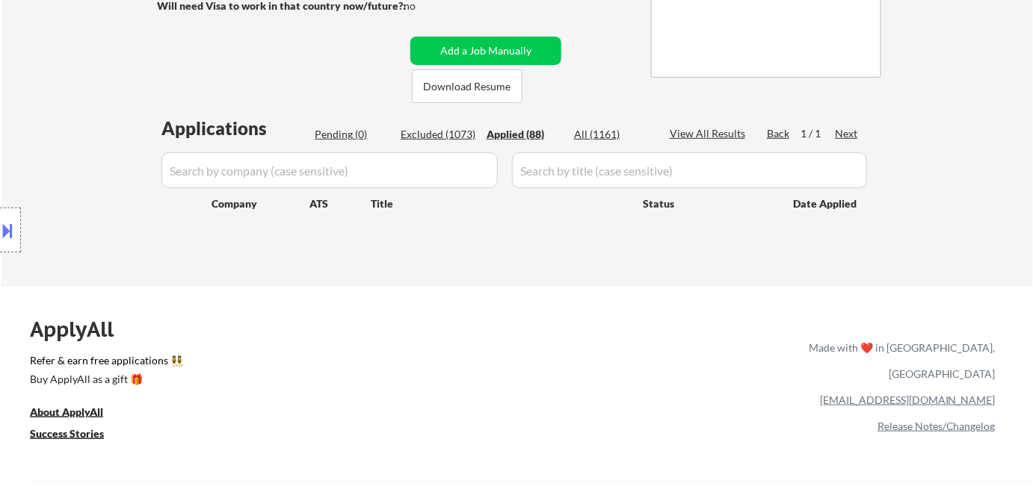
select select ""applied""
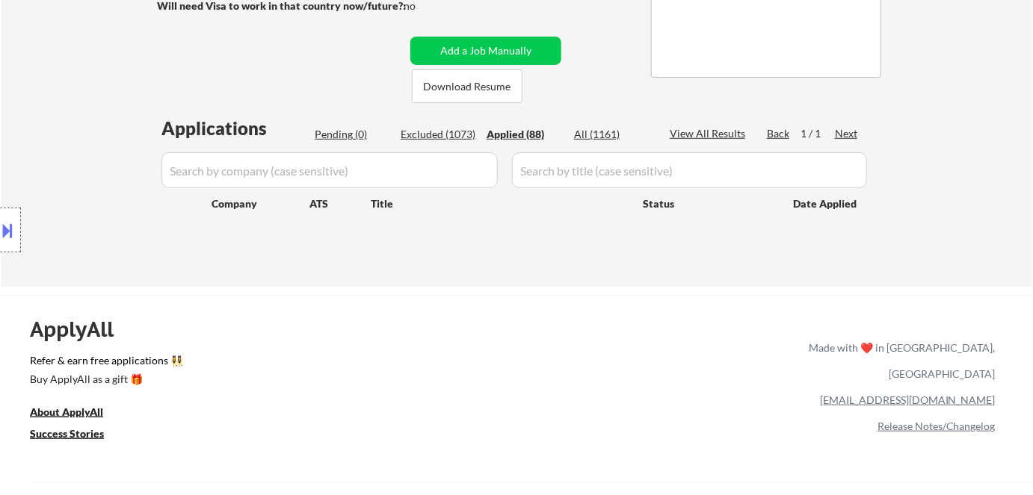
select select ""applied""
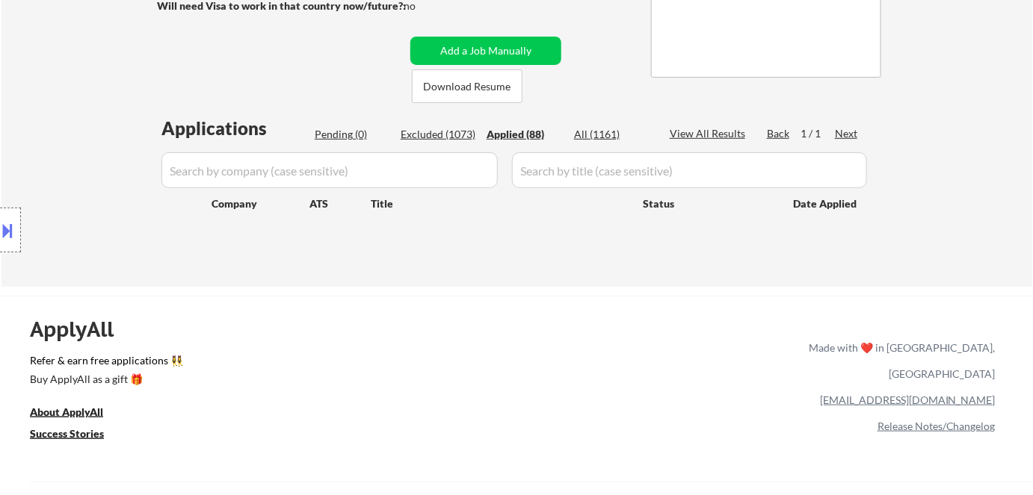
select select ""applied""
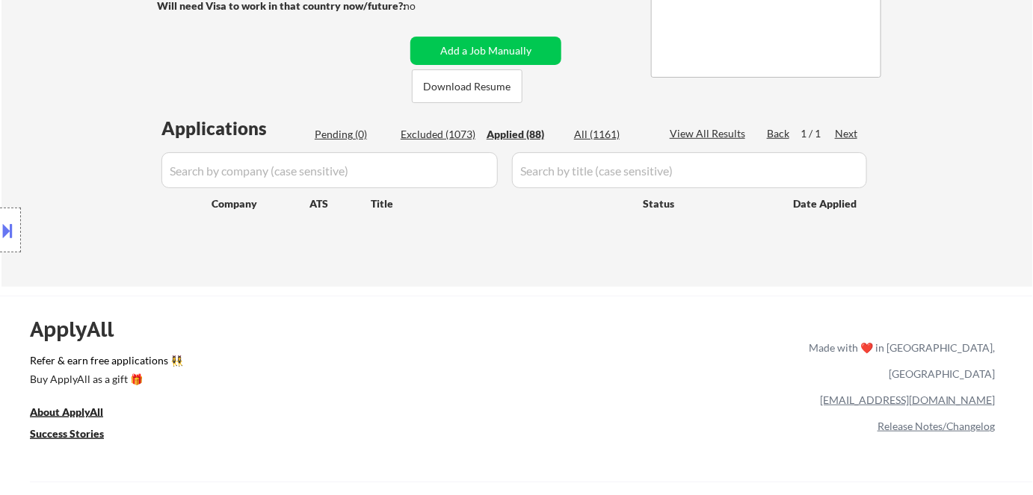
select select ""applied""
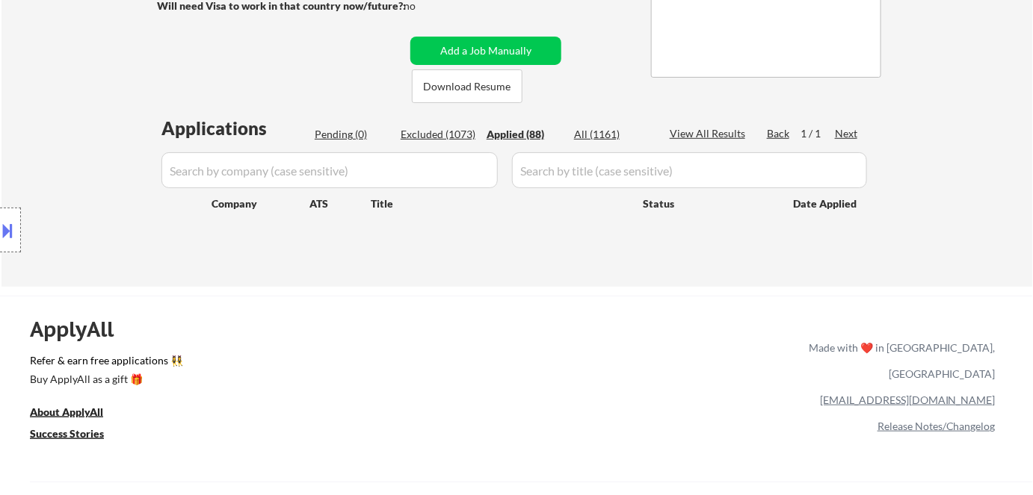
select select ""applied""
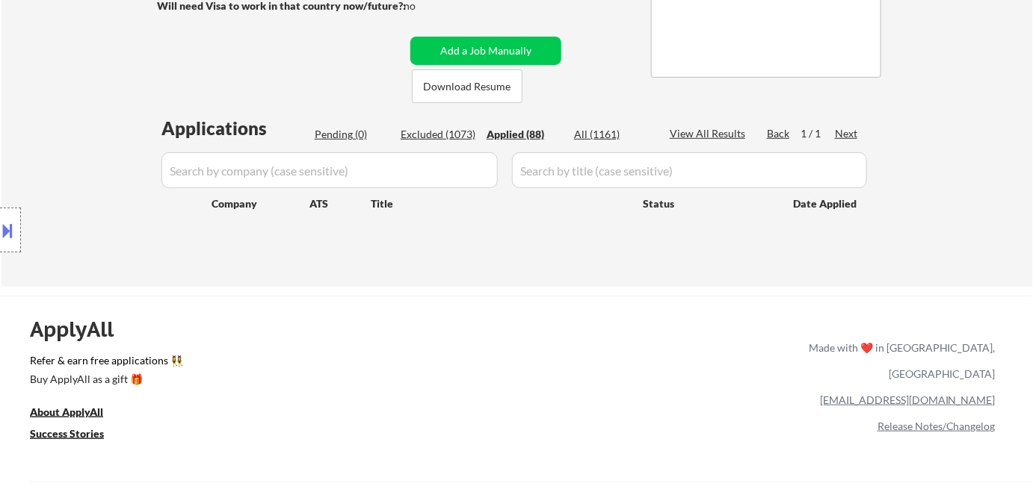
select select ""applied""
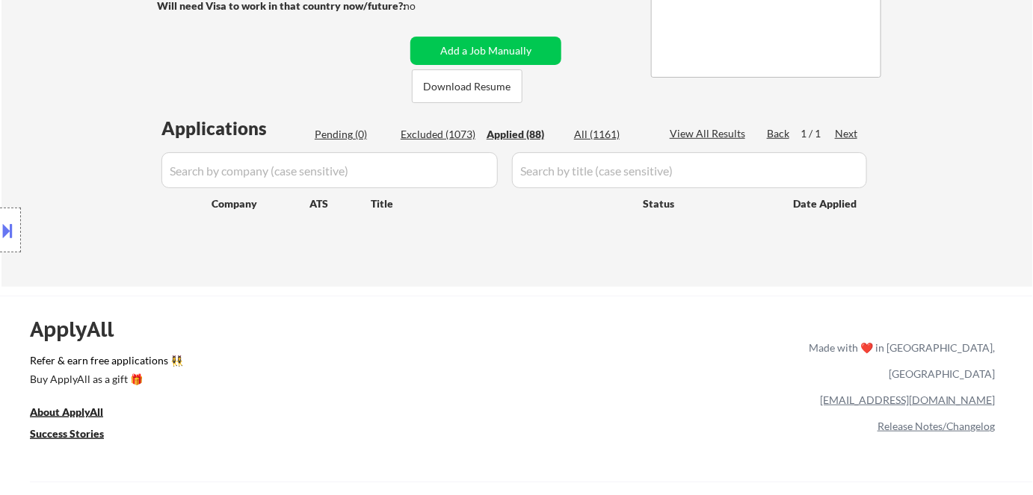
select select ""applied""
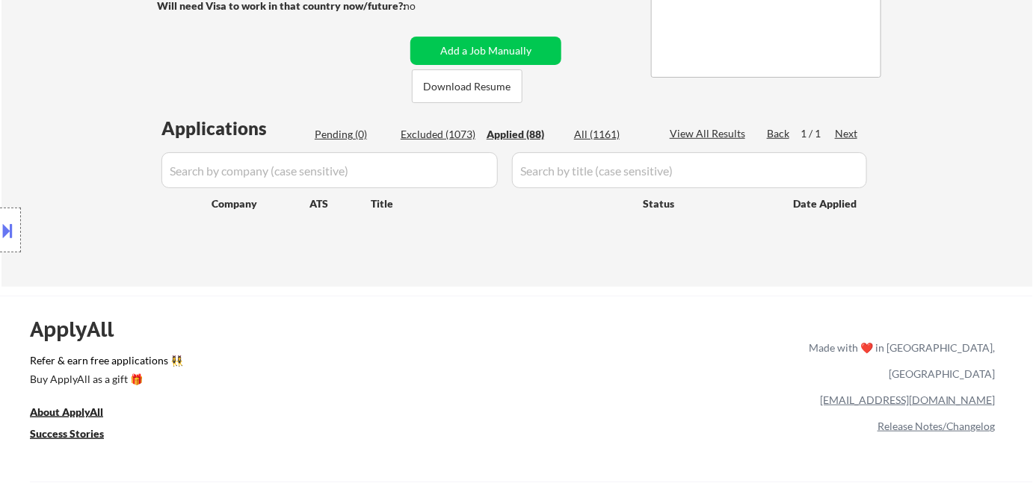
select select ""applied""
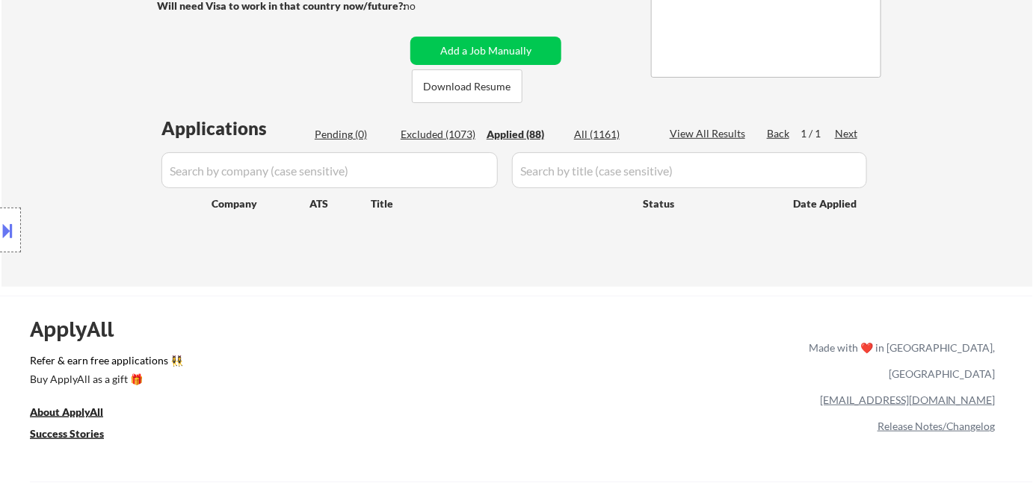
select select ""applied""
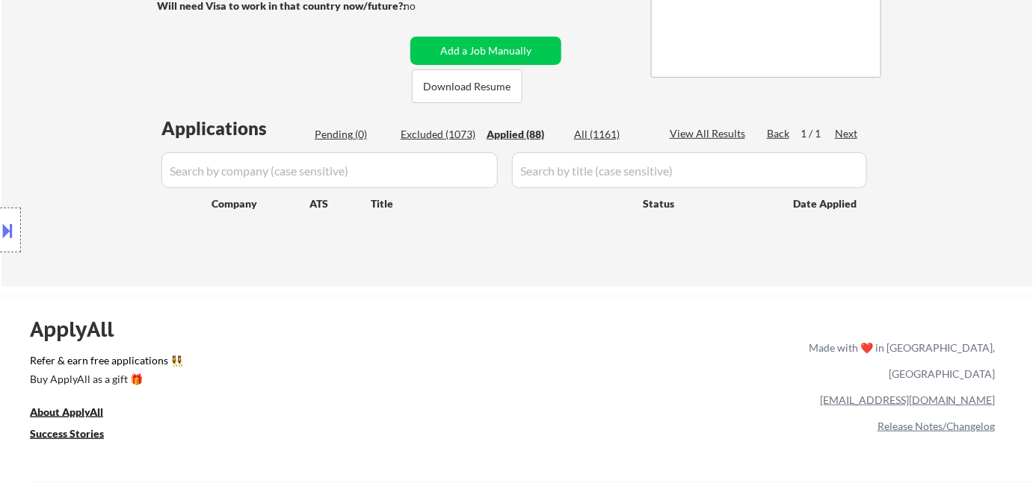
select select ""applied""
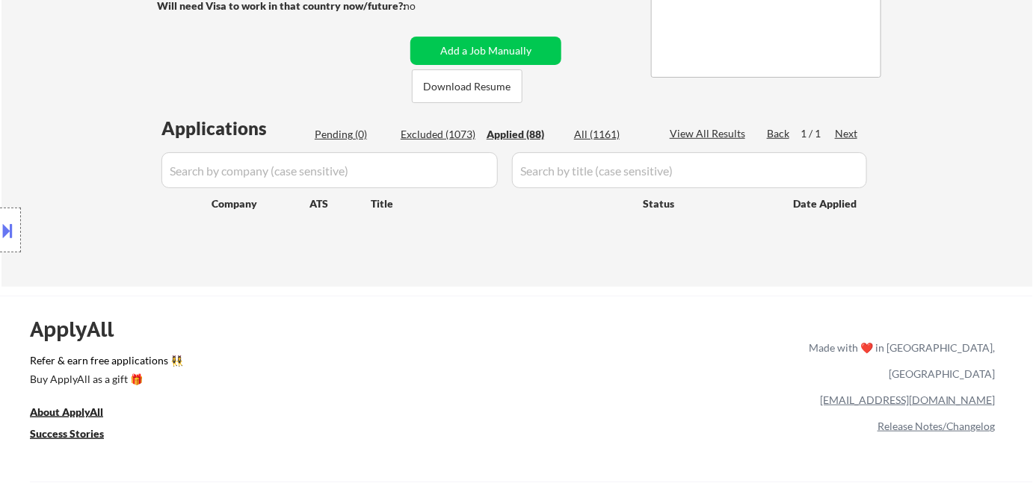
select select ""applied""
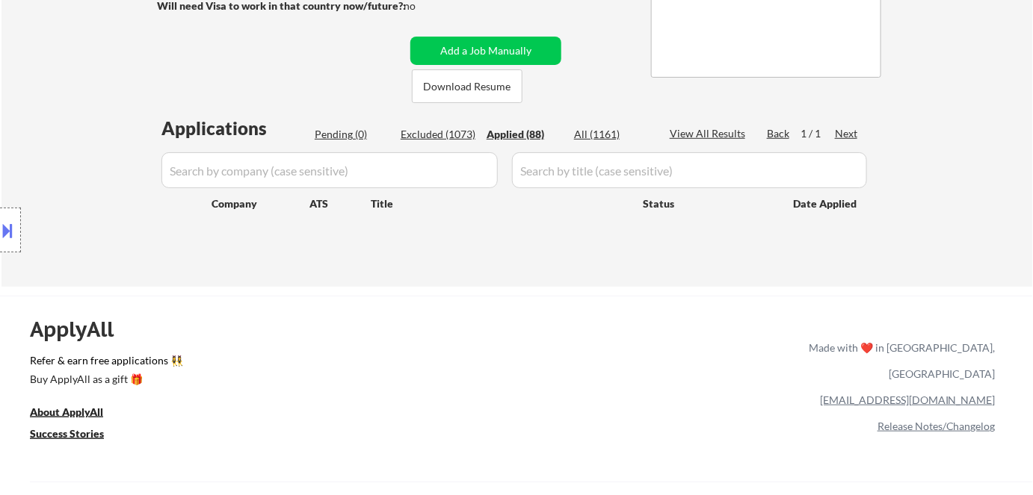
select select ""applied""
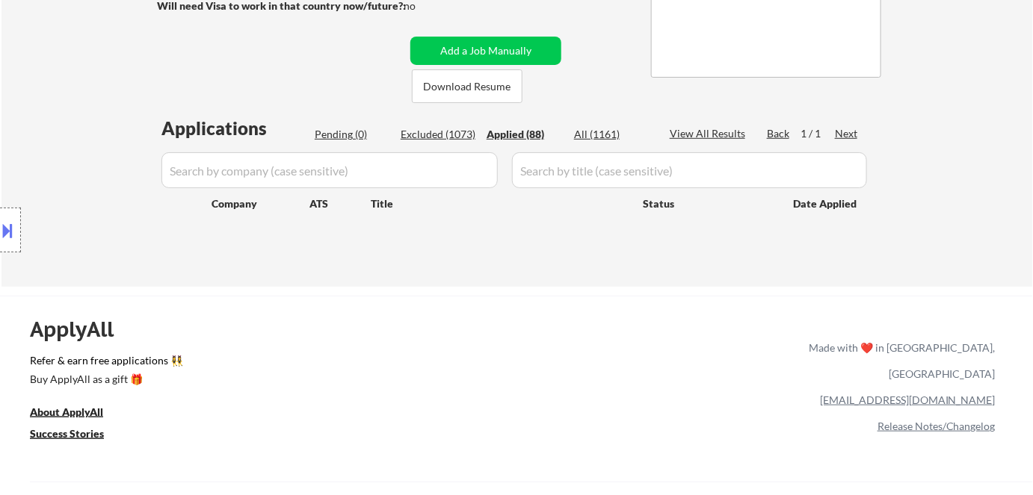
select select ""applied""
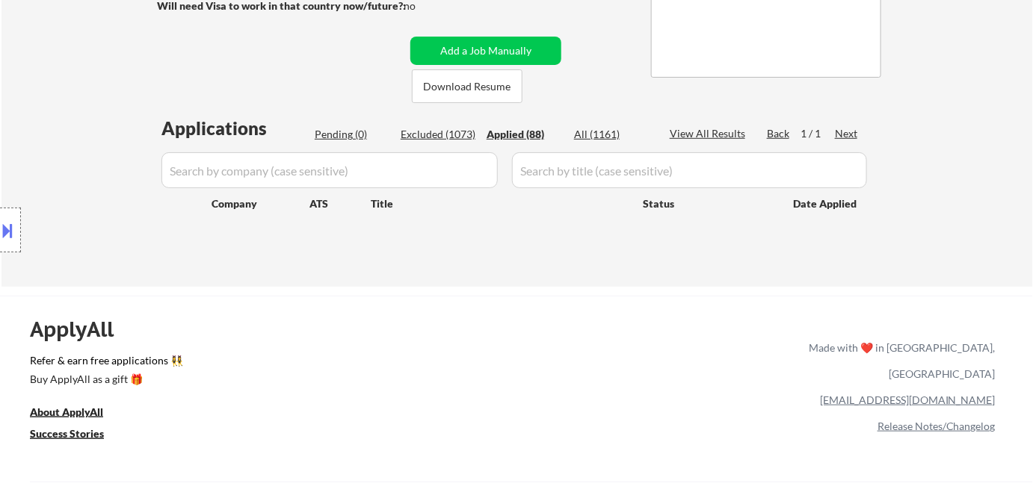
select select ""applied""
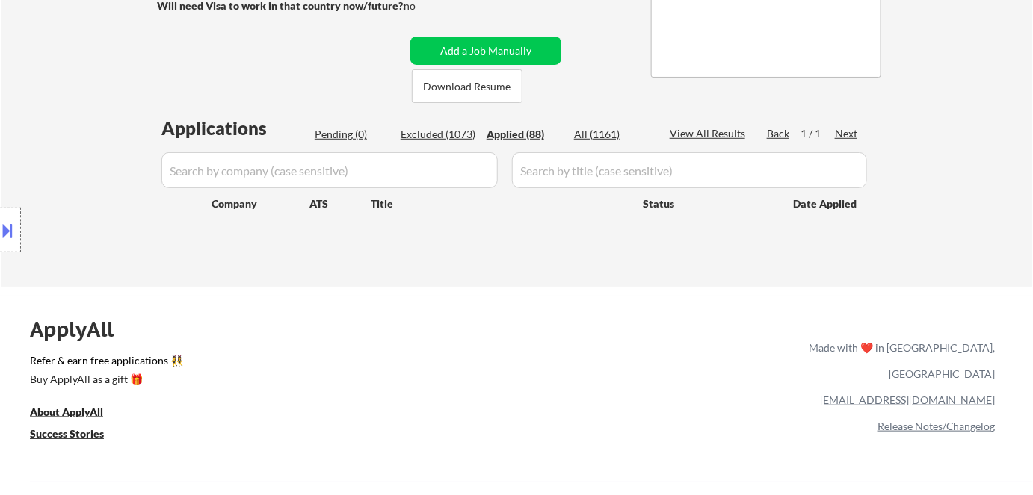
select select ""applied""
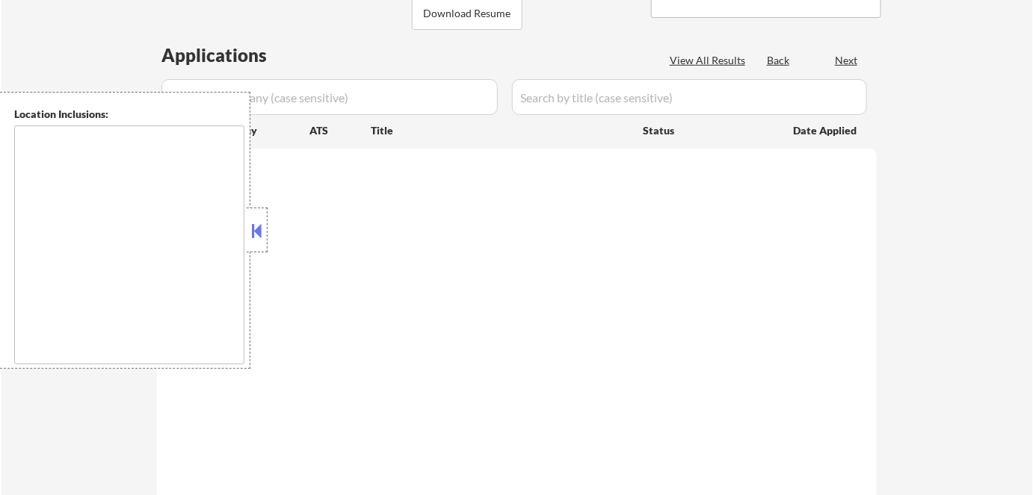
type textarea "🤖 You can use AI! - 8/5 AB"
type textarea "Marialynn"
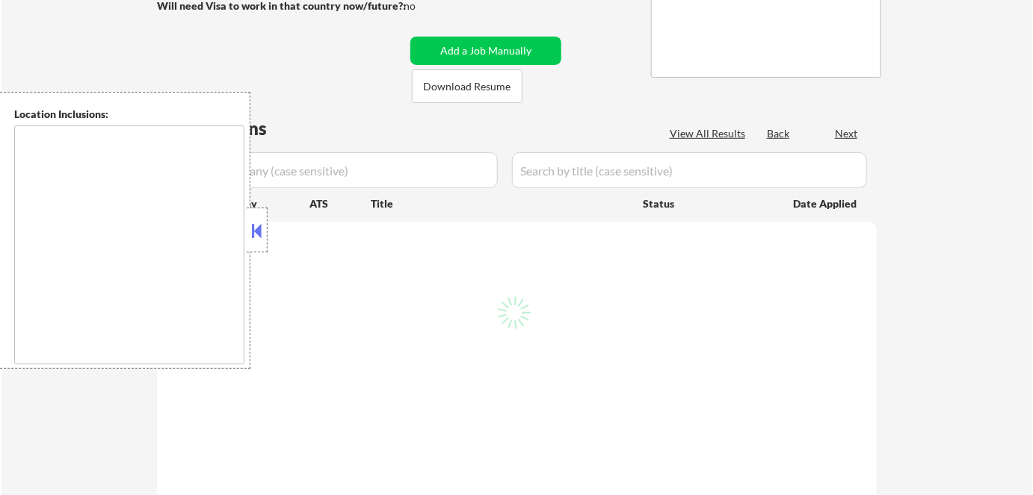
click at [255, 232] on button at bounding box center [257, 231] width 16 height 22
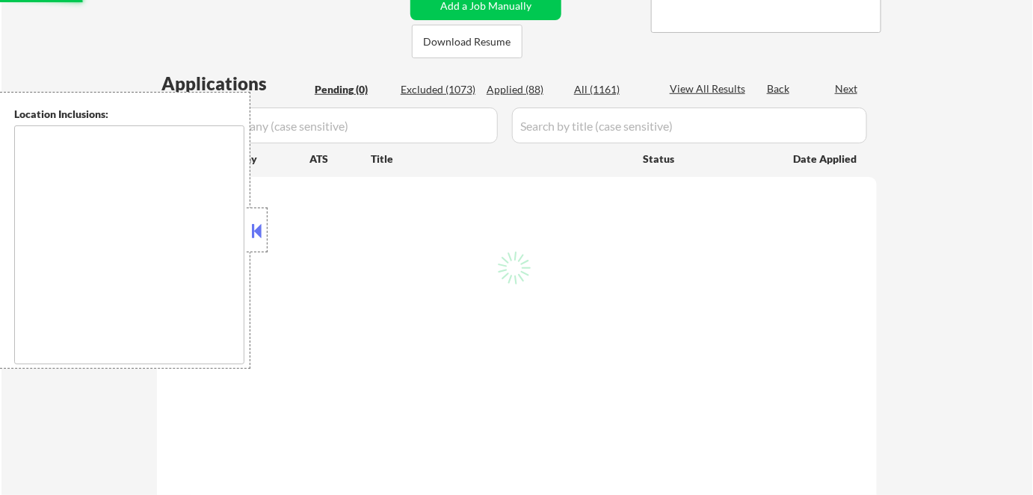
scroll to position [339, 0]
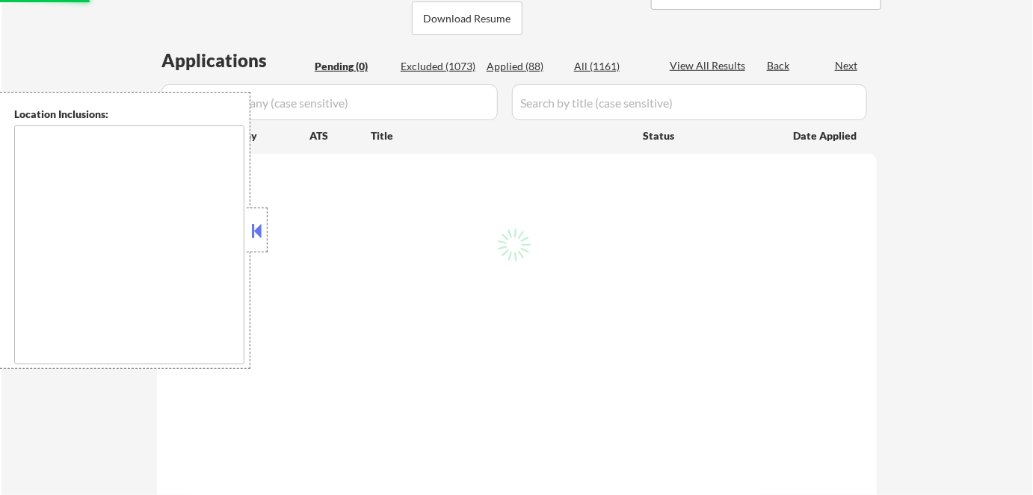
click at [264, 232] on button at bounding box center [257, 231] width 16 height 22
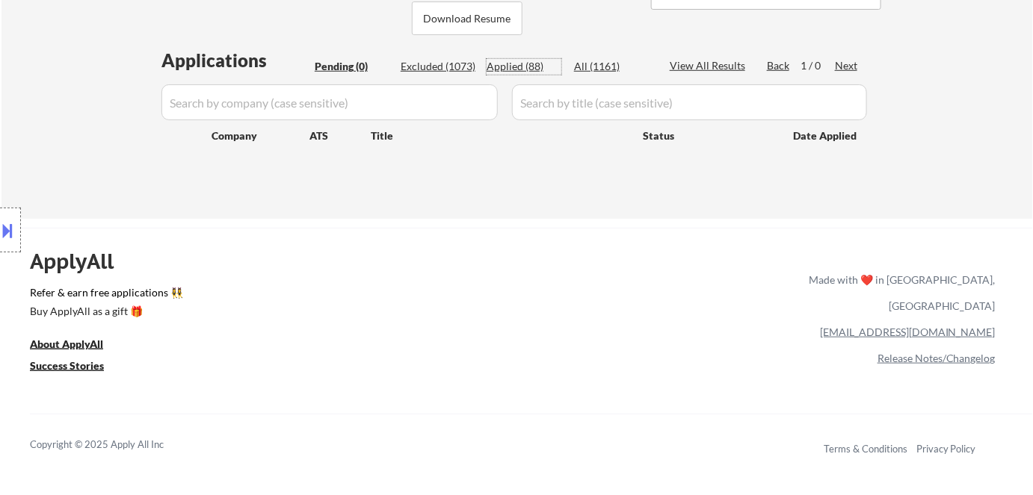
click at [530, 59] on div "Applied (88)" at bounding box center [523, 66] width 75 height 15
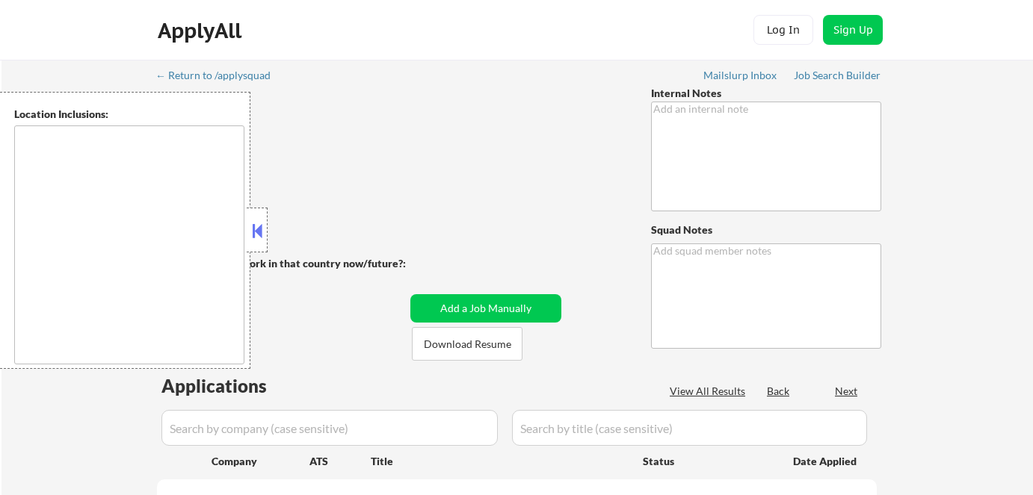
scroll to position [339, 0]
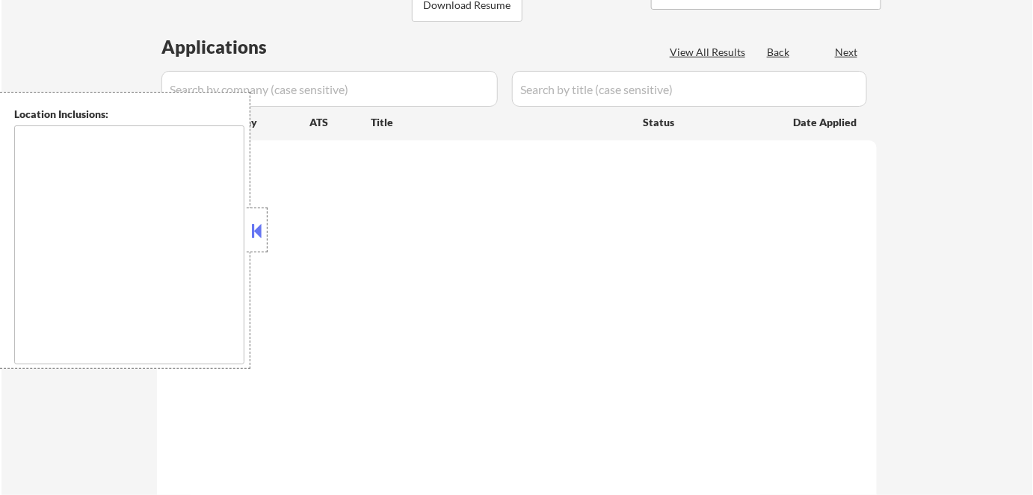
type textarea "🤖 You can use AI! - 8/5 AB"
type textarea "Marialynn"
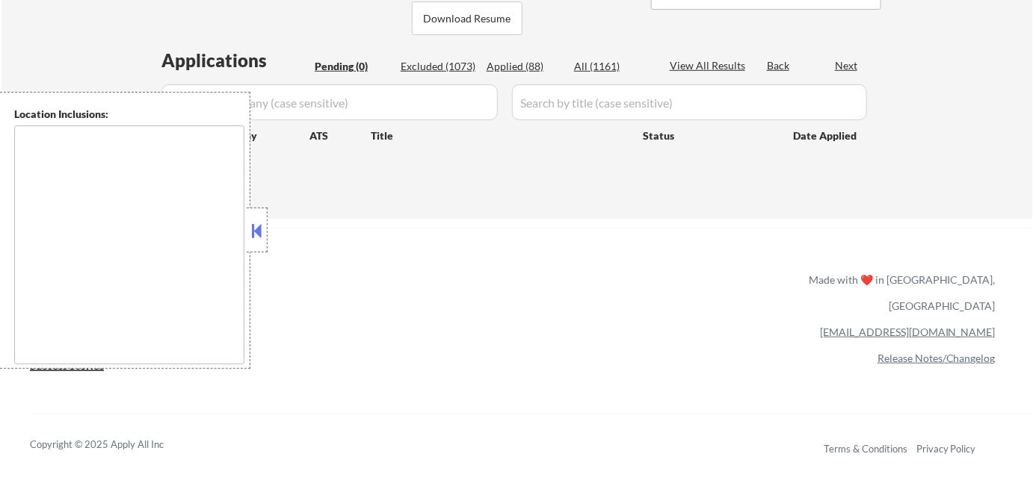
click at [263, 234] on button at bounding box center [257, 231] width 16 height 22
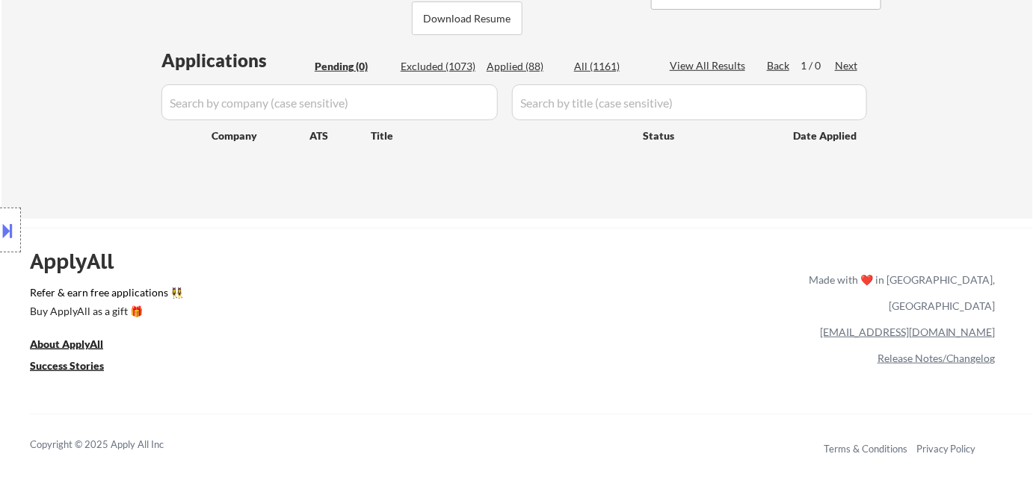
scroll to position [203, 0]
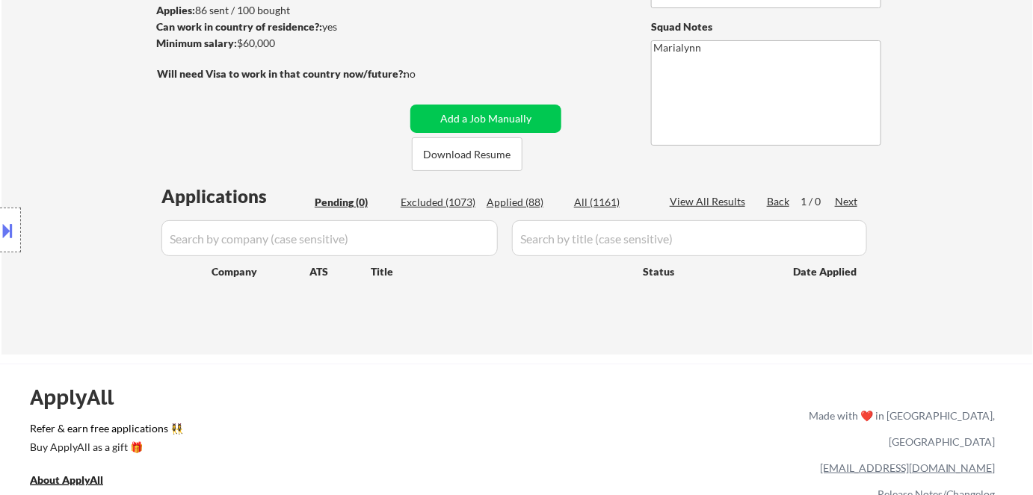
click at [526, 202] on div "Applied (88)" at bounding box center [523, 202] width 75 height 15
select select ""applied""
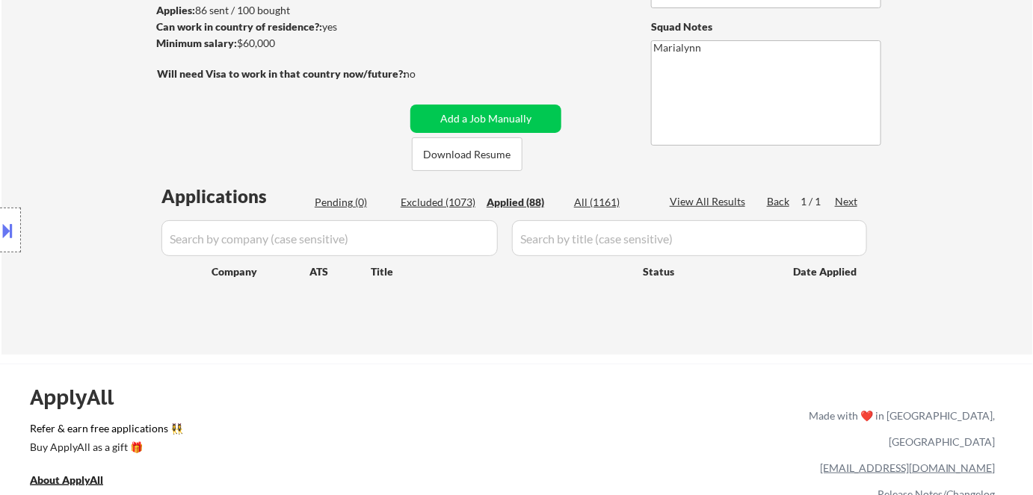
select select ""applied""
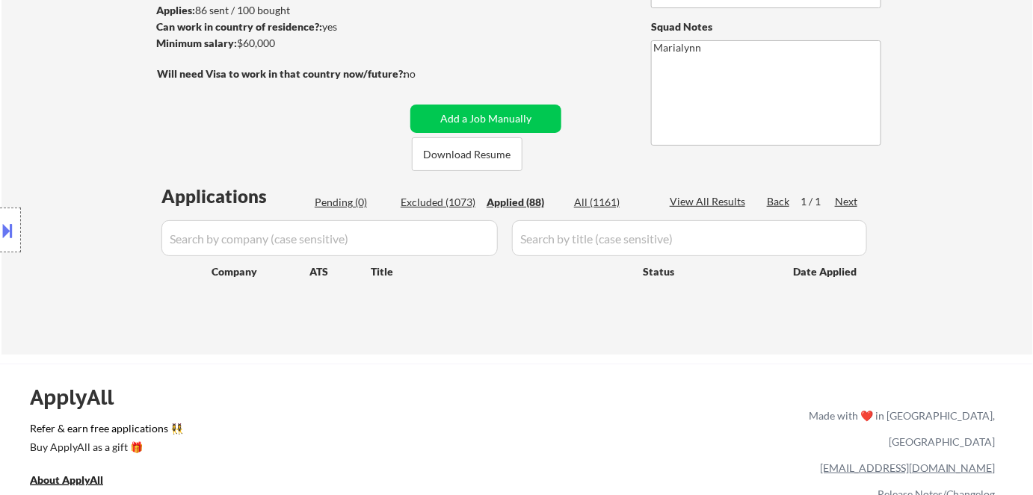
select select ""applied""
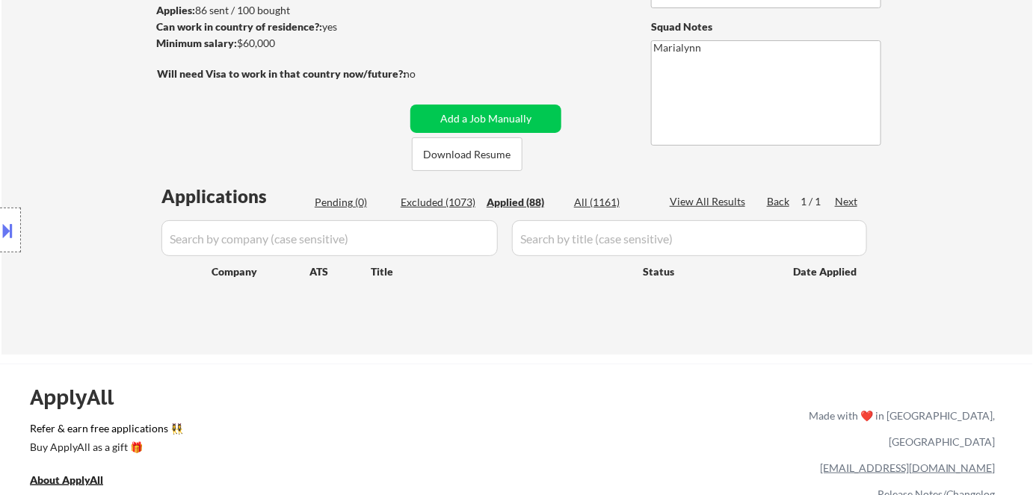
select select ""applied""
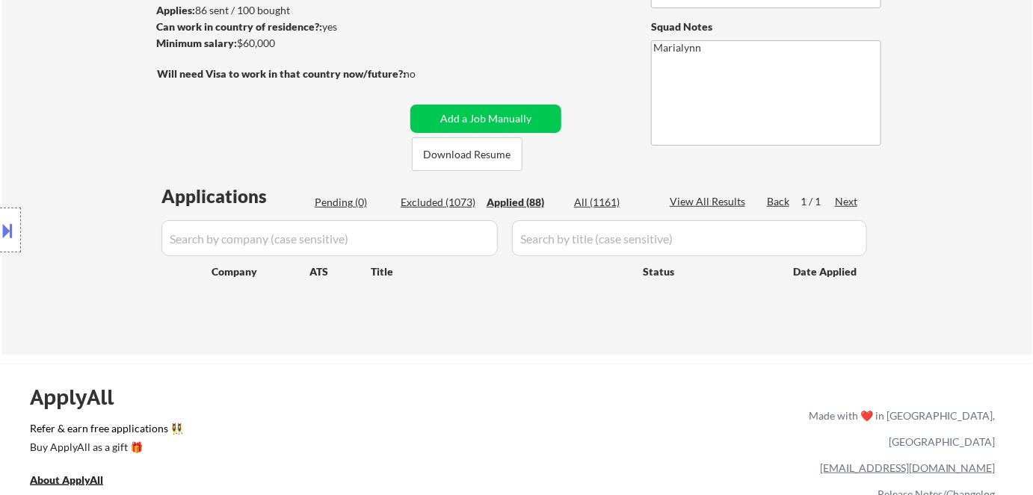
select select ""applied""
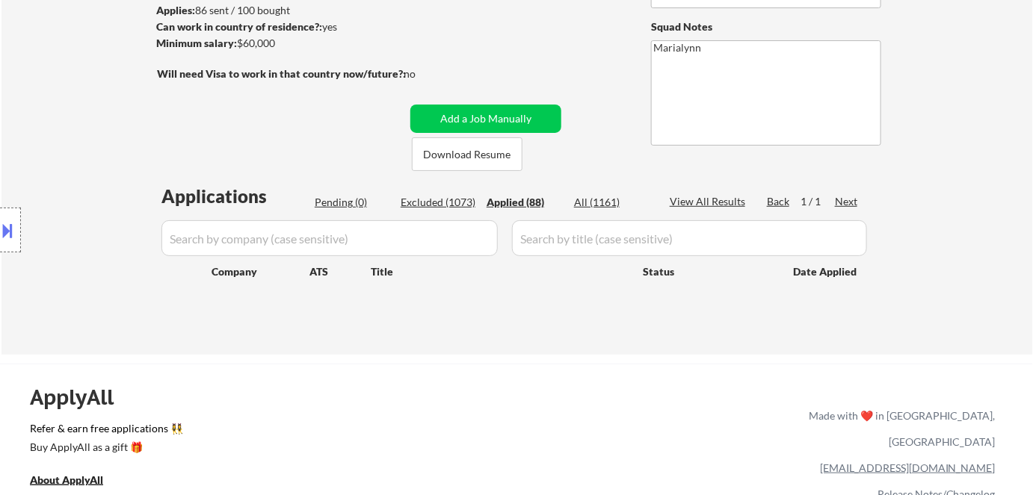
select select ""applied""
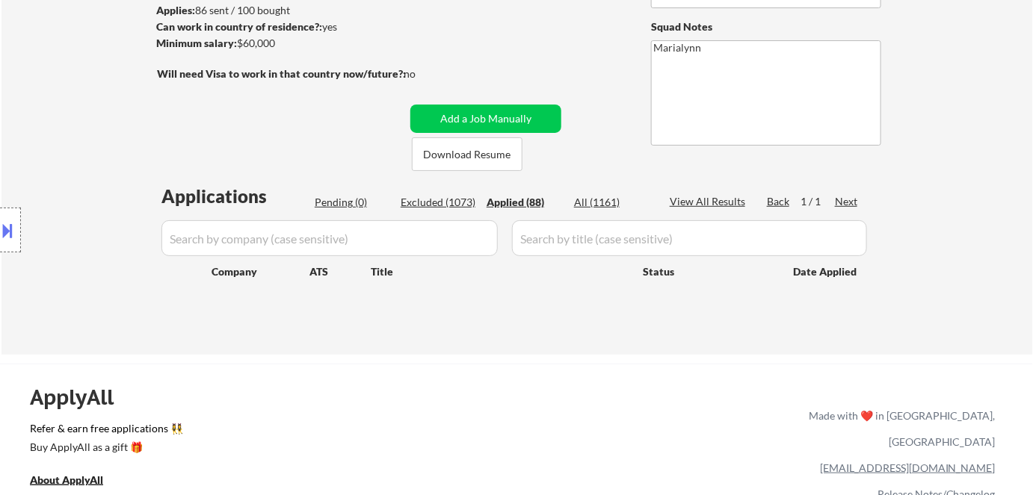
select select ""applied""
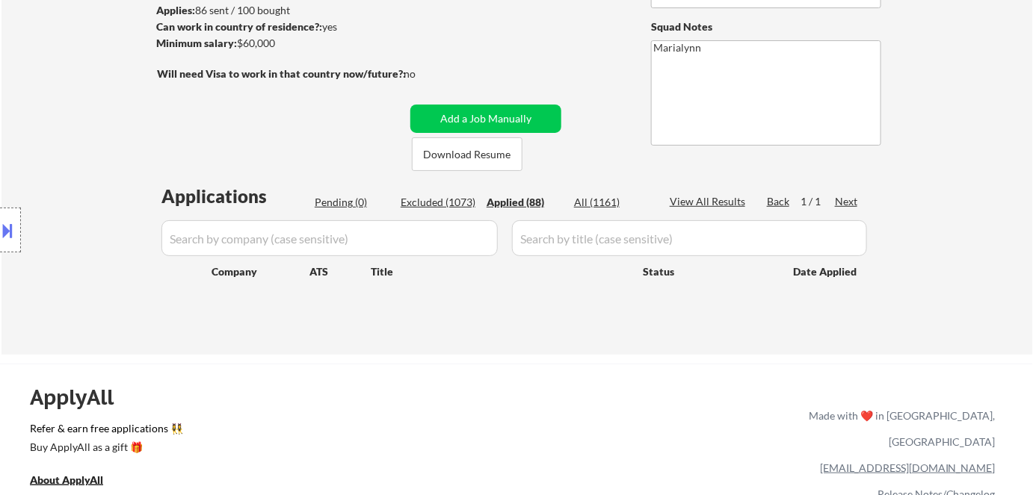
select select ""applied""
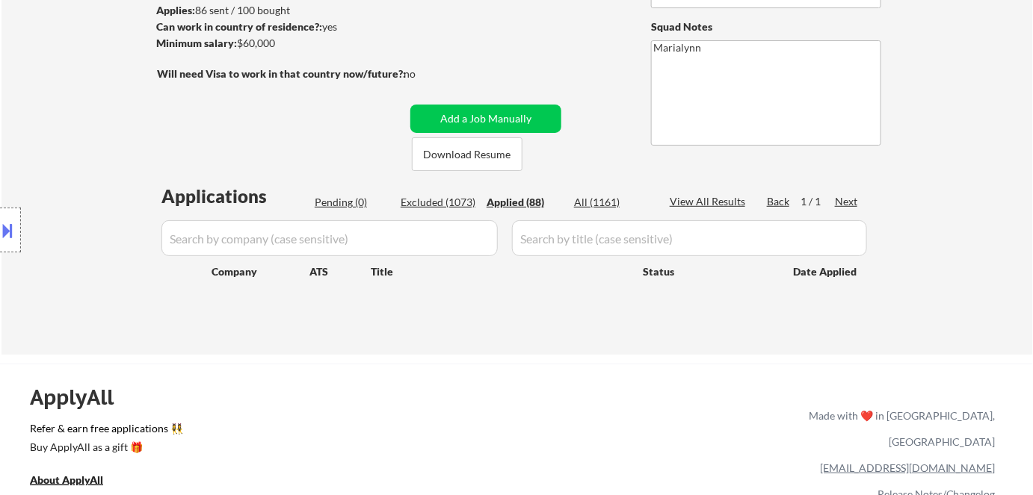
select select ""applied""
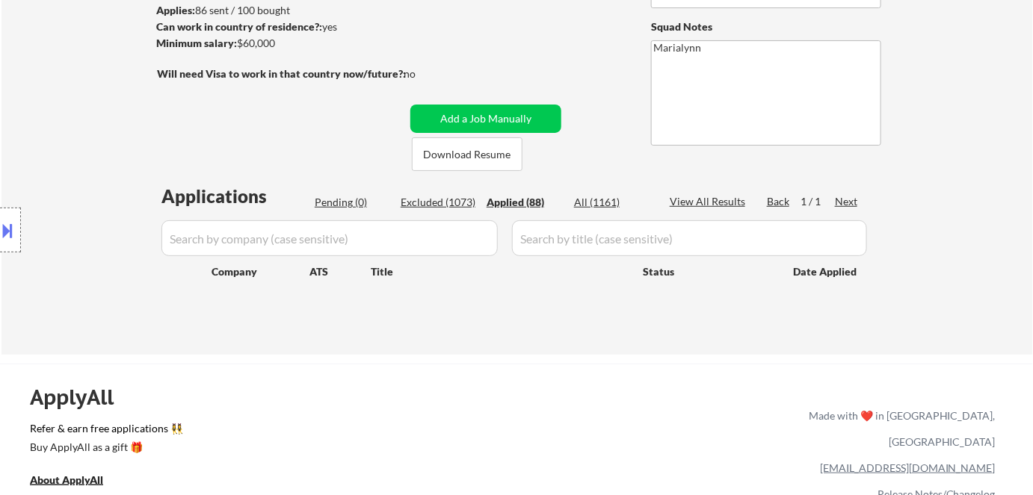
select select ""applied""
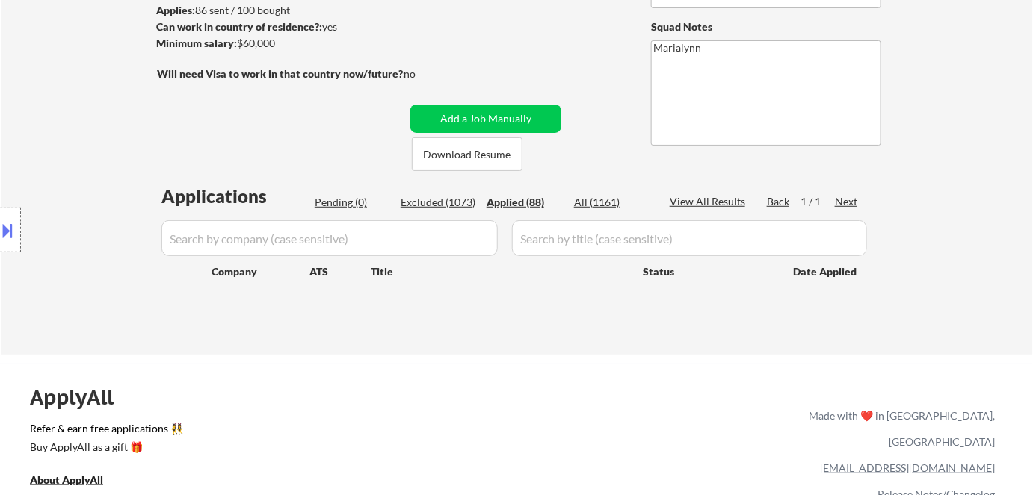
select select ""applied""
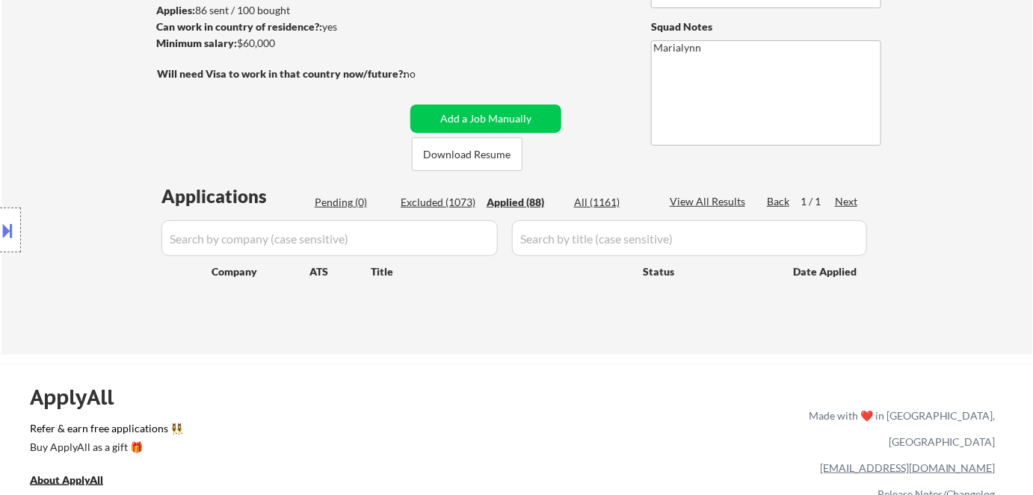
select select ""applied""
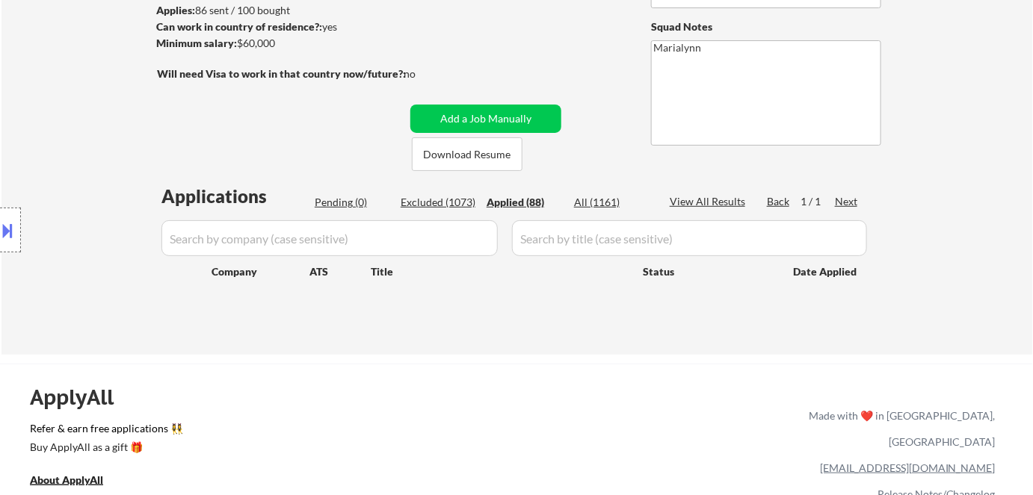
select select ""applied""
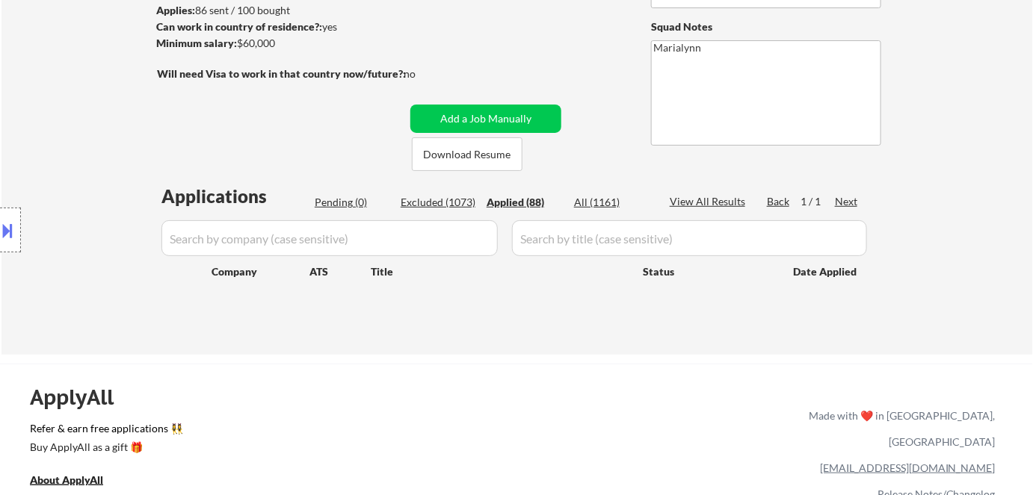
select select ""applied""
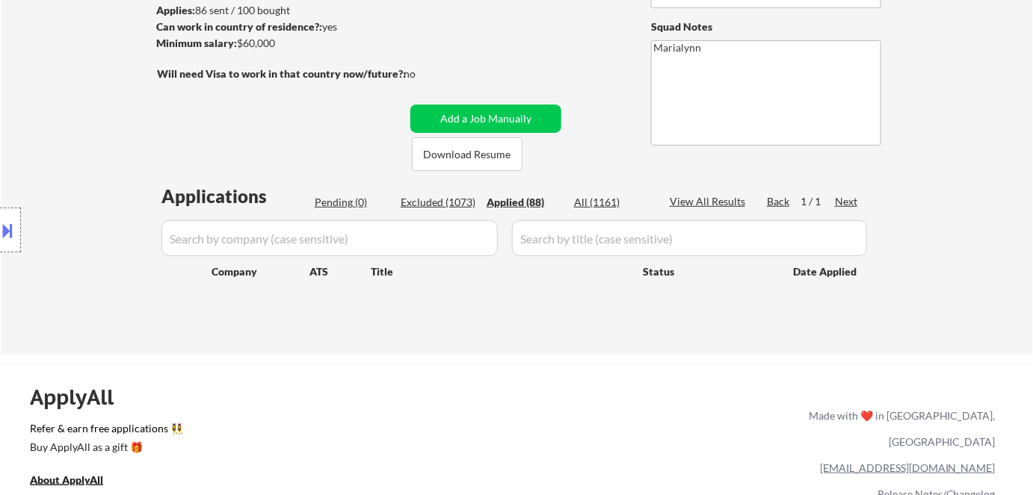
select select ""applied""
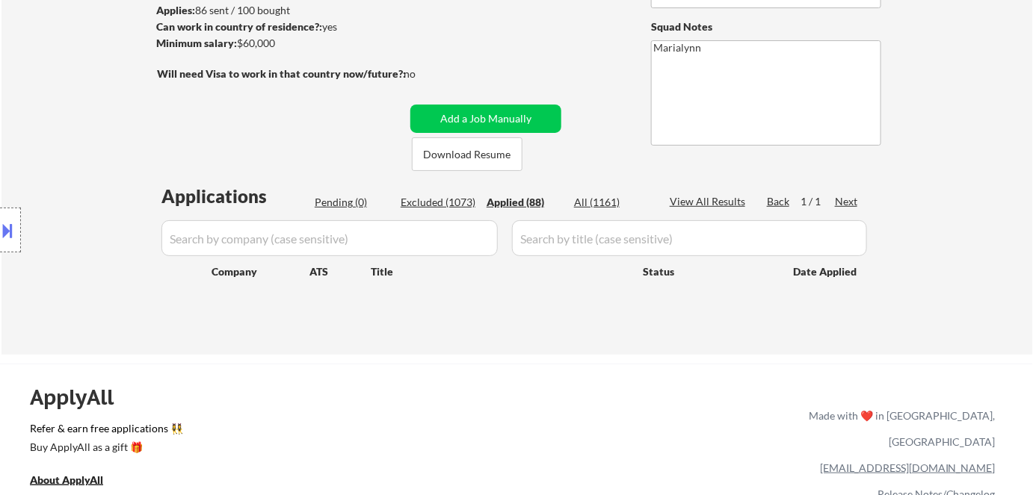
select select ""applied""
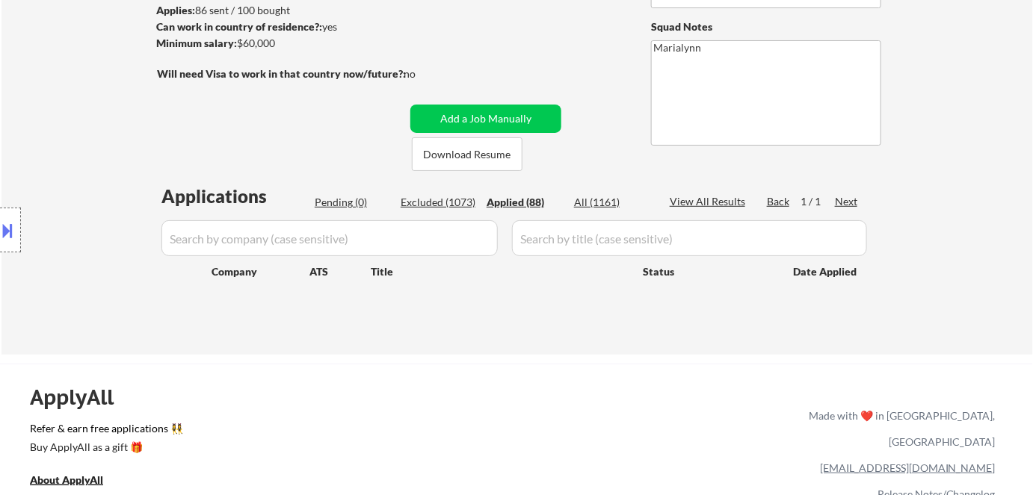
select select ""applied""
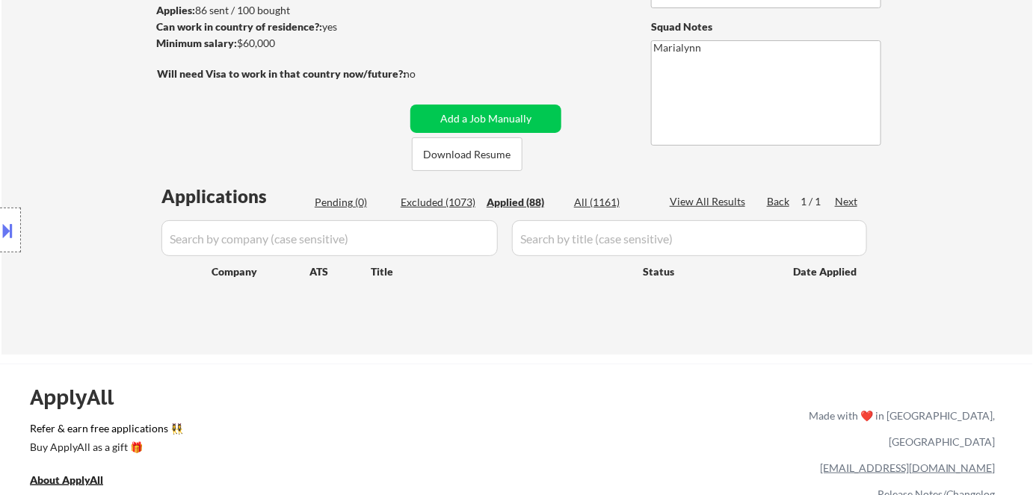
select select ""applied""
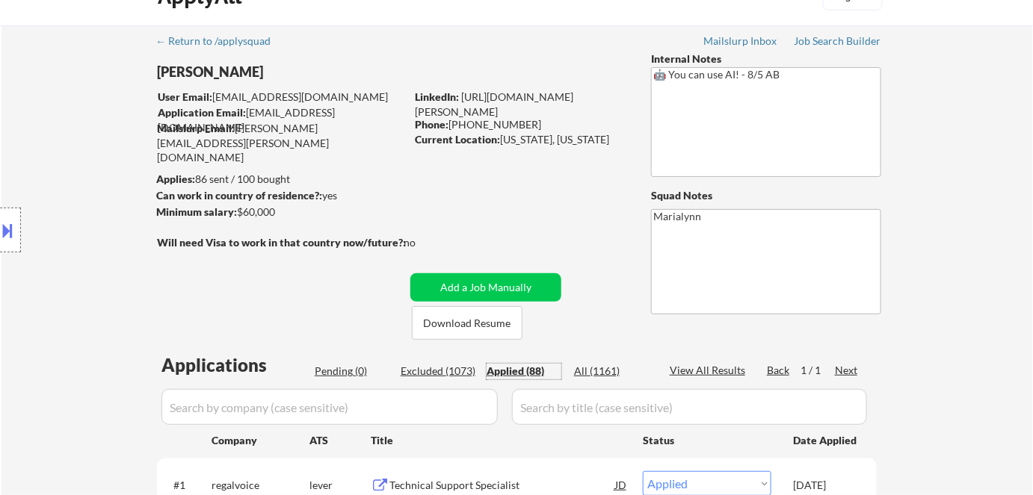
scroll to position [0, 0]
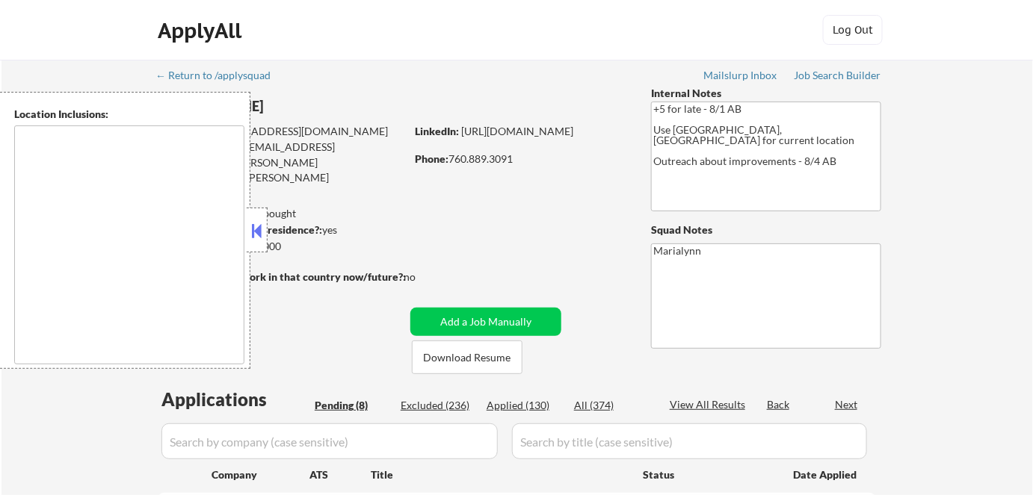
click at [257, 225] on button at bounding box center [257, 231] width 16 height 22
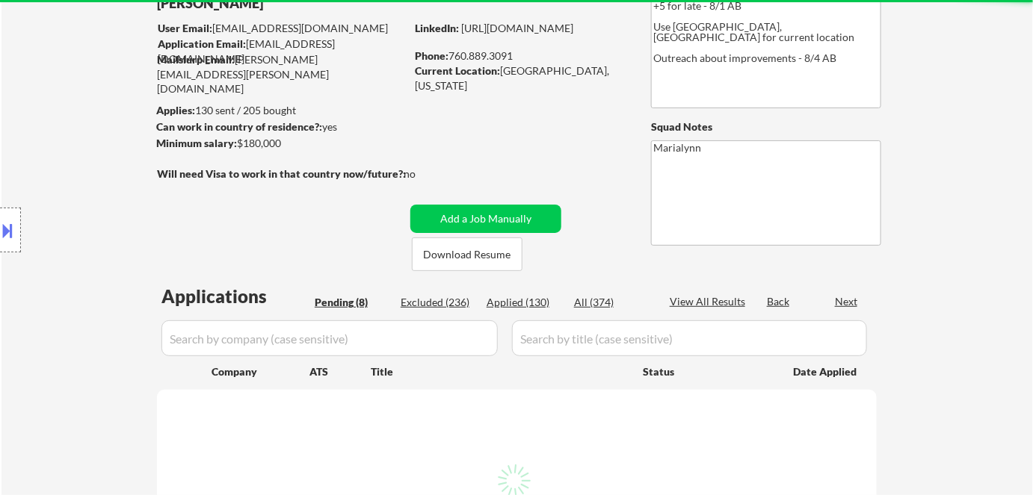
select select ""pending""
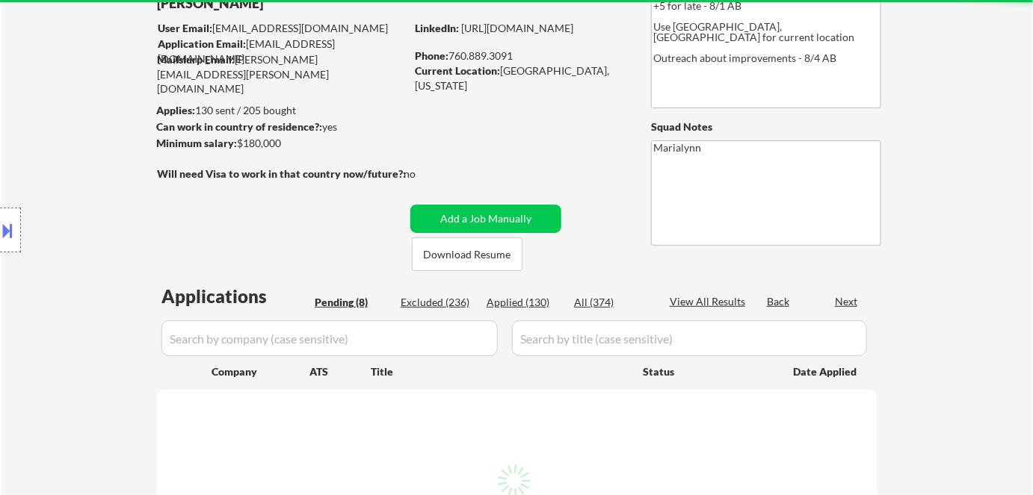
select select ""pending""
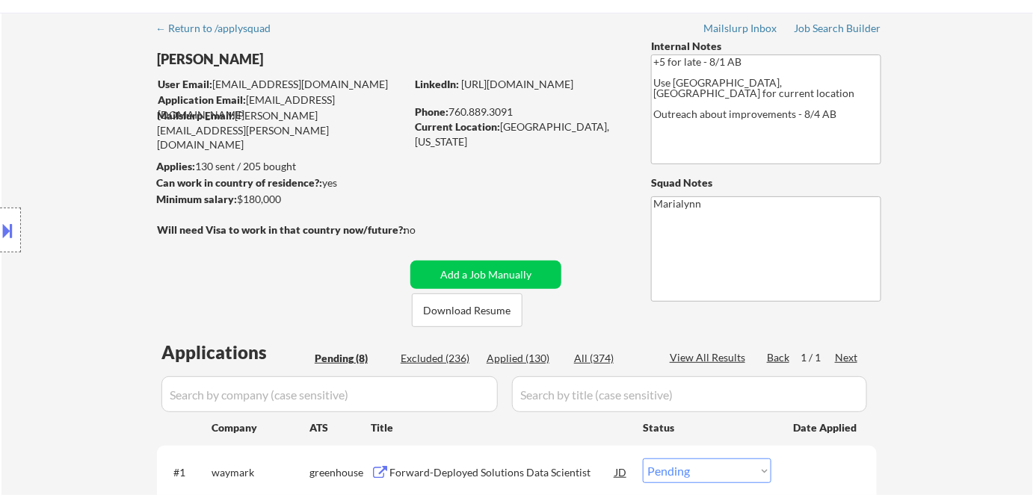
scroll to position [67, 0]
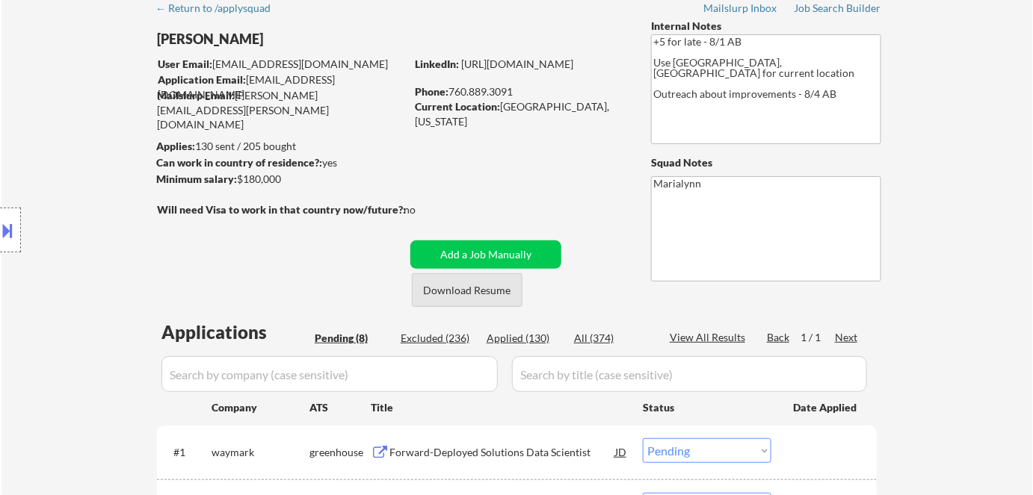
drag, startPoint x: 466, startPoint y: 291, endPoint x: 433, endPoint y: 278, distance: 36.2
click at [466, 292] on button "Download Resume" at bounding box center [467, 290] width 111 height 34
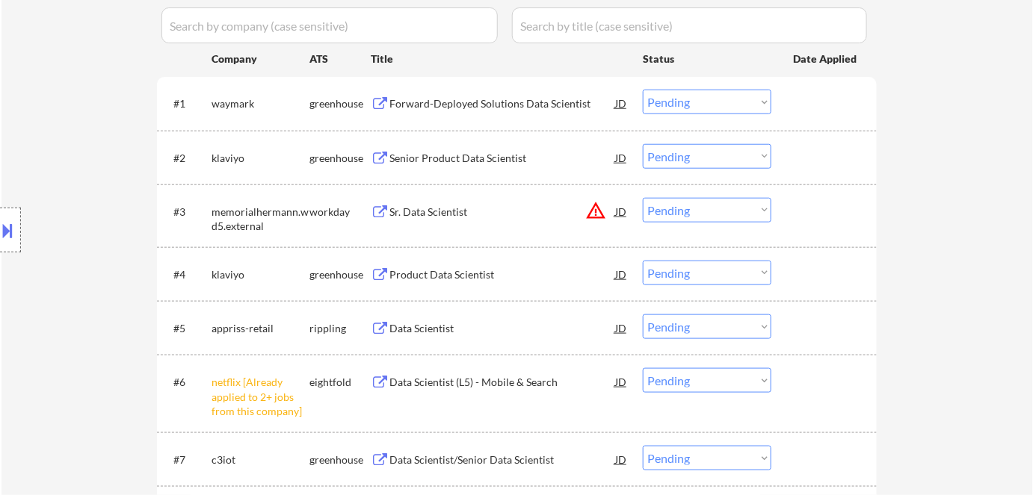
scroll to position [475, 0]
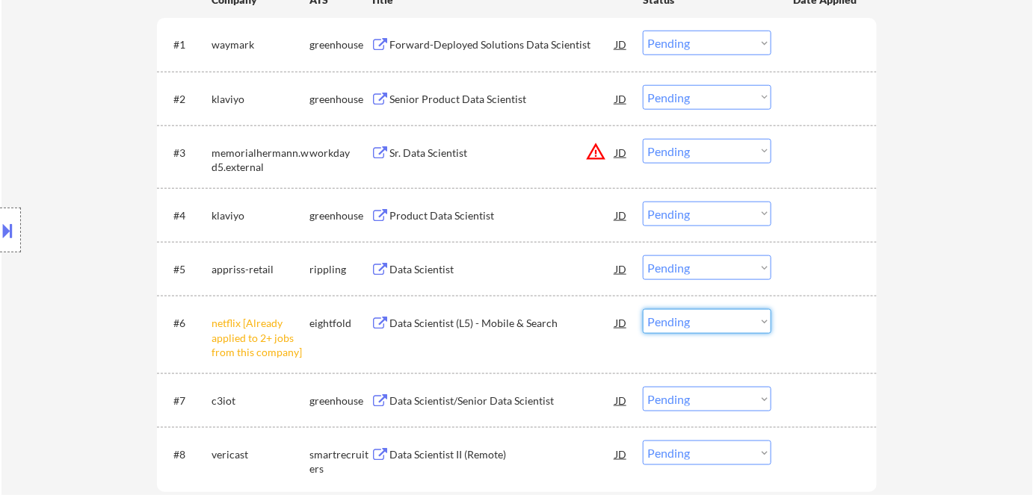
drag, startPoint x: 721, startPoint y: 327, endPoint x: 718, endPoint y: 367, distance: 39.7
click at [721, 327] on select "Choose an option... Pending Applied Excluded (Questions) Excluded (Expired) Exc…" at bounding box center [707, 321] width 129 height 25
click at [643, 309] on select "Choose an option... Pending Applied Excluded (Questions) Excluded (Expired) Exc…" at bounding box center [707, 321] width 129 height 25
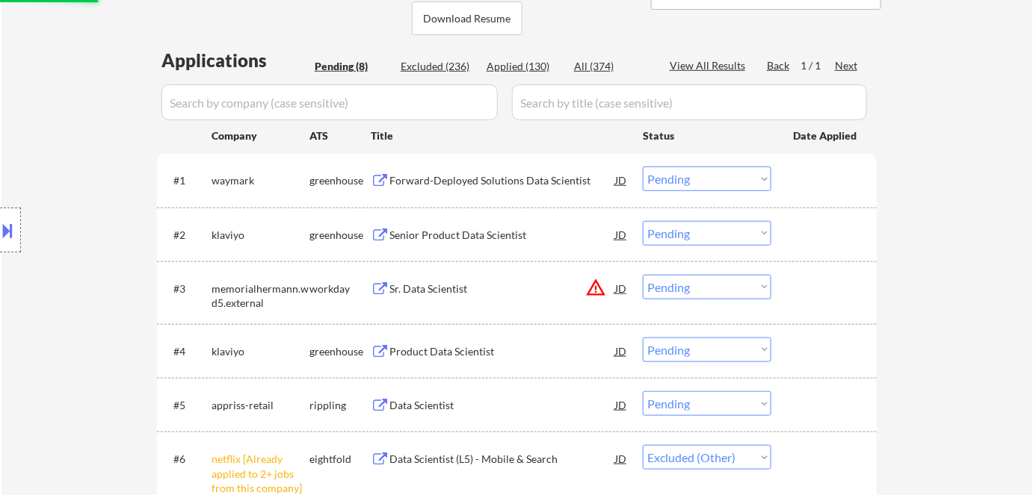
select select ""pending""
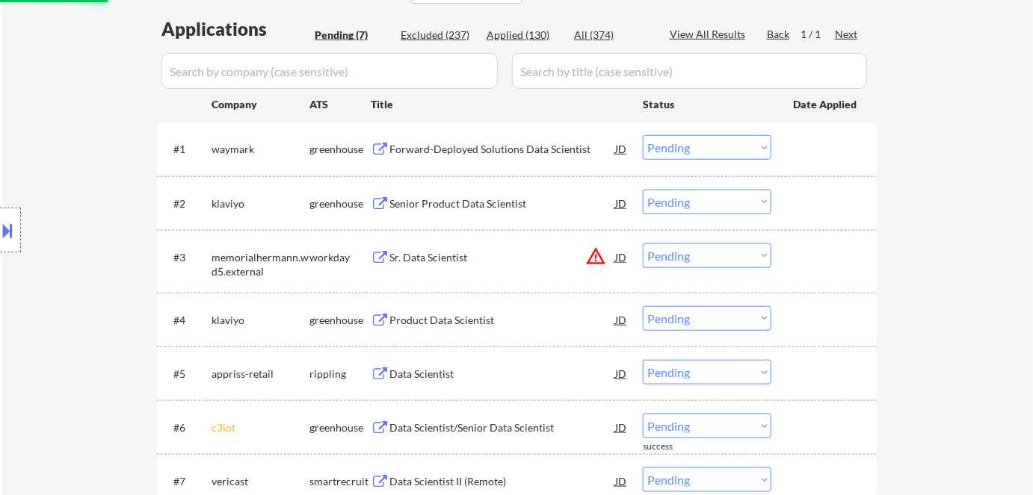
scroll to position [271, 0]
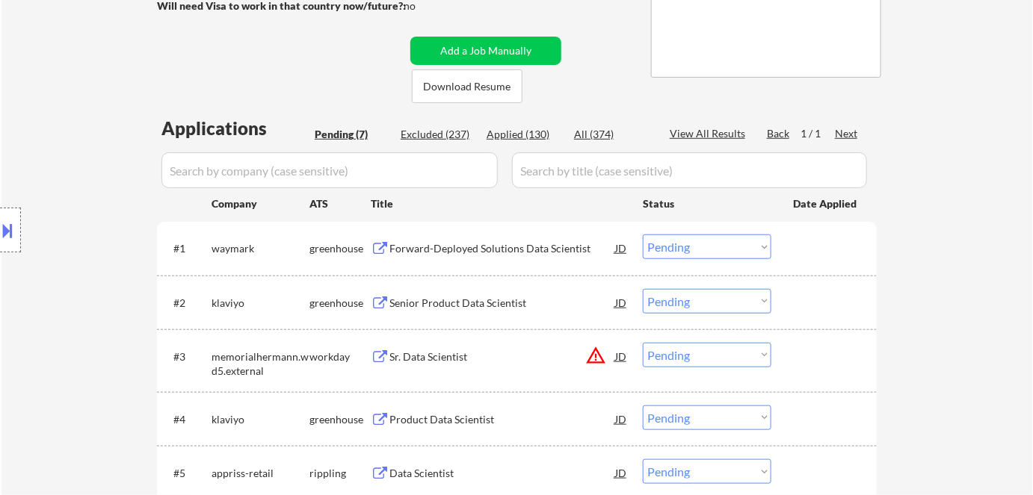
click at [448, 244] on div "Forward-Deployed Solutions Data Scientist" at bounding box center [502, 248] width 226 height 15
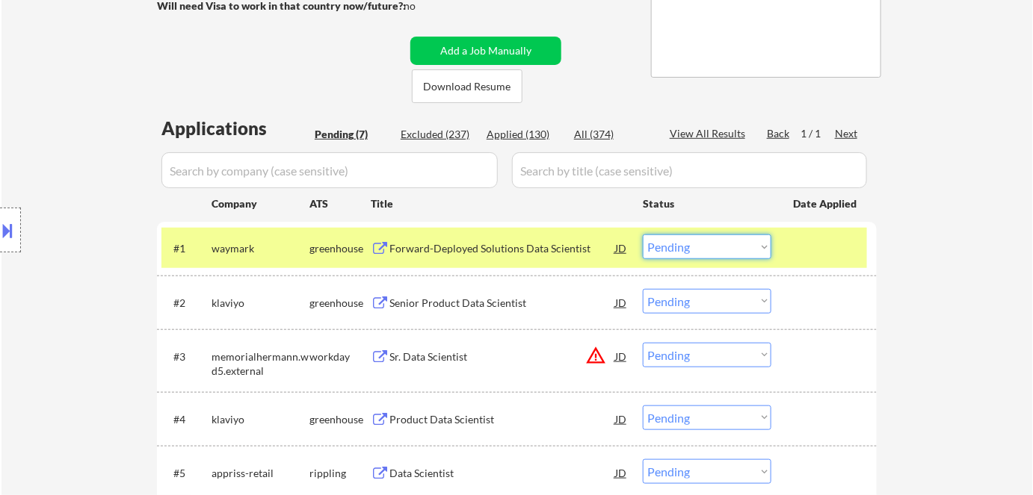
drag, startPoint x: 704, startPoint y: 246, endPoint x: 709, endPoint y: 258, distance: 13.0
click at [704, 246] on select "Choose an option... Pending Applied Excluded (Questions) Excluded (Expired) Exc…" at bounding box center [707, 247] width 129 height 25
click at [643, 235] on select "Choose an option... Pending Applied Excluded (Questions) Excluded (Expired) Exc…" at bounding box center [707, 247] width 129 height 25
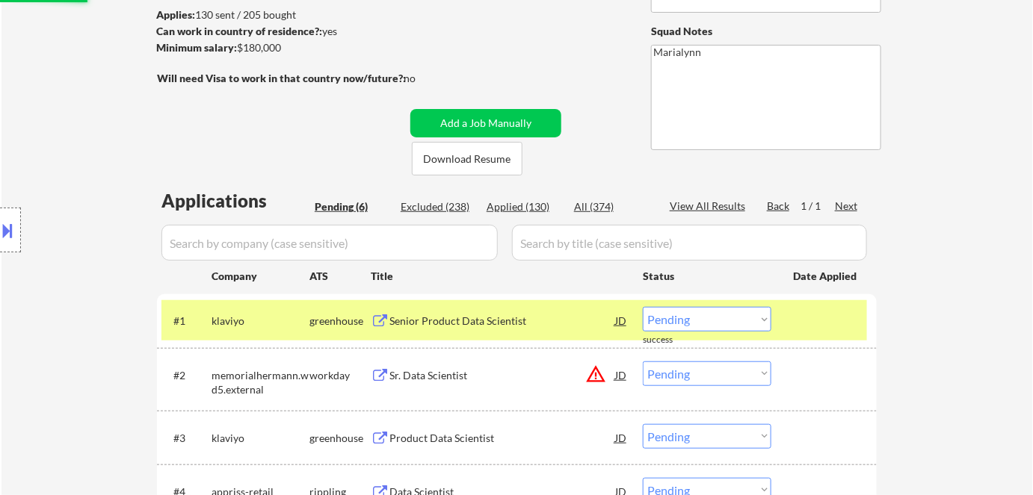
scroll to position [203, 0]
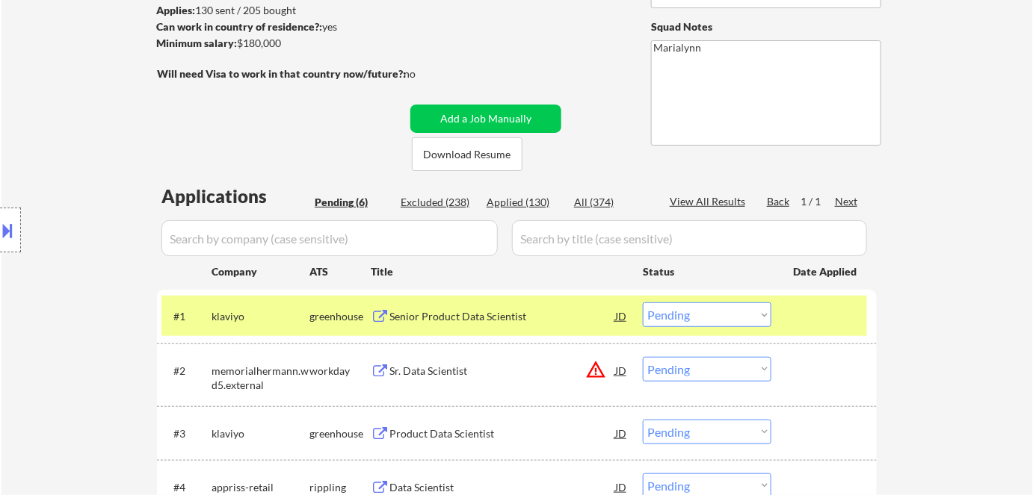
click at [705, 309] on select "Choose an option... Pending Applied Excluded (Questions) Excluded (Expired) Exc…" at bounding box center [707, 315] width 129 height 25
click at [643, 303] on select "Choose an option... Pending Applied Excluded (Questions) Excluded (Expired) Exc…" at bounding box center [707, 315] width 129 height 25
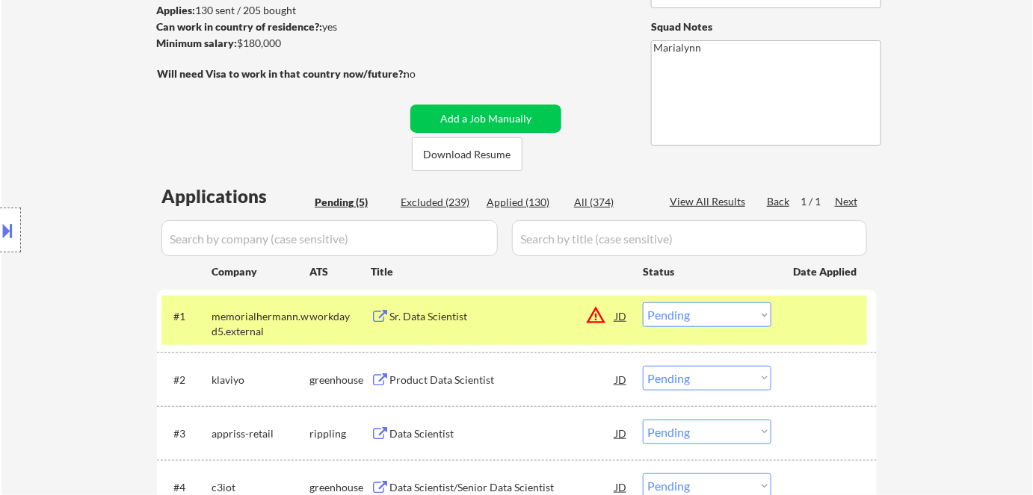
click at [490, 324] on div "Sr. Data Scientist" at bounding box center [502, 316] width 226 height 27
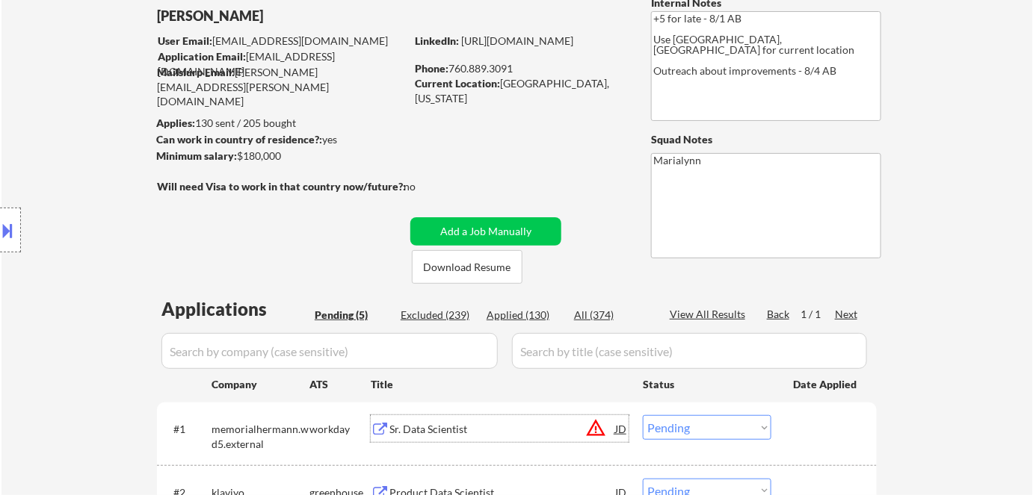
scroll to position [67, 0]
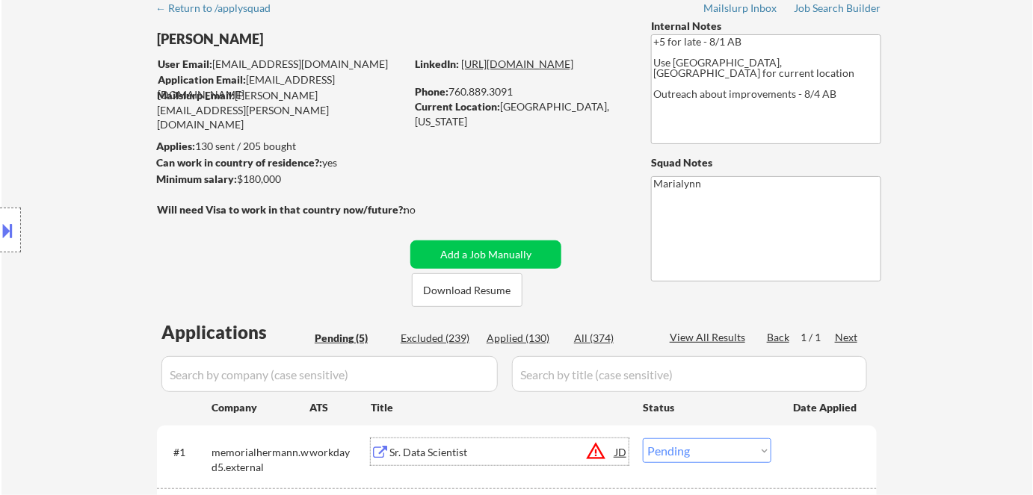
click at [502, 70] on link "https://www.linkedin.com/in/sfeconomist/" at bounding box center [517, 64] width 112 height 13
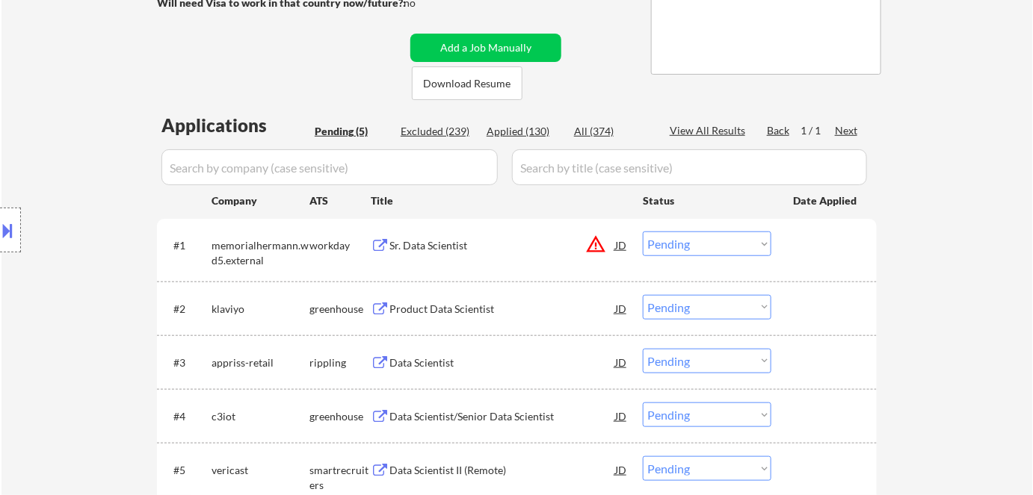
scroll to position [407, 0]
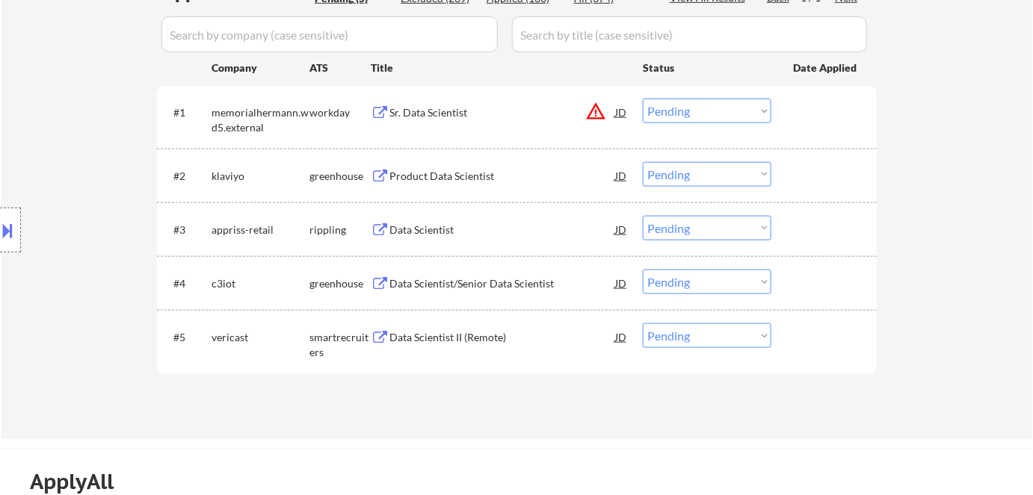
click at [677, 112] on select "Choose an option... Pending Applied Excluded (Questions) Excluded (Expired) Exc…" at bounding box center [707, 111] width 129 height 25
click at [643, 99] on select "Choose an option... Pending Applied Excluded (Questions) Excluded (Expired) Exc…" at bounding box center [707, 111] width 129 height 25
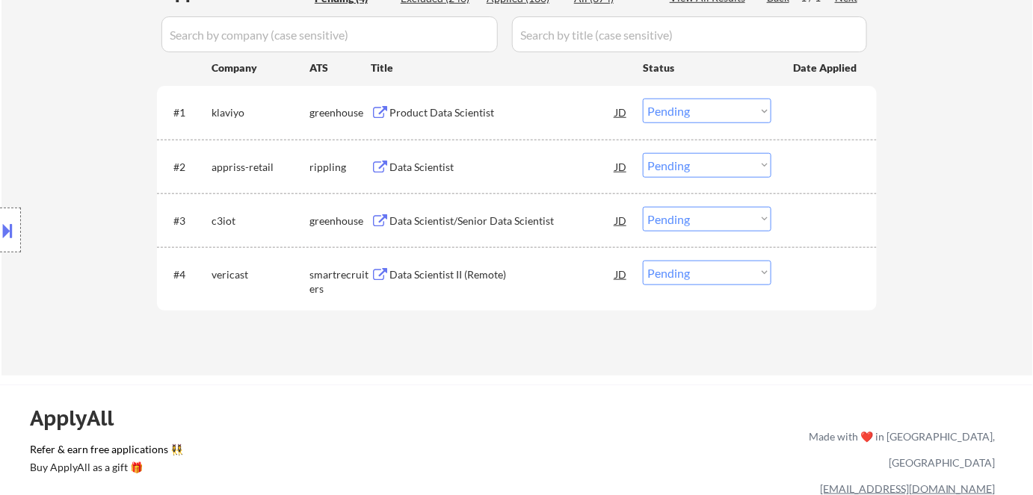
click at [470, 107] on div "Product Data Scientist" at bounding box center [502, 112] width 226 height 15
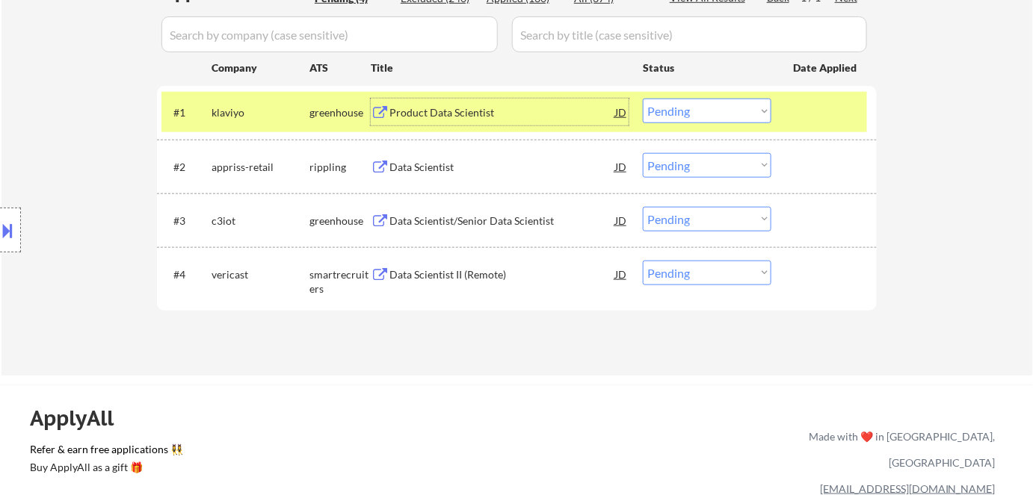
drag, startPoint x: 691, startPoint y: 107, endPoint x: 701, endPoint y: 122, distance: 17.8
click at [691, 107] on select "Choose an option... Pending Applied Excluded (Questions) Excluded (Expired) Exc…" at bounding box center [707, 111] width 129 height 25
click at [643, 99] on select "Choose an option... Pending Applied Excluded (Questions) Excluded (Expired) Exc…" at bounding box center [707, 111] width 129 height 25
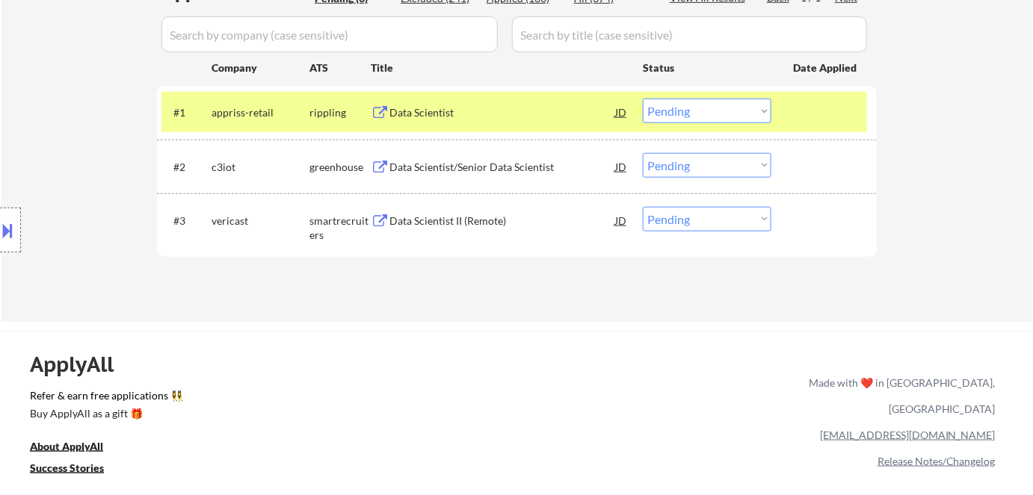
click at [468, 121] on div "Data Scientist" at bounding box center [502, 112] width 226 height 27
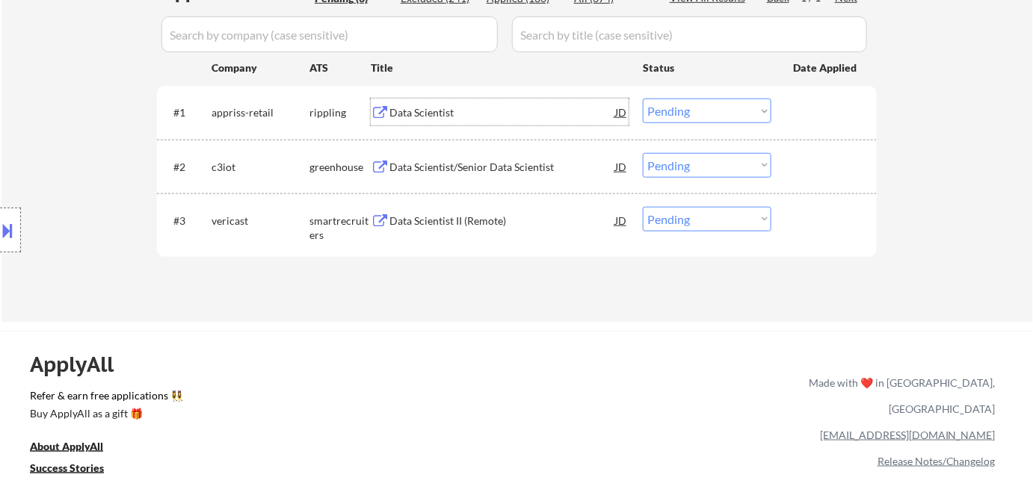
drag, startPoint x: 712, startPoint y: 111, endPoint x: 714, endPoint y: 122, distance: 10.6
click at [712, 111] on select "Choose an option... Pending Applied Excluded (Questions) Excluded (Expired) Exc…" at bounding box center [707, 111] width 129 height 25
click at [643, 99] on select "Choose an option... Pending Applied Excluded (Questions) Excluded (Expired) Exc…" at bounding box center [707, 111] width 129 height 25
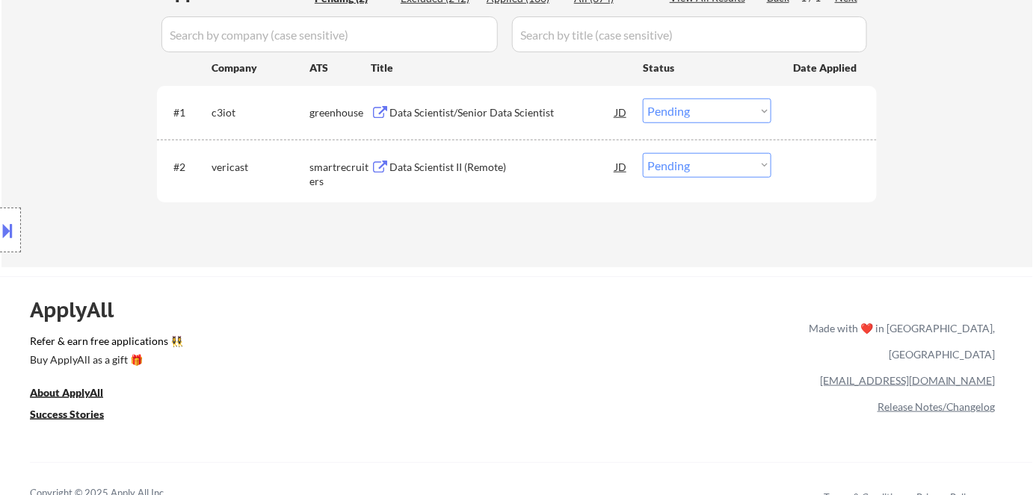
click at [415, 114] on div "Data Scientist/Senior Data Scientist" at bounding box center [502, 112] width 226 height 15
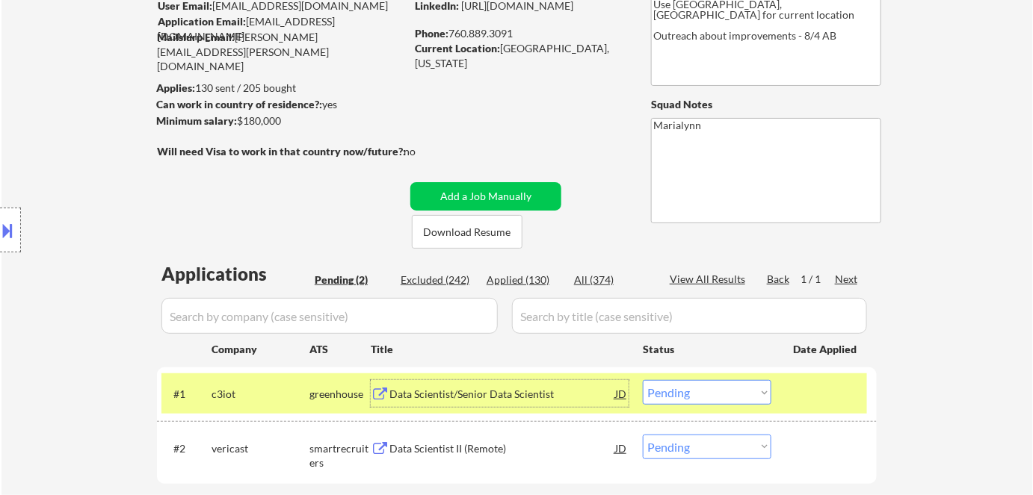
scroll to position [67, 0]
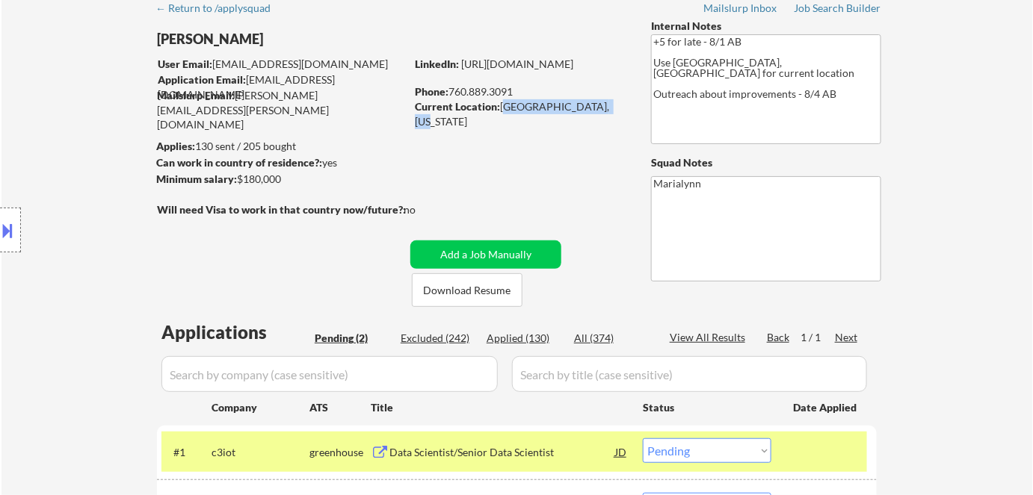
drag, startPoint x: 504, startPoint y: 111, endPoint x: 604, endPoint y: 109, distance: 100.9
click at [604, 108] on div "Current Location: Oceanside, California" at bounding box center [520, 113] width 211 height 29
copy div "Oceanside, California"
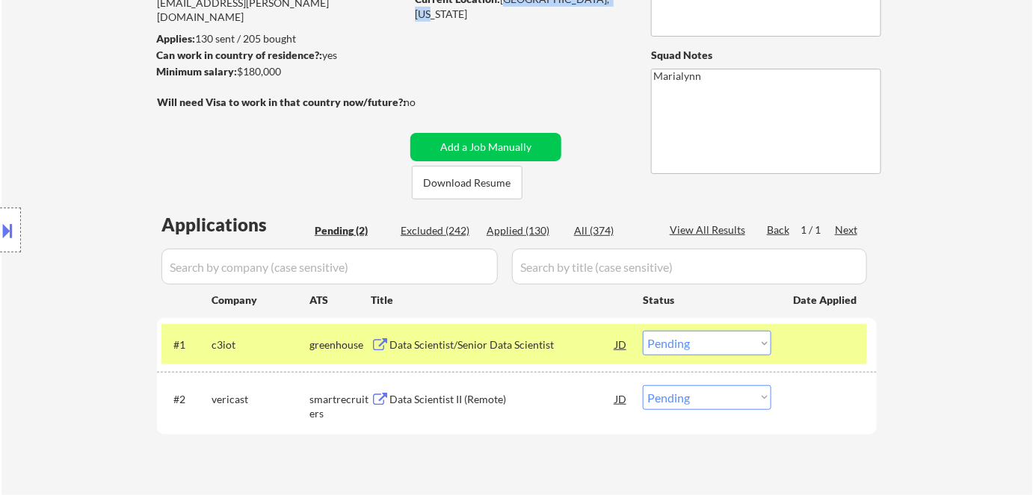
scroll to position [271, 0]
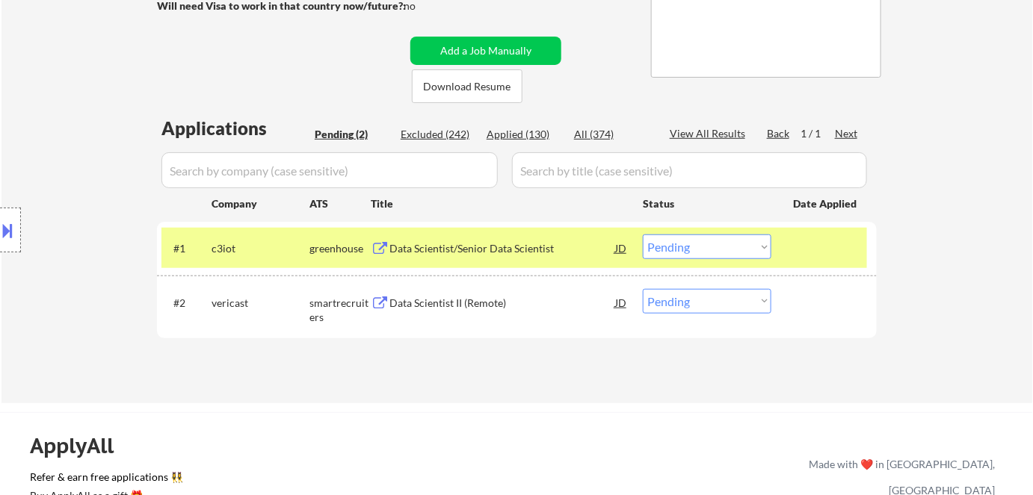
click at [683, 242] on select "Choose an option... Pending Applied Excluded (Questions) Excluded (Expired) Exc…" at bounding box center [707, 247] width 129 height 25
click at [643, 235] on select "Choose an option... Pending Applied Excluded (Questions) Excluded (Expired) Exc…" at bounding box center [707, 247] width 129 height 25
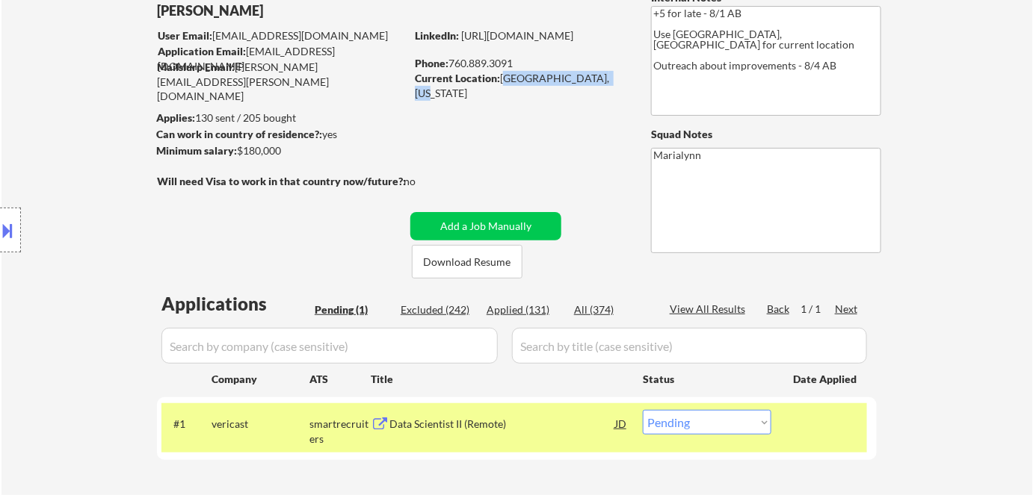
scroll to position [203, 0]
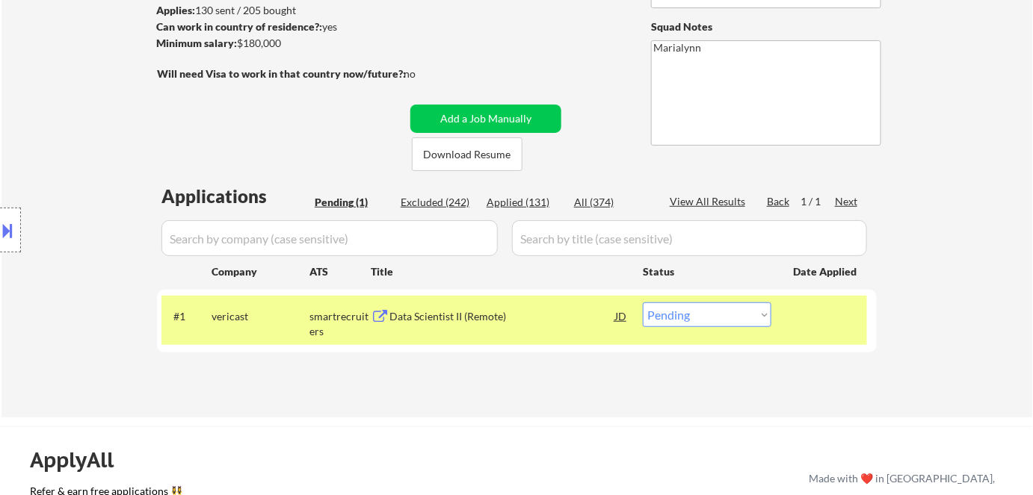
click at [463, 321] on div "Data Scientist II (Remote)" at bounding box center [502, 316] width 226 height 15
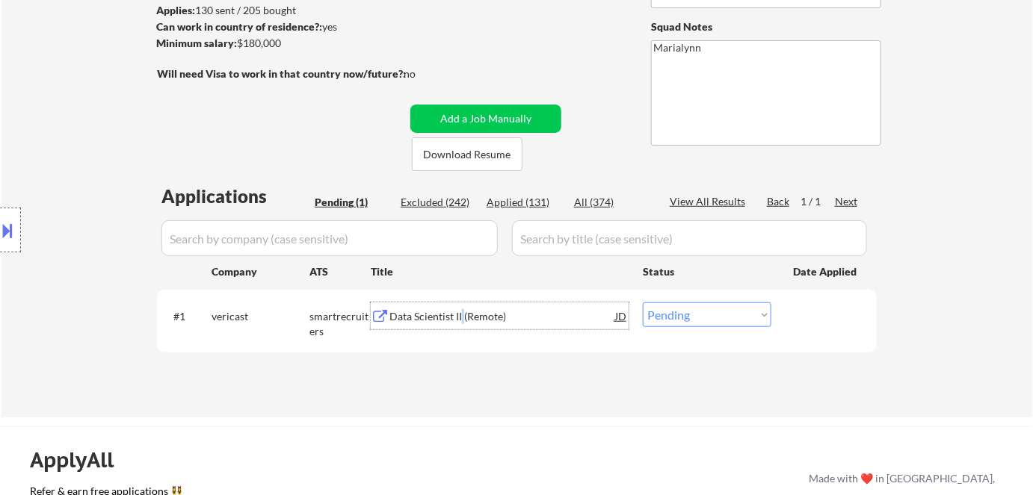
click at [692, 321] on select "Choose an option... Pending Applied Excluded (Questions) Excluded (Expired) Exc…" at bounding box center [707, 315] width 129 height 25
select select ""excluded__salary_""
click at [643, 303] on select "Choose an option... Pending Applied Excluded (Questions) Excluded (Expired) Exc…" at bounding box center [707, 315] width 129 height 25
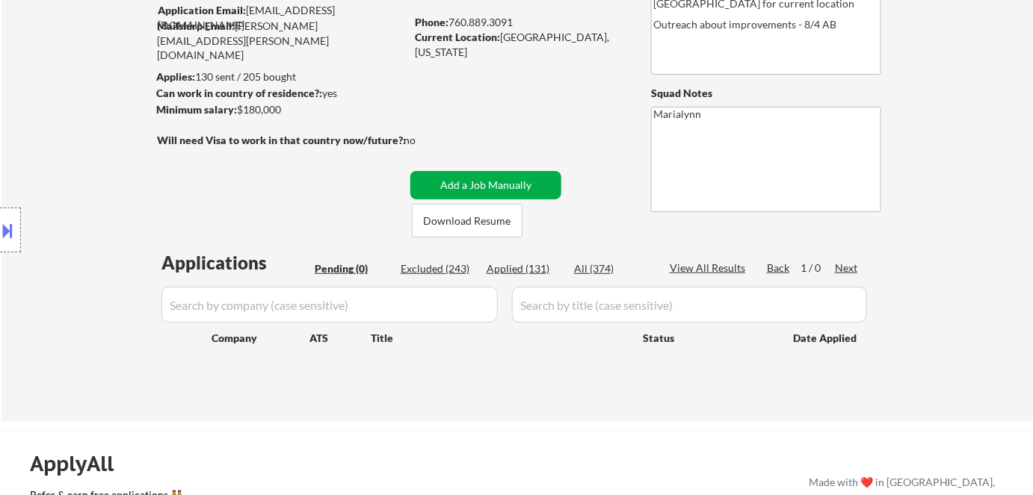
scroll to position [67, 0]
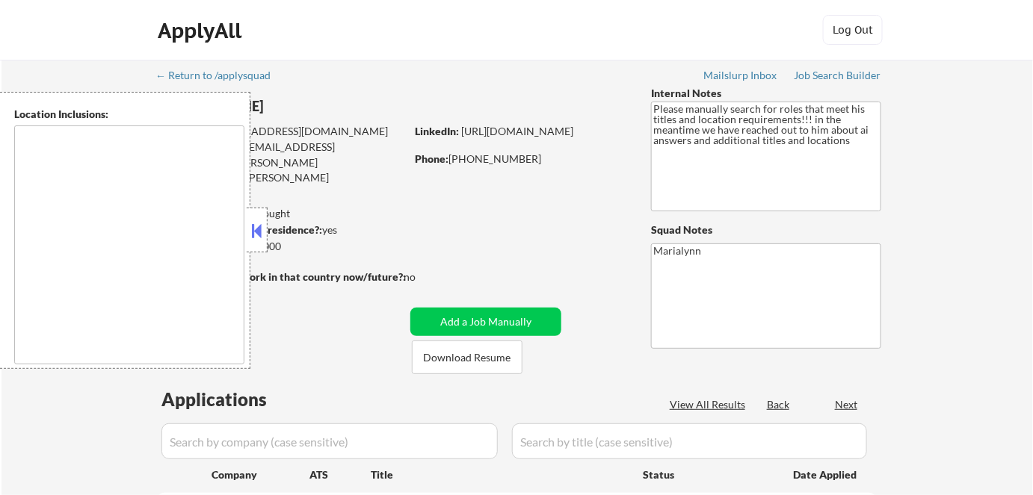
click at [261, 241] on div at bounding box center [257, 230] width 21 height 45
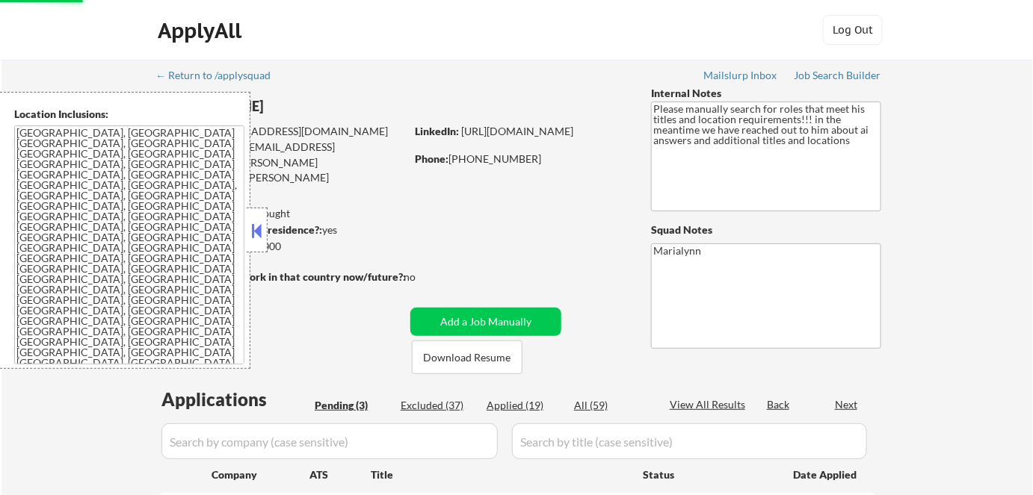
select select ""pending""
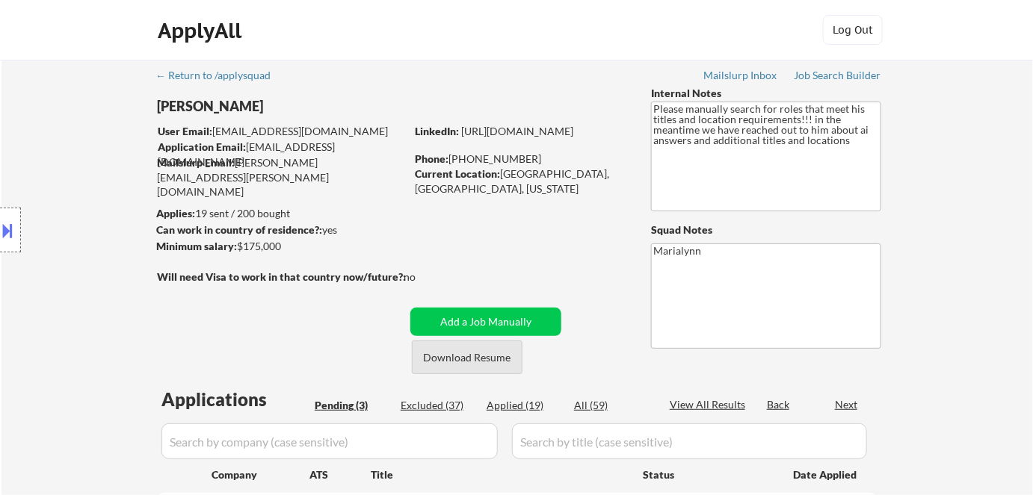
click at [457, 357] on button "Download Resume" at bounding box center [467, 358] width 111 height 34
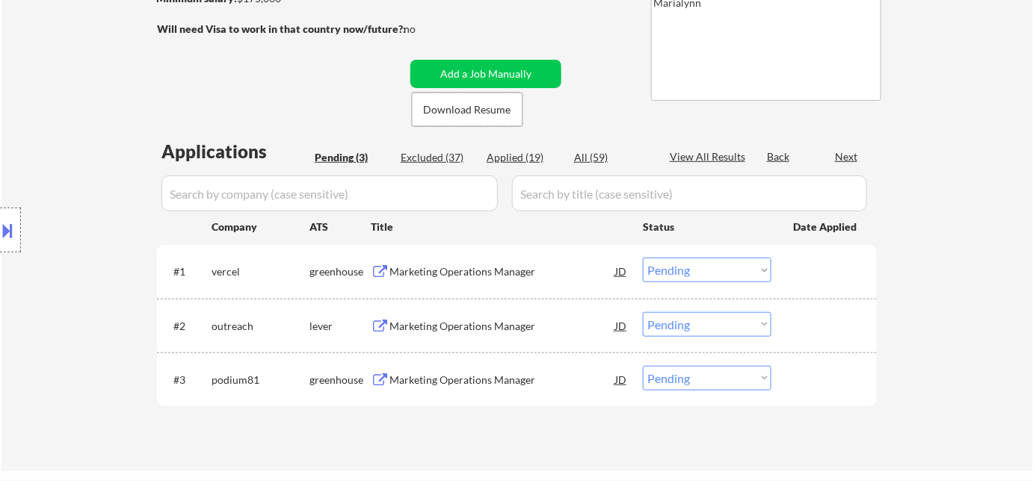
scroll to position [271, 0]
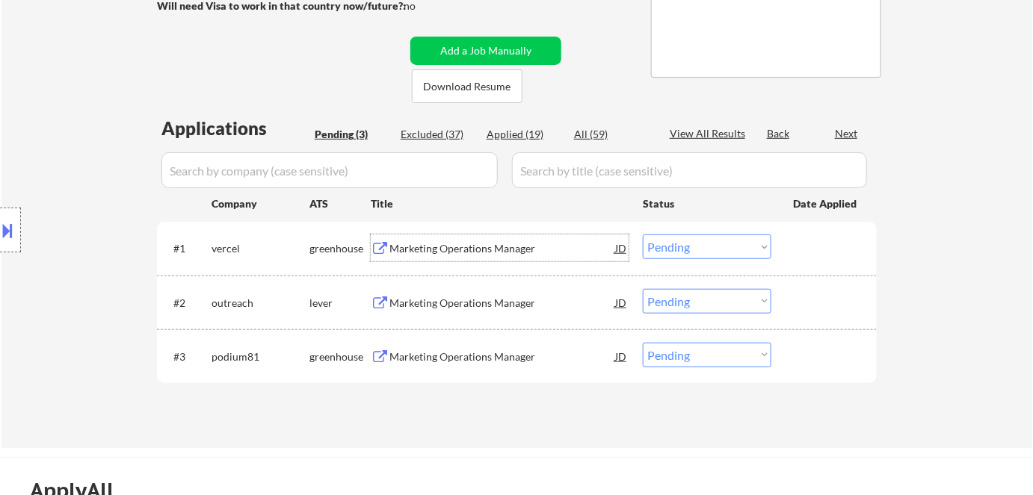
click at [492, 244] on div "Marketing Operations Manager" at bounding box center [502, 248] width 226 height 15
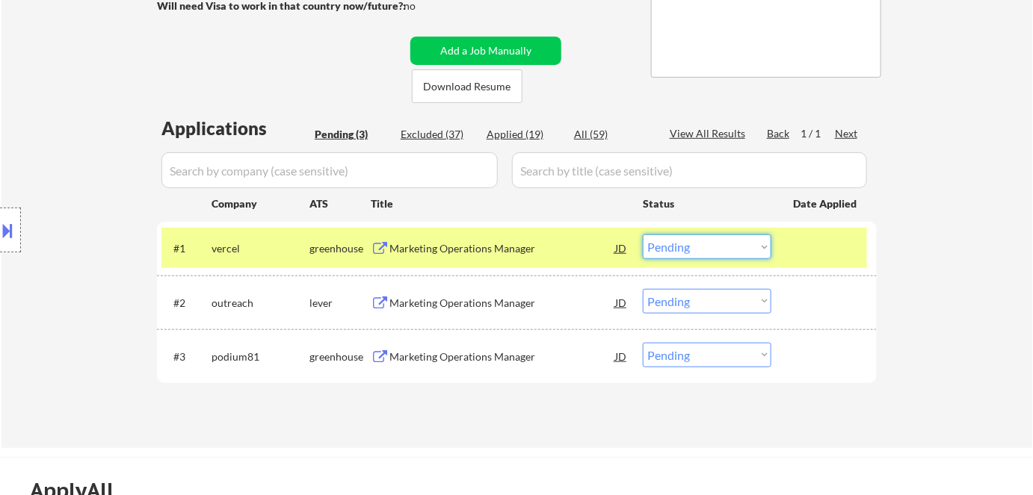
drag, startPoint x: 708, startPoint y: 247, endPoint x: 713, endPoint y: 257, distance: 10.7
click at [709, 247] on select "Choose an option... Pending Applied Excluded (Questions) Excluded (Expired) Exc…" at bounding box center [707, 247] width 129 height 25
click at [643, 235] on select "Choose an option... Pending Applied Excluded (Questions) Excluded (Expired) Exc…" at bounding box center [707, 247] width 129 height 25
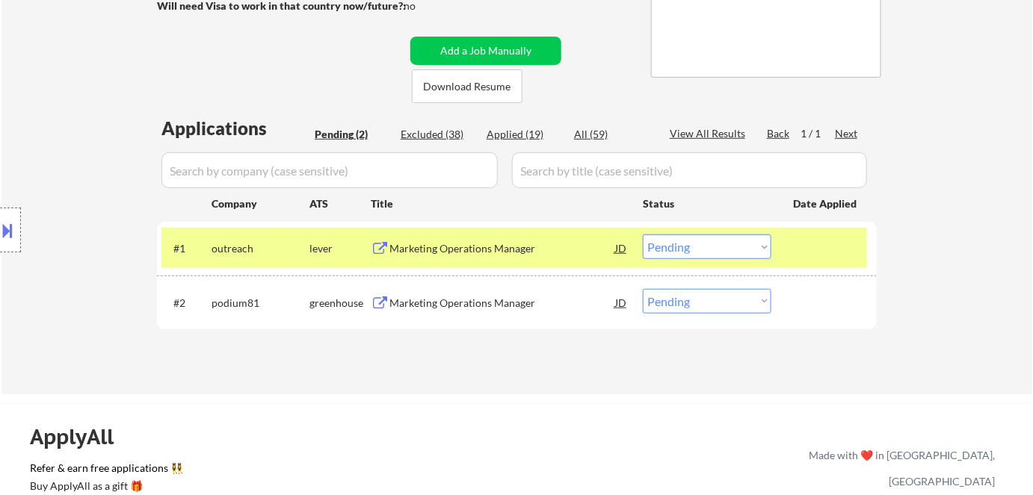
click at [678, 249] on select "Choose an option... Pending Applied Excluded (Questions) Excluded (Expired) Exc…" at bounding box center [707, 247] width 129 height 25
click at [643, 235] on select "Choose an option... Pending Applied Excluded (Questions) Excluded (Expired) Exc…" at bounding box center [707, 247] width 129 height 25
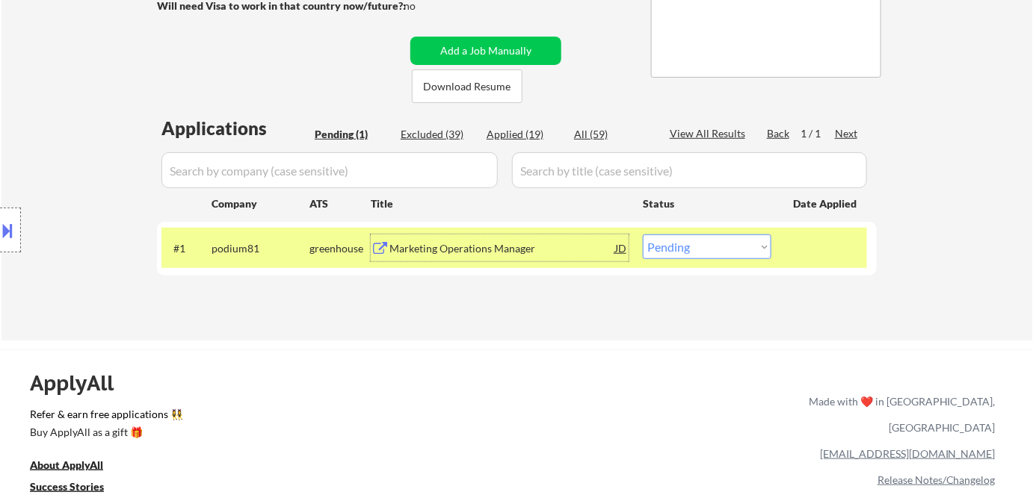
click at [501, 253] on div "Marketing Operations Manager" at bounding box center [502, 248] width 226 height 15
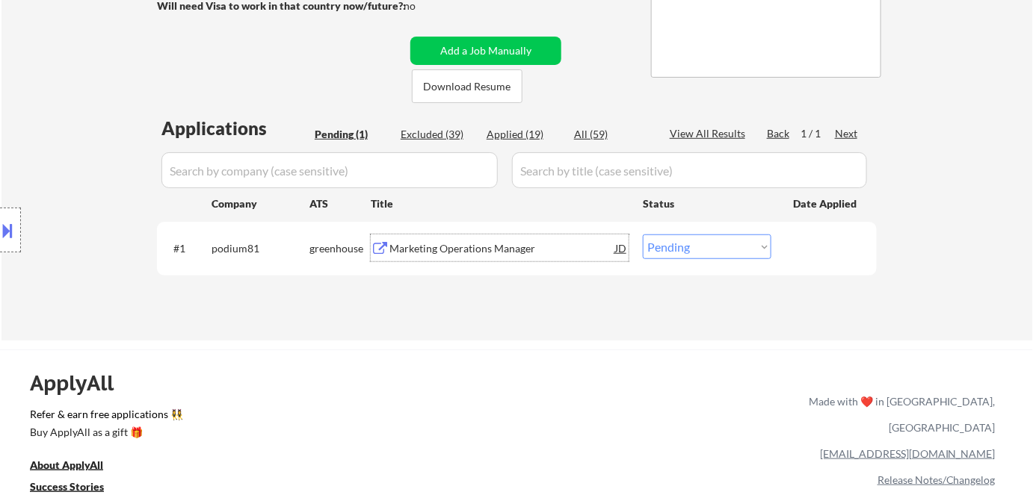
click at [681, 249] on select "Choose an option... Pending Applied Excluded (Questions) Excluded (Expired) Exc…" at bounding box center [707, 247] width 129 height 25
select select ""excluded__bad_match_""
click at [643, 235] on select "Choose an option... Pending Applied Excluded (Questions) Excluded (Expired) Exc…" at bounding box center [707, 247] width 129 height 25
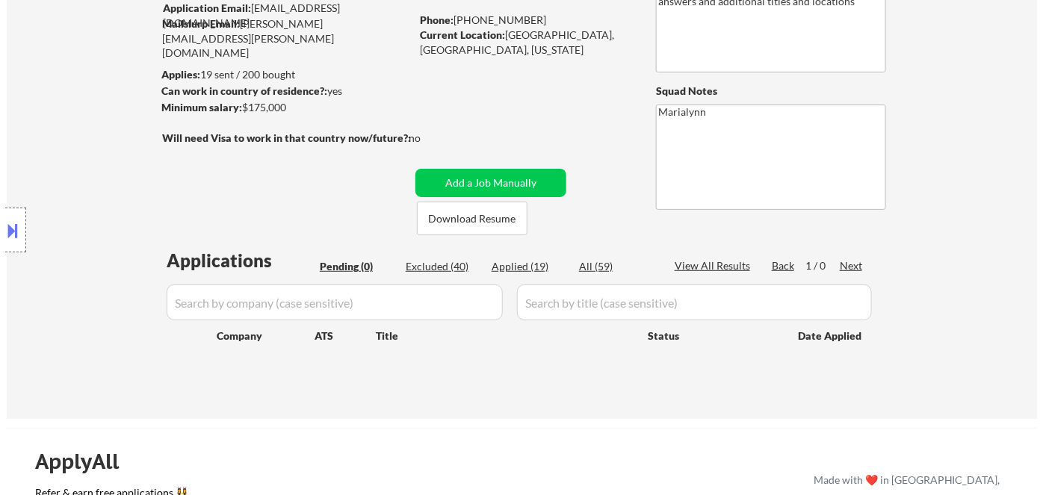
scroll to position [67, 0]
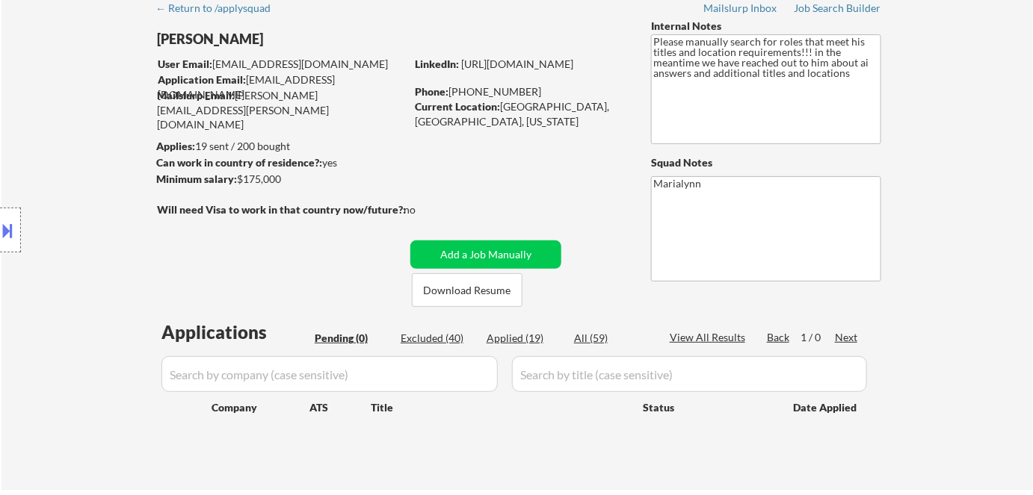
drag, startPoint x: 0, startPoint y: 229, endPoint x: 9, endPoint y: 229, distance: 9.0
click at [1, 229] on button at bounding box center [8, 230] width 16 height 25
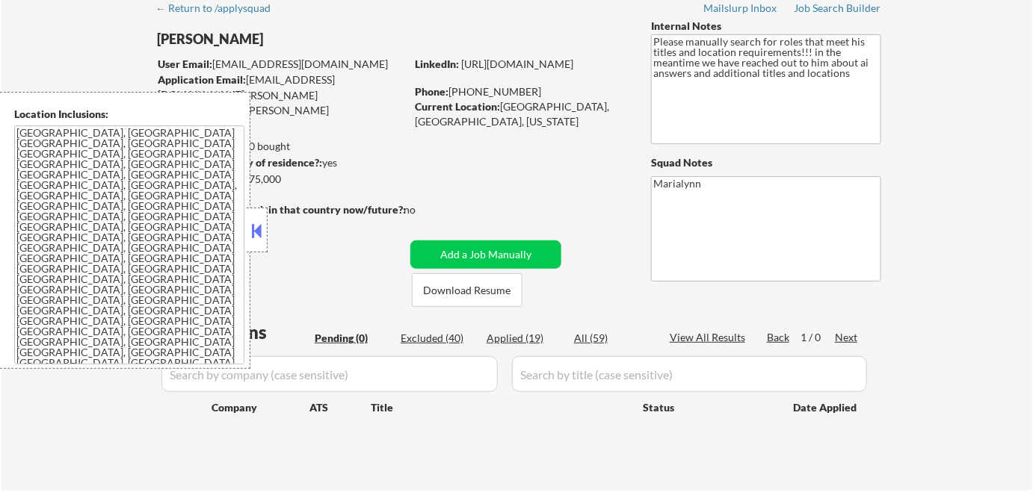
click at [470, 176] on div "← Return to /applysquad Mailslurp Inbox Job Search Builder Steve Bassler User E…" at bounding box center [517, 236] width 746 height 486
click at [259, 234] on button at bounding box center [257, 231] width 16 height 22
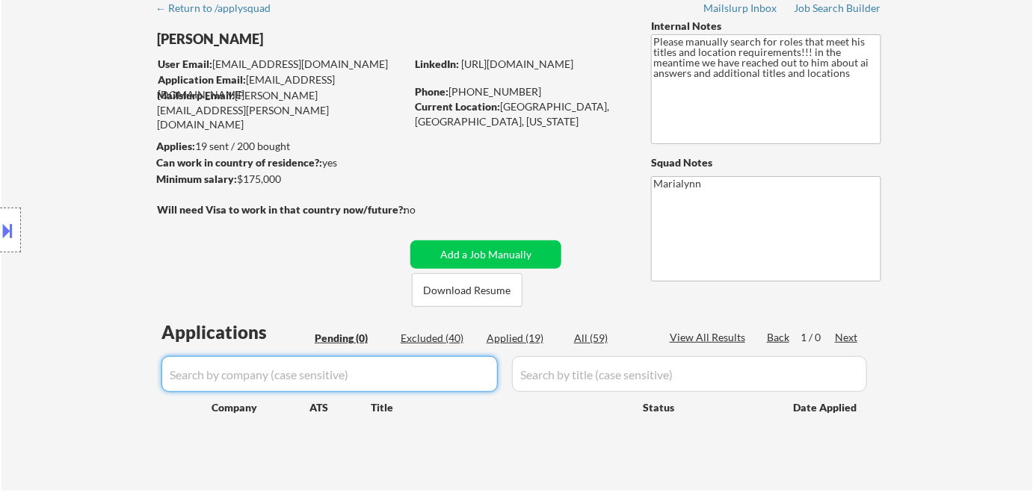
click at [371, 375] on input "input" at bounding box center [329, 374] width 336 height 36
paste input "fundraiseup"
type input "fundraiseup"
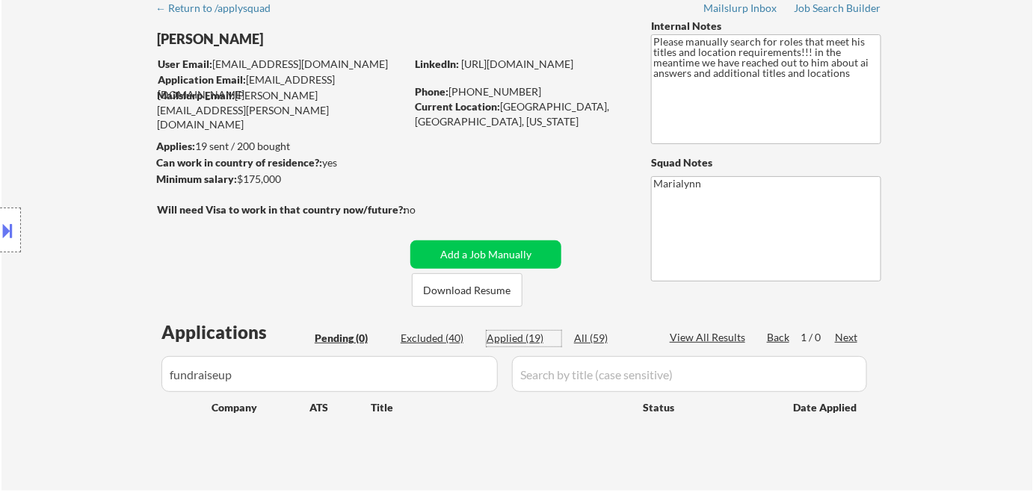
click at [528, 339] on div "Applied (19)" at bounding box center [523, 338] width 75 height 15
click at [520, 250] on button "Add a Job Manually" at bounding box center [485, 255] width 151 height 28
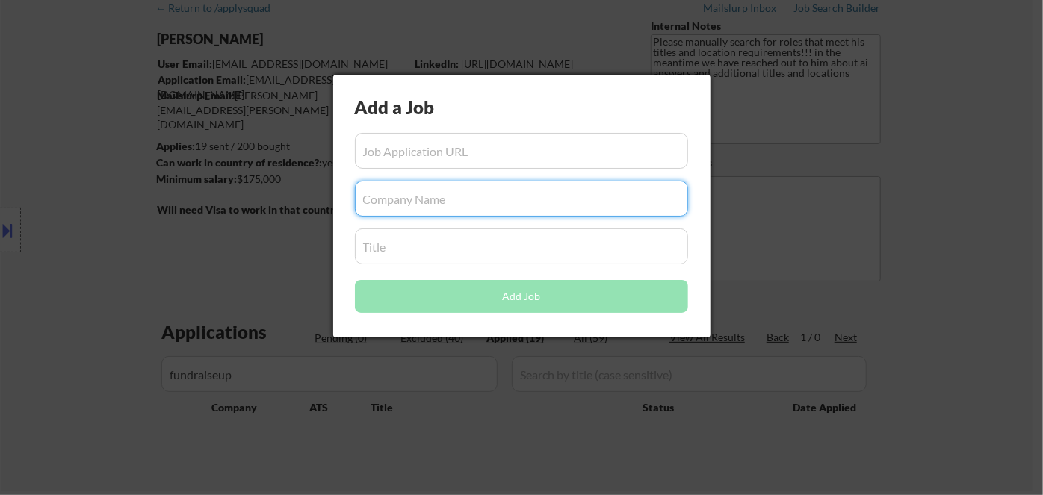
click at [380, 202] on input "input" at bounding box center [521, 199] width 333 height 36
paste input "fundraiseup"
type input "fundraiseup"
click at [802, 343] on div at bounding box center [521, 247] width 1043 height 495
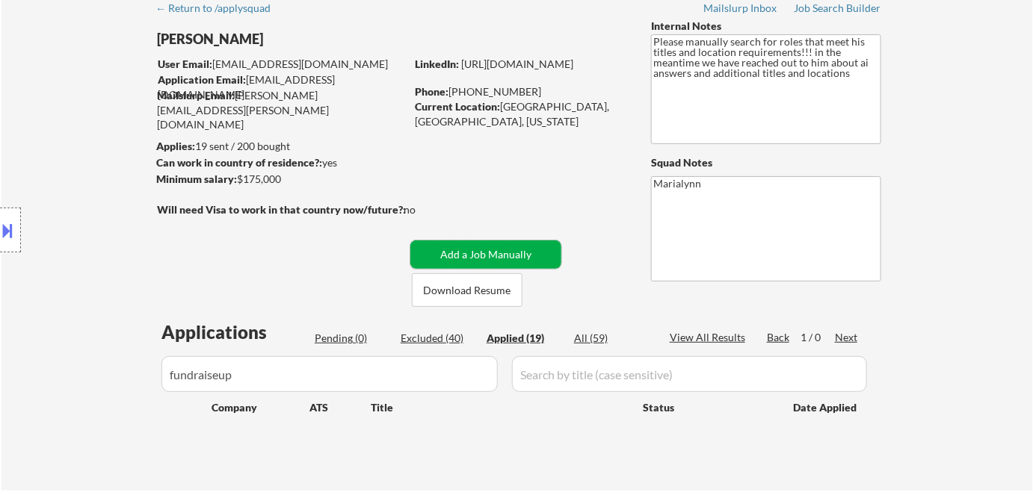
click at [524, 253] on button "Add a Job Manually" at bounding box center [485, 255] width 151 height 28
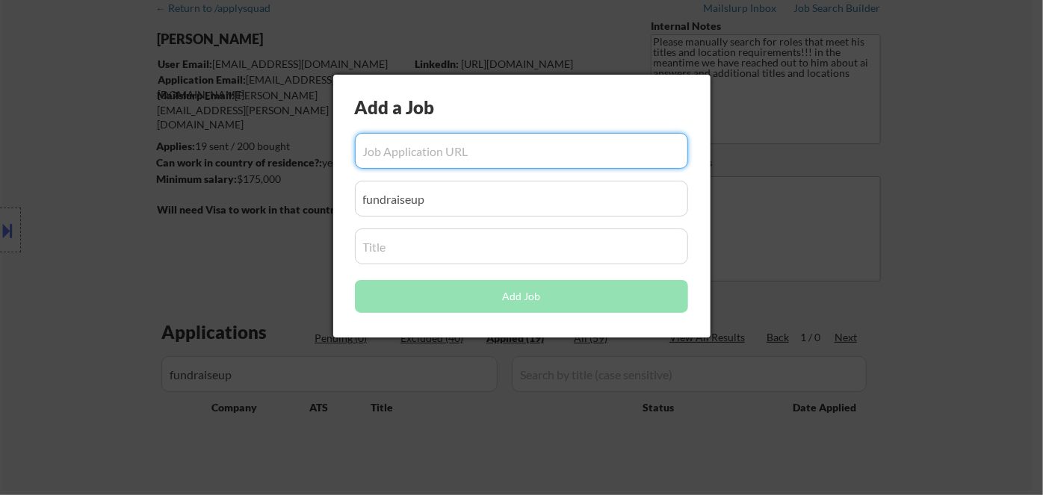
click at [494, 161] on input "input" at bounding box center [521, 151] width 333 height 36
paste input "https://job-boards.greenhouse.io/fundraiseup/jobs/4600257005"
type input "https://job-boards.greenhouse.io/fundraiseup/jobs/4600257005"
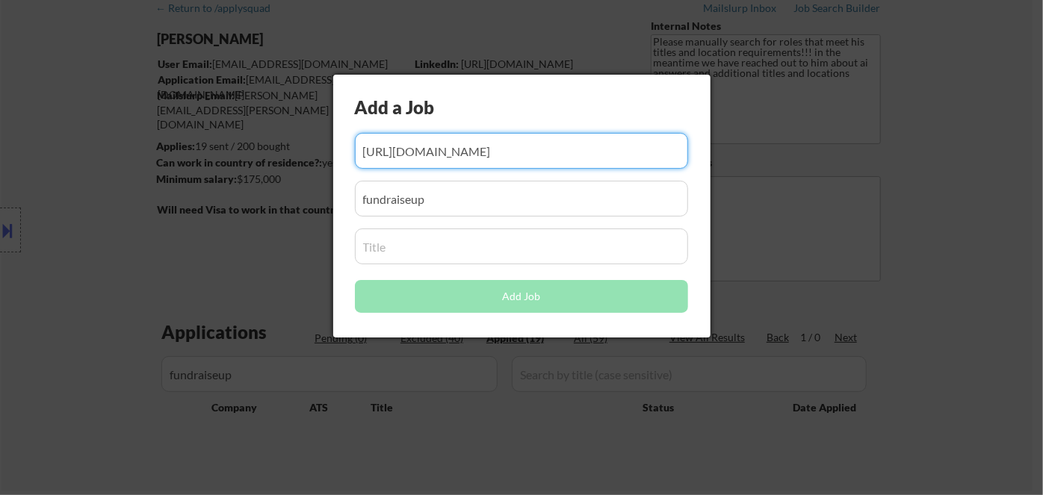
click at [781, 277] on div at bounding box center [521, 247] width 1043 height 495
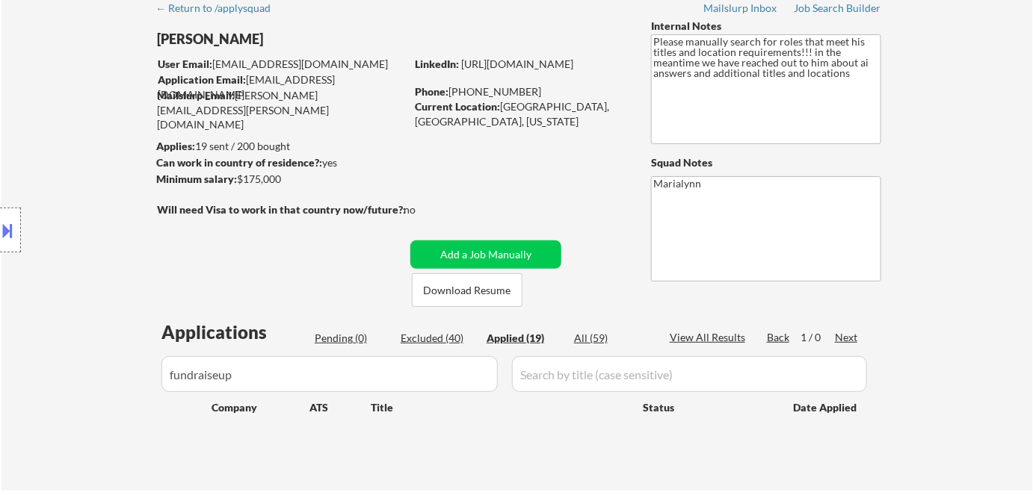
click at [558, 377] on input "input" at bounding box center [689, 374] width 355 height 36
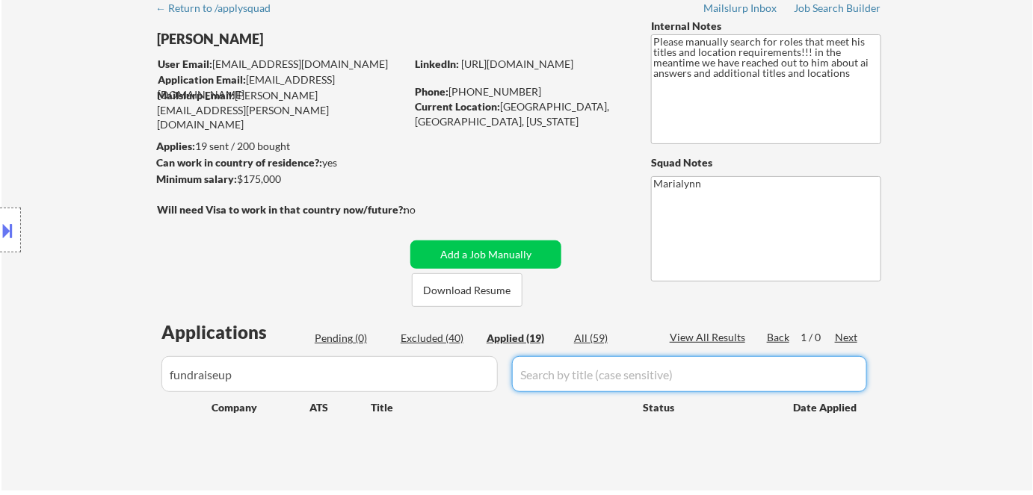
paste input "Senior Manager/Director - Marketing Operations"
type input "Senior Manager/Director - Marketing Operations"
click at [616, 425] on div "Applications Pending (0) Excluded (40) Applied (19) All (59) View All Results B…" at bounding box center [517, 391] width 720 height 143
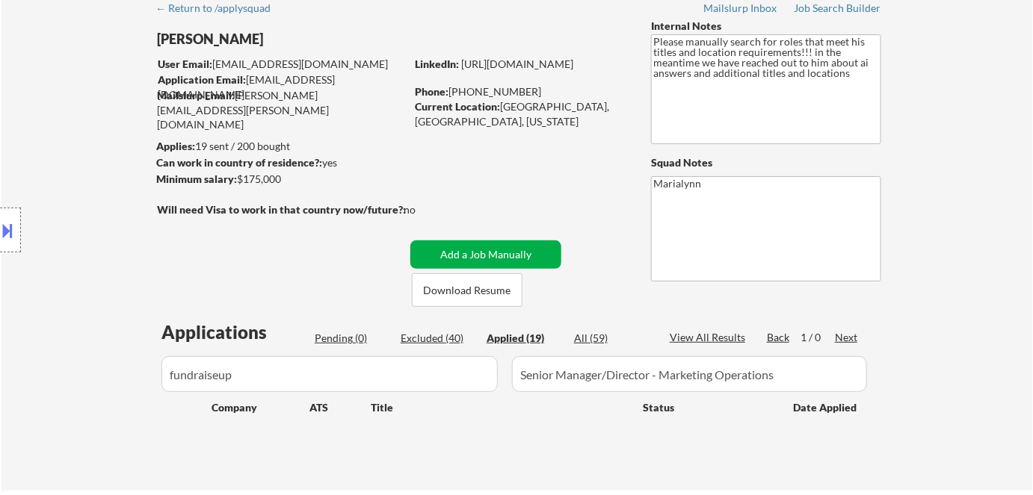
click at [486, 255] on button "Add a Job Manually" at bounding box center [485, 255] width 151 height 28
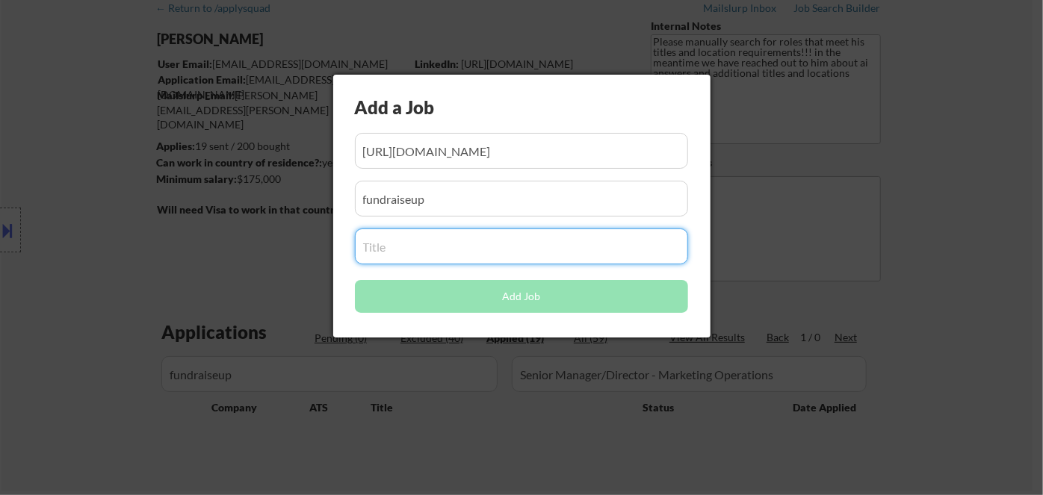
click at [441, 241] on input "input" at bounding box center [521, 247] width 333 height 36
paste input "Senior Manager/Director - Marketing Operations"
type input "Senior Manager/Director - Marketing Operations"
click at [441, 418] on div at bounding box center [521, 247] width 1043 height 495
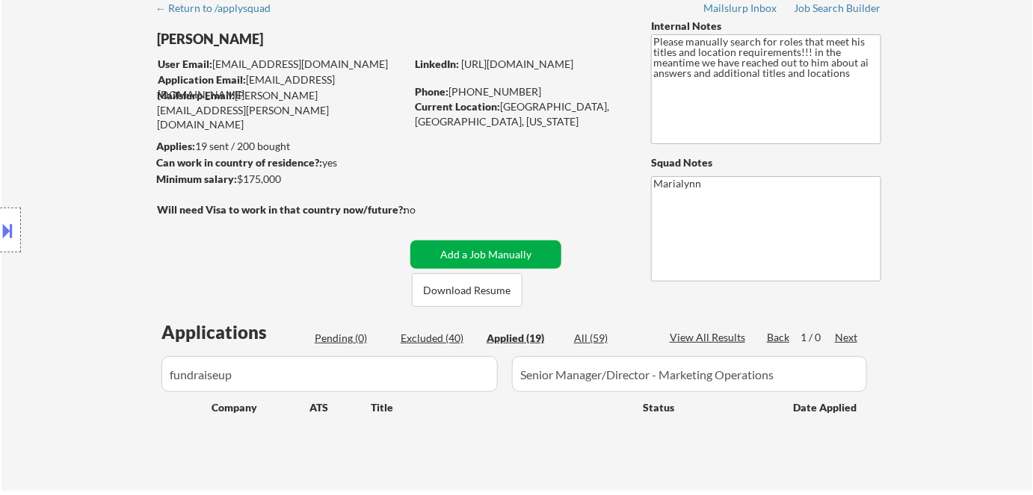
click at [510, 247] on button "Add a Job Manually" at bounding box center [485, 255] width 151 height 28
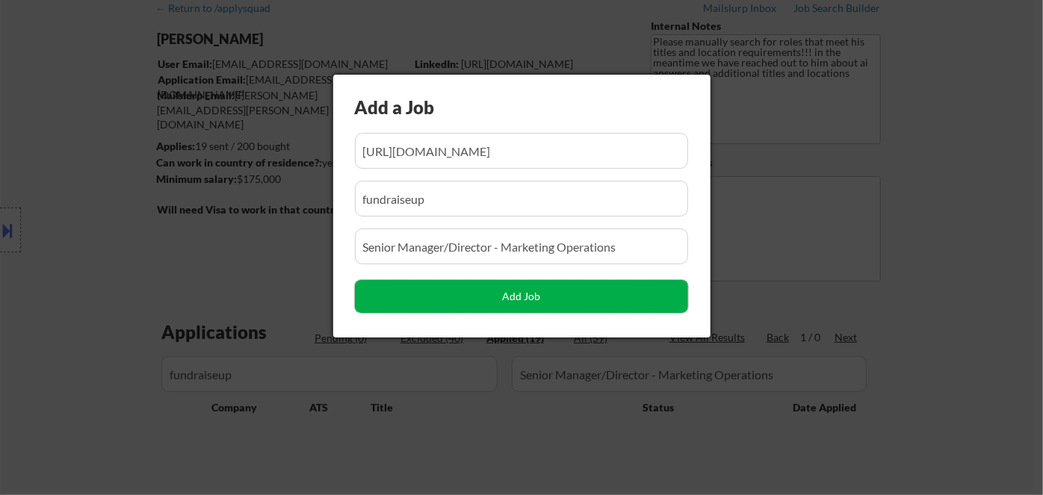
click at [513, 294] on button "Add Job" at bounding box center [521, 296] width 333 height 33
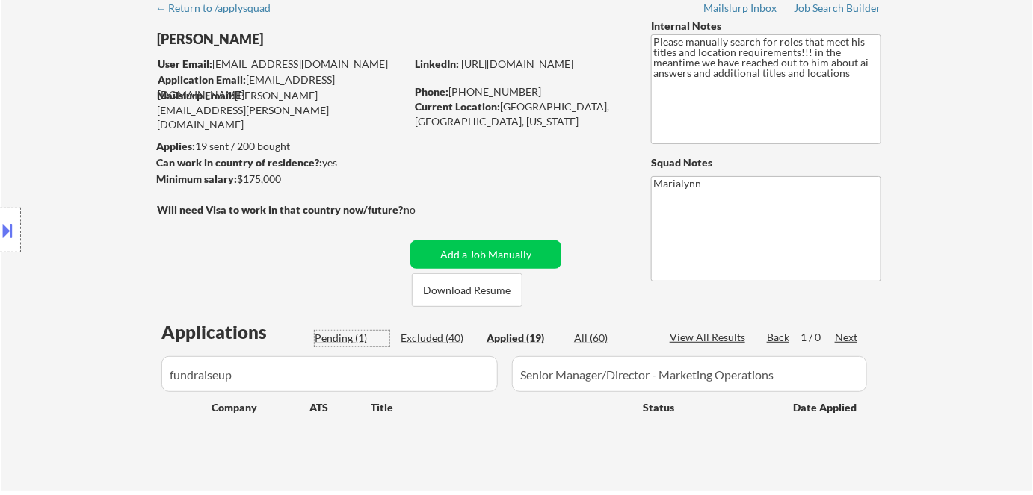
click at [332, 335] on div "Pending (1)" at bounding box center [352, 338] width 75 height 15
select select ""pending""
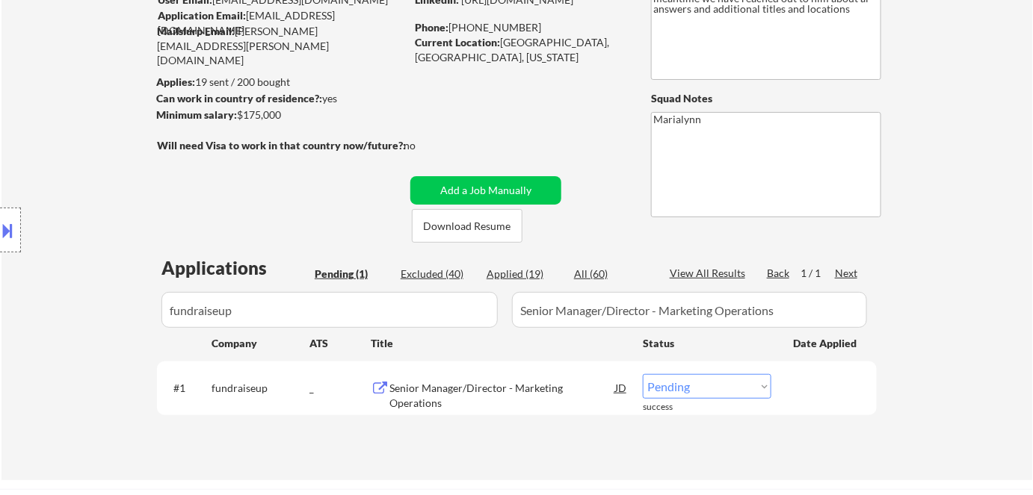
scroll to position [203, 0]
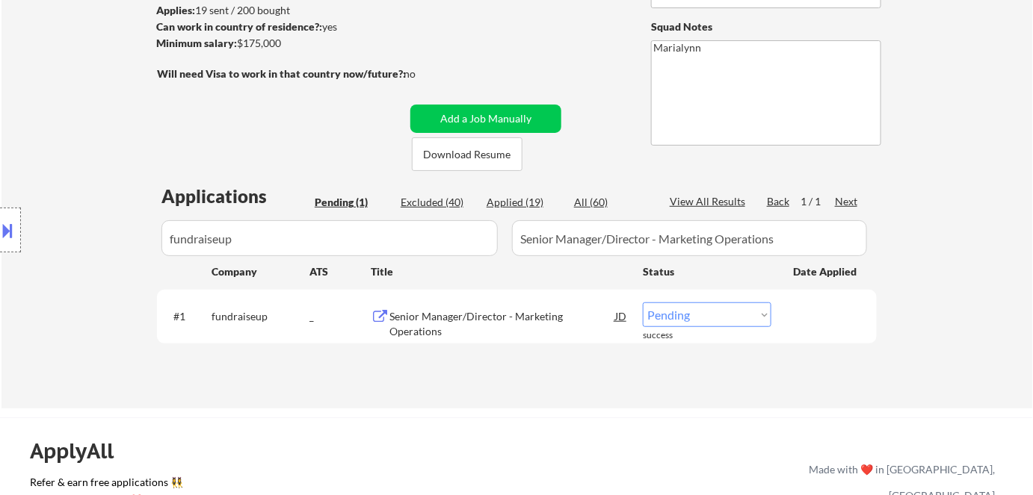
click at [671, 321] on select "Choose an option... Pending Applied Excluded (Questions) Excluded (Expired) Exc…" at bounding box center [707, 315] width 129 height 25
click at [623, 321] on div "JD" at bounding box center [620, 316] width 15 height 27
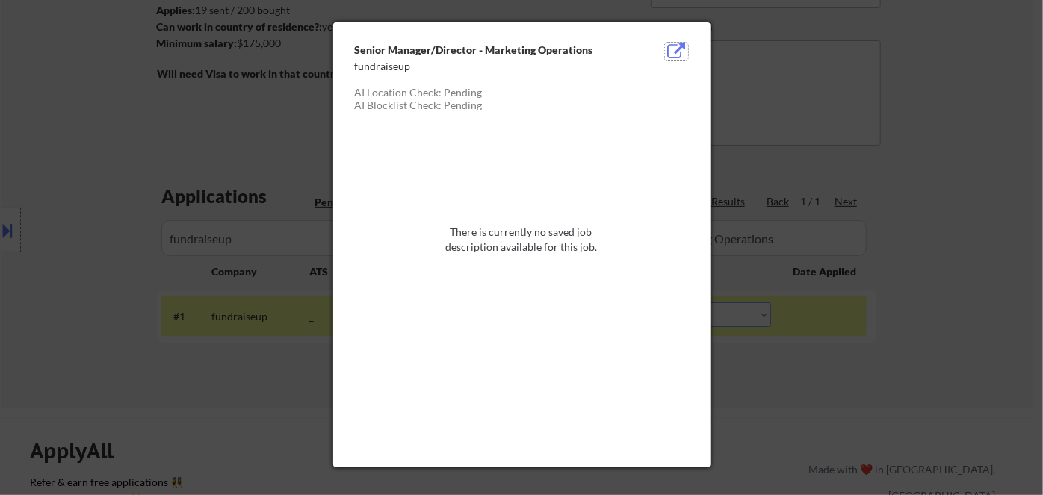
click at [669, 49] on button at bounding box center [676, 52] width 23 height 18
click at [835, 81] on div at bounding box center [521, 247] width 1043 height 495
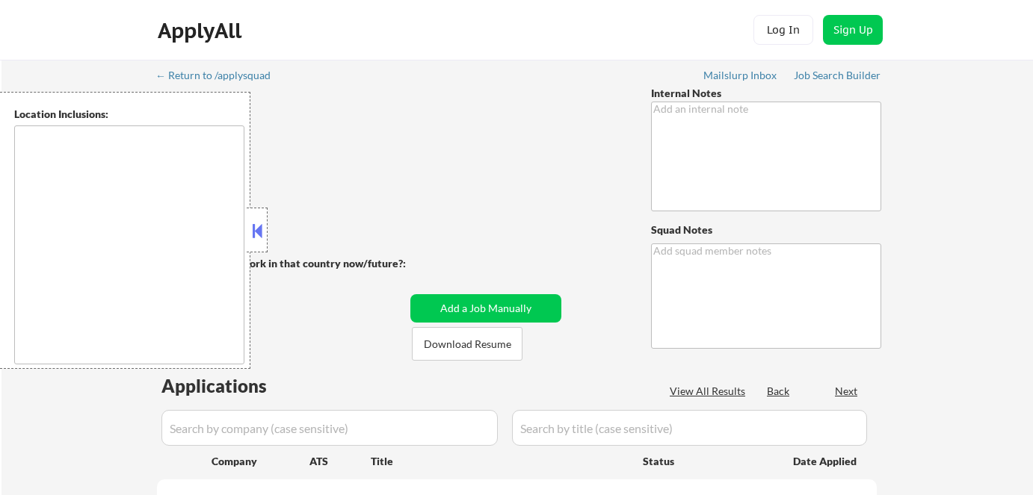
scroll to position [263, 0]
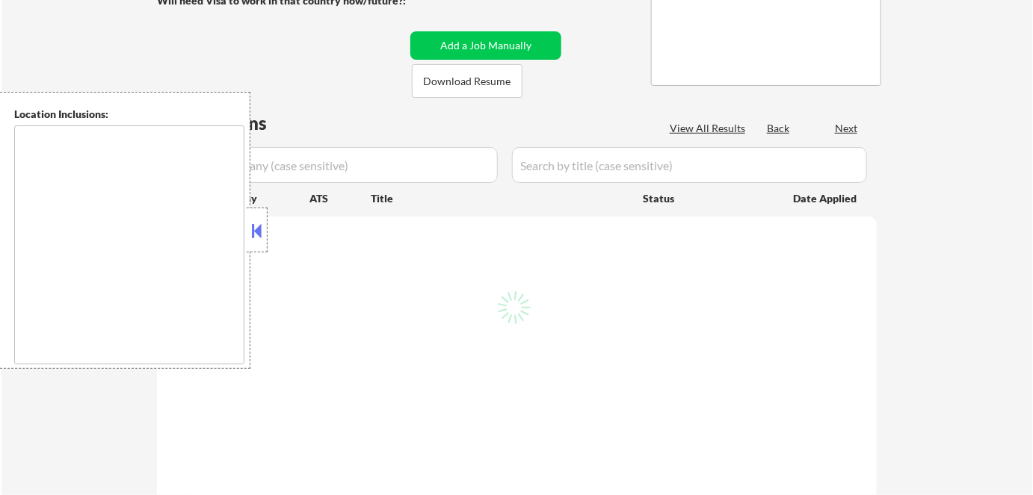
type textarea "Please manually search for roles that meet his titles and location requirements…"
type textarea "Marialynn"
select select ""pending""
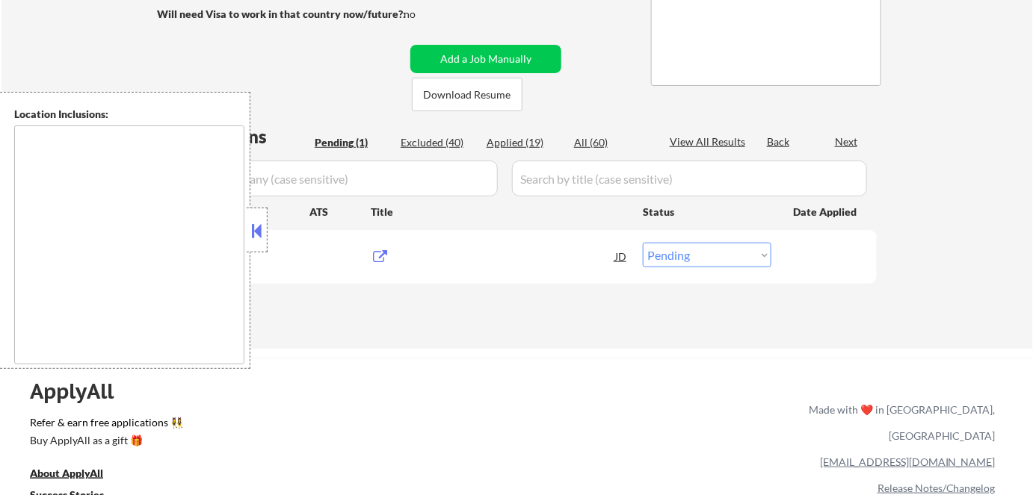
type textarea "[GEOGRAPHIC_DATA], [GEOGRAPHIC_DATA] [GEOGRAPHIC_DATA], [GEOGRAPHIC_DATA] [GEOG…"
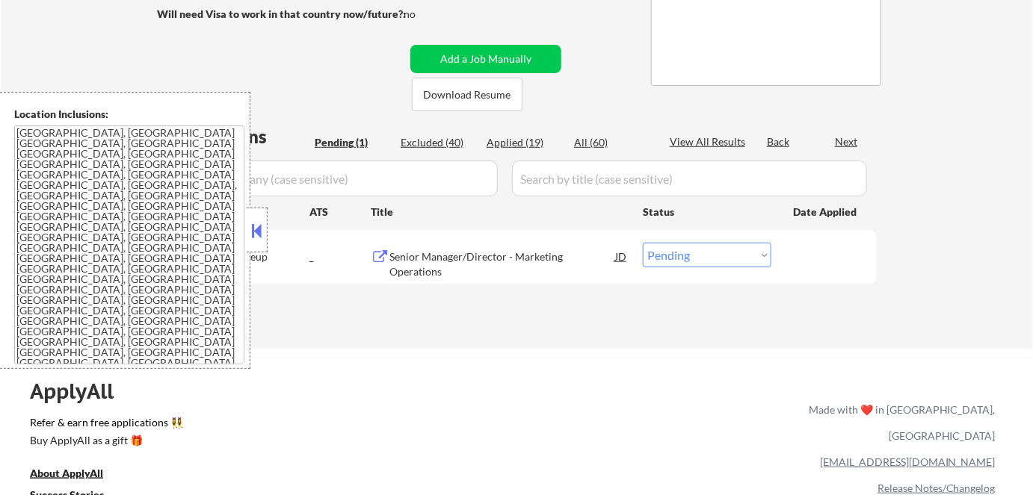
scroll to position [203, 0]
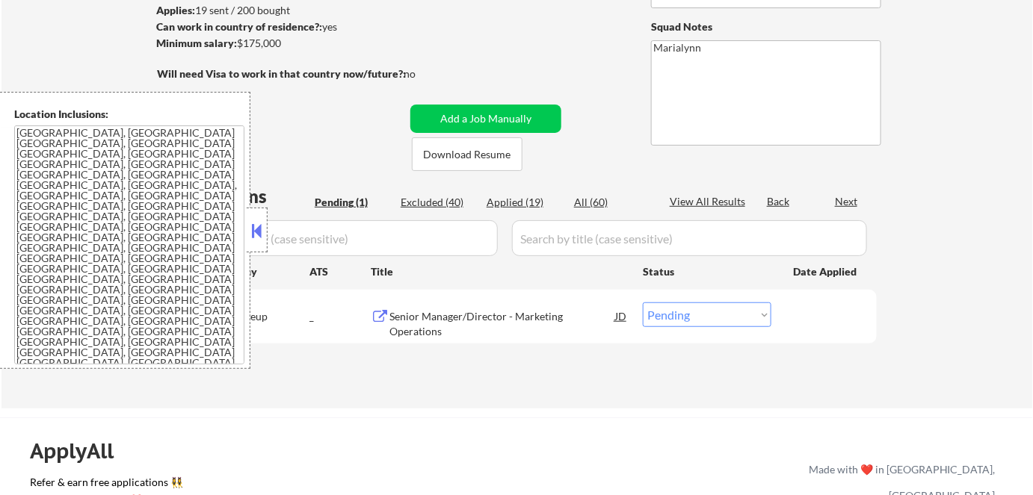
click at [539, 366] on div "Applications Pending (1) Excluded (40) Applied (19) All (60) View All Results B…" at bounding box center [517, 282] width 720 height 196
click at [256, 234] on button at bounding box center [257, 231] width 16 height 22
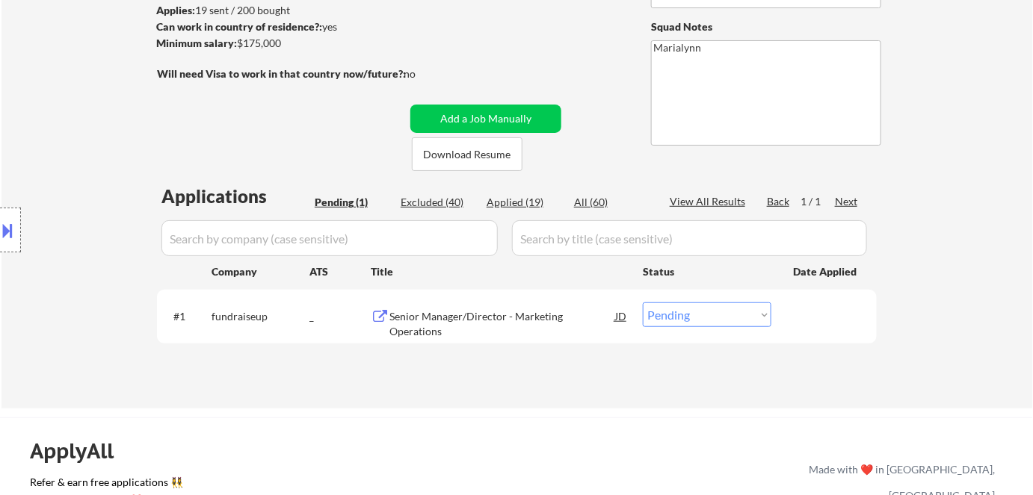
drag, startPoint x: 677, startPoint y: 313, endPoint x: 683, endPoint y: 319, distance: 8.5
click at [678, 314] on select "Choose an option... Pending Applied Excluded (Questions) Excluded (Expired) Exc…" at bounding box center [707, 315] width 129 height 25
select select ""applied""
click at [643, 303] on select "Choose an option... Pending Applied Excluded (Questions) Excluded (Expired) Exc…" at bounding box center [707, 315] width 129 height 25
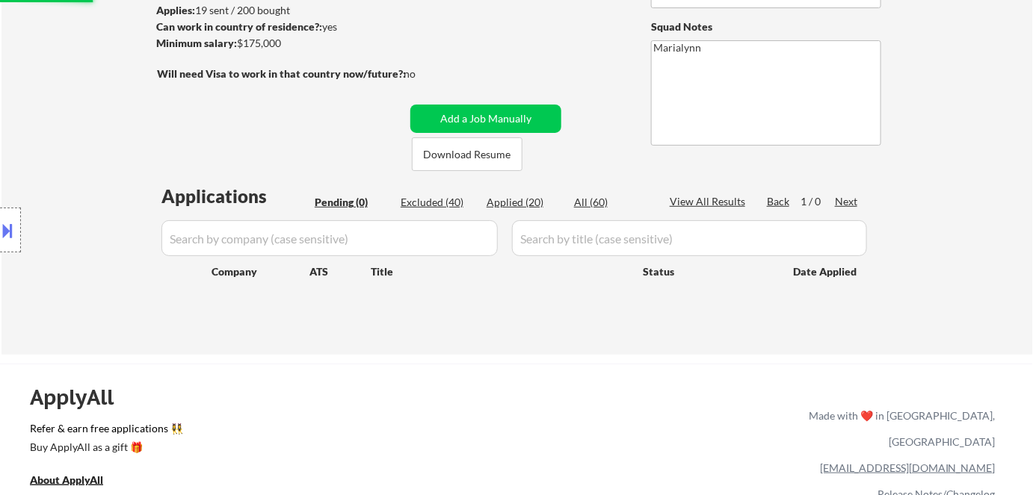
click at [527, 196] on div "Applied (20)" at bounding box center [523, 202] width 75 height 15
select select ""applied""
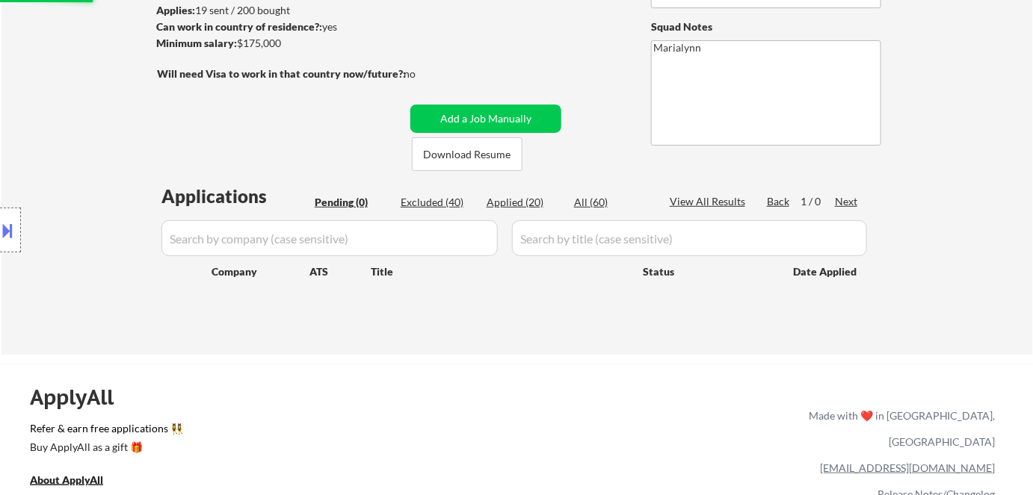
select select ""applied""
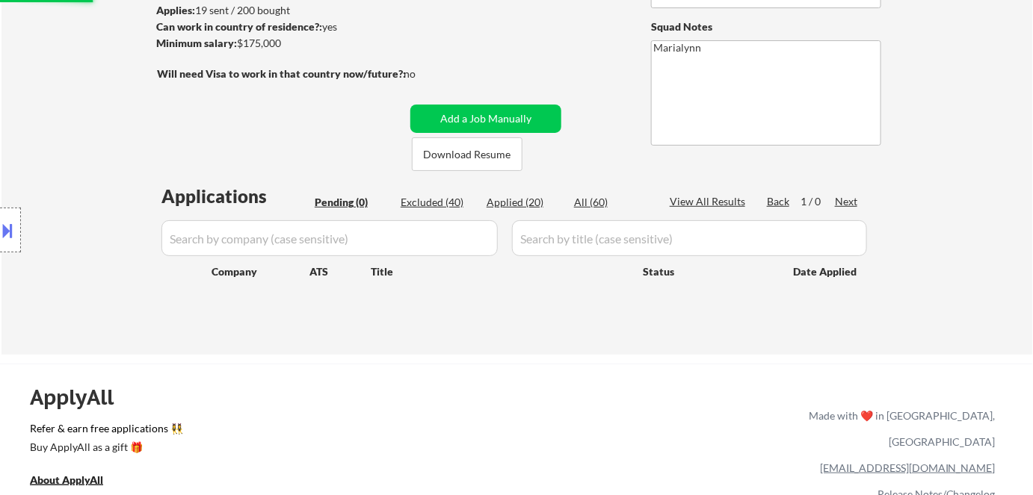
select select ""applied""
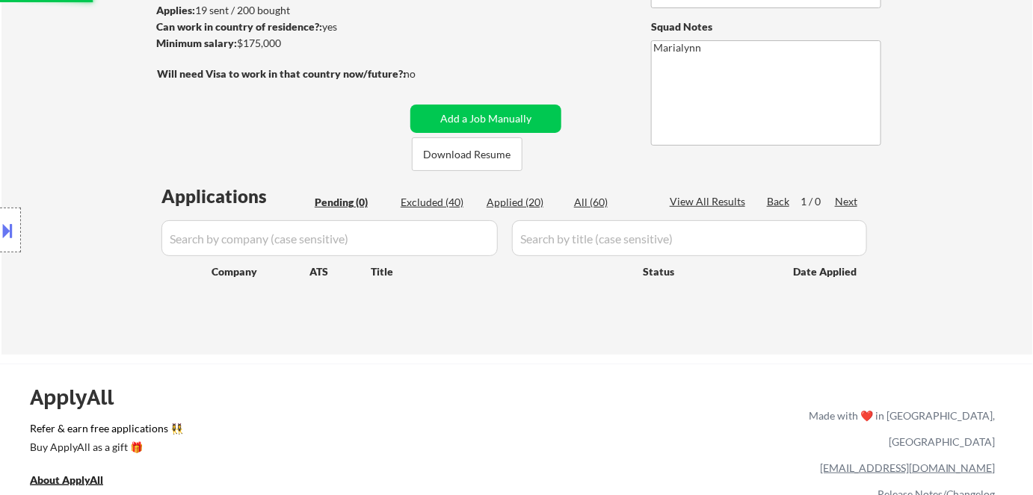
select select ""applied""
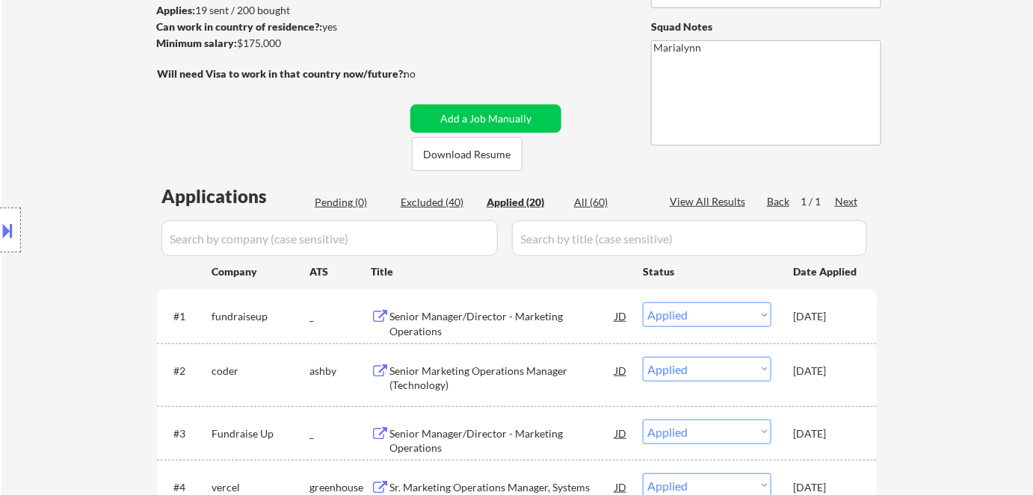
click at [509, 205] on div "Applied (20)" at bounding box center [523, 202] width 75 height 15
click at [771, 312] on div "#1 fundraiseup _ Senior Manager/Director - Marketing Operations JD Choose an op…" at bounding box center [513, 316] width 705 height 40
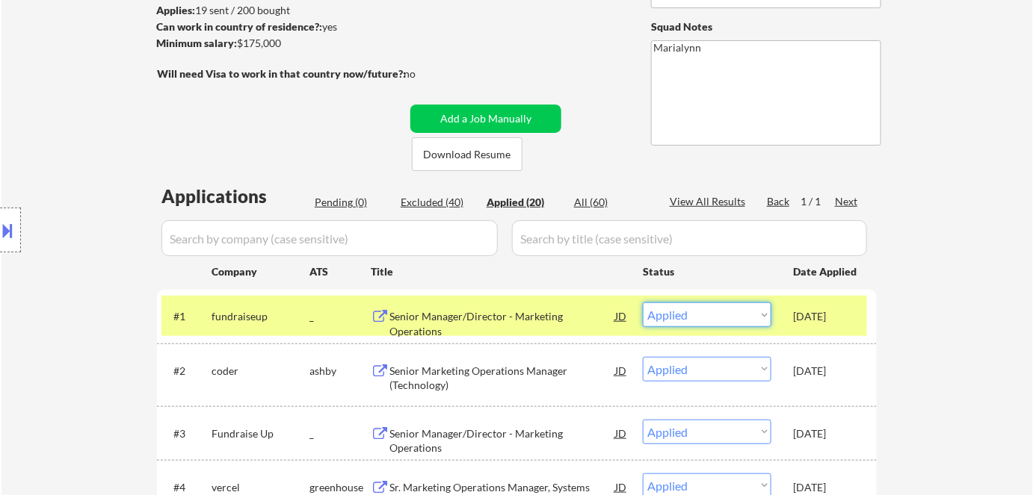
click at [744, 315] on select "Choose an option... Pending Applied Excluded (Questions) Excluded (Expired) Exc…" at bounding box center [707, 315] width 129 height 25
click at [643, 303] on select "Choose an option... Pending Applied Excluded (Questions) Excluded (Expired) Exc…" at bounding box center [707, 315] width 129 height 25
select select ""applied""
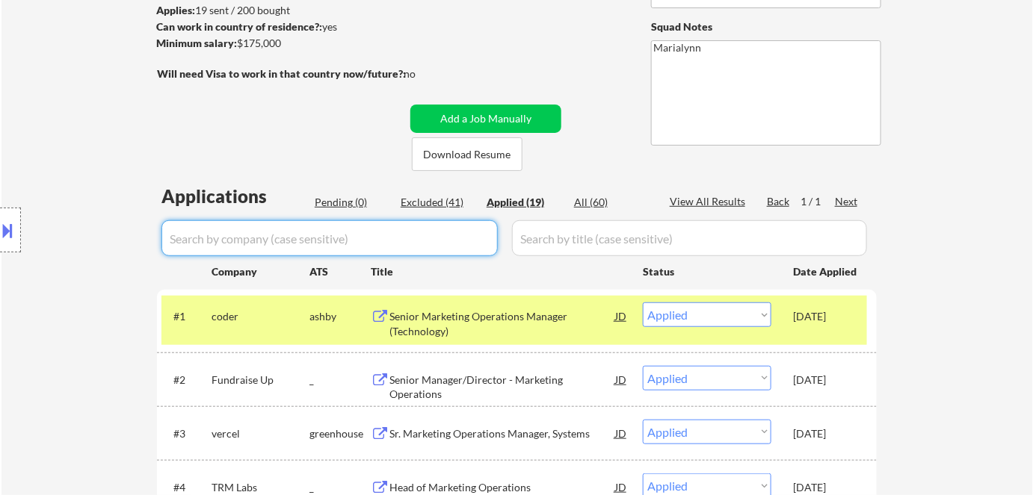
click at [393, 241] on input "input" at bounding box center [329, 238] width 336 height 36
paste input "Proofpoint"
click at [270, 238] on input "input" at bounding box center [329, 238] width 336 height 36
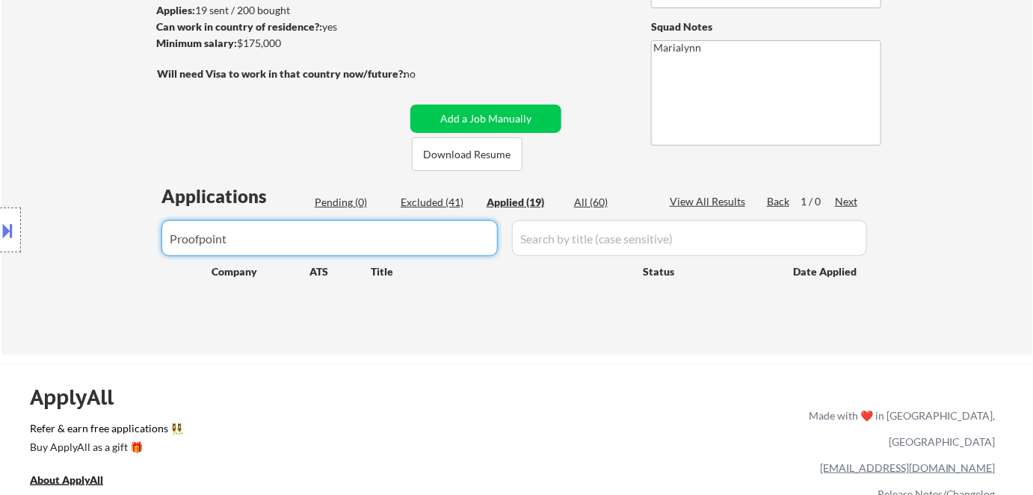
click at [279, 244] on input "input" at bounding box center [329, 238] width 336 height 36
type input "proofpoint"
click at [594, 198] on div "All (60)" at bounding box center [611, 202] width 75 height 15
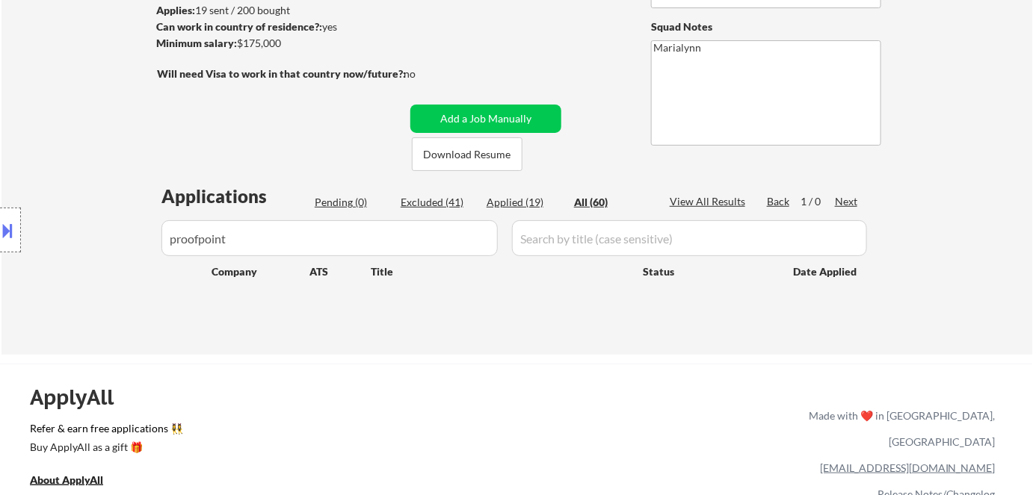
click at [512, 208] on div "Applied (19)" at bounding box center [523, 202] width 75 height 15
drag, startPoint x: 251, startPoint y: 241, endPoint x: 75, endPoint y: 245, distance: 175.6
click at [75, 245] on div "Location Inclusions: [GEOGRAPHIC_DATA], [GEOGRAPHIC_DATA] [GEOGRAPHIC_DATA], [G…" at bounding box center [133, 230] width 267 height 277
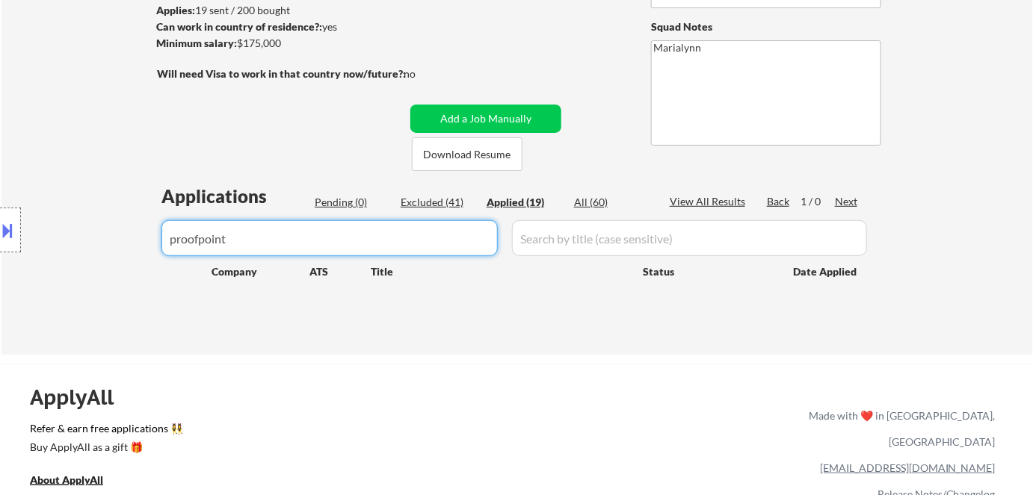
drag, startPoint x: 309, startPoint y: 248, endPoint x: 9, endPoint y: 256, distance: 299.7
click at [9, 256] on body "← Return to /applysquad Mailslurp Inbox Job Search Builder [PERSON_NAME] User E…" at bounding box center [516, 44] width 1033 height 495
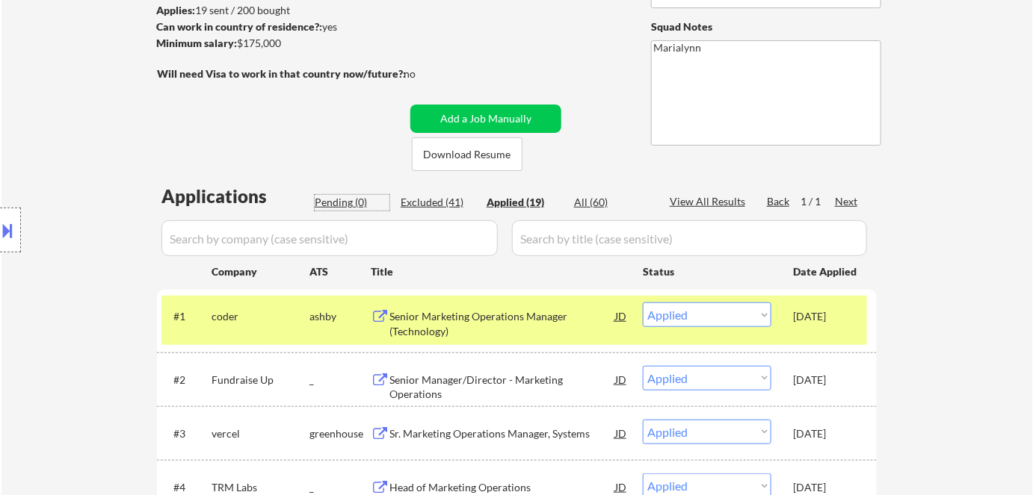
click at [355, 199] on div "Pending (0)" at bounding box center [352, 202] width 75 height 15
